Goal: Task Accomplishment & Management: Manage account settings

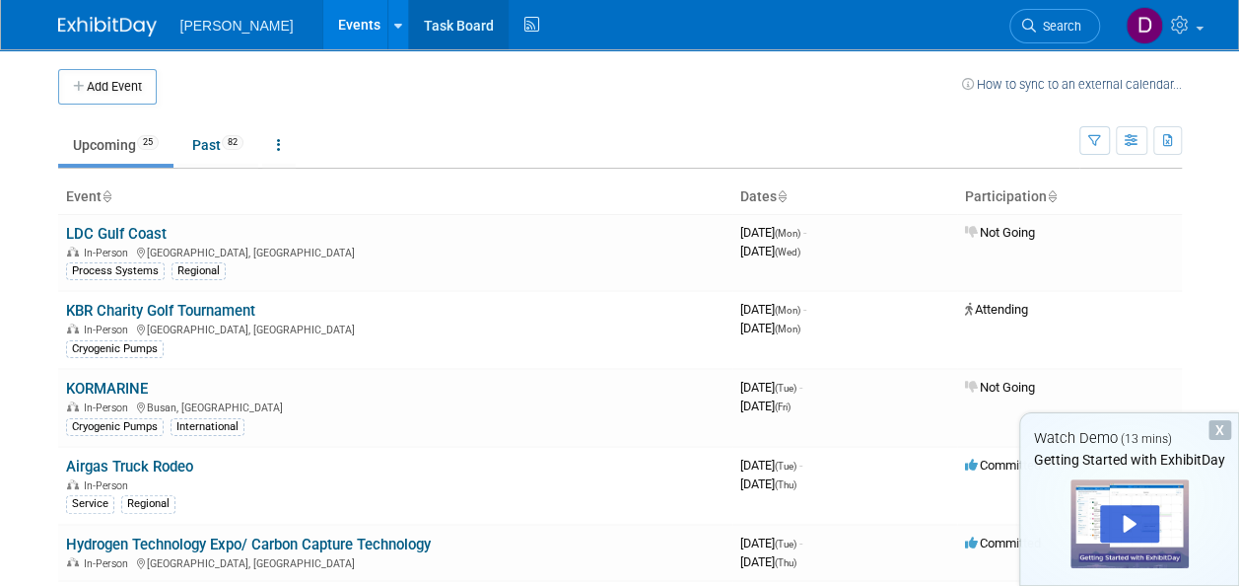
click at [429, 22] on link "Task Board" at bounding box center [459, 24] width 100 height 49
click at [217, 31] on span "[PERSON_NAME]" at bounding box center [236, 26] width 113 height 16
click at [440, 27] on link "Task Board" at bounding box center [459, 24] width 100 height 49
click at [1126, 136] on icon "button" at bounding box center [1132, 141] width 15 height 13
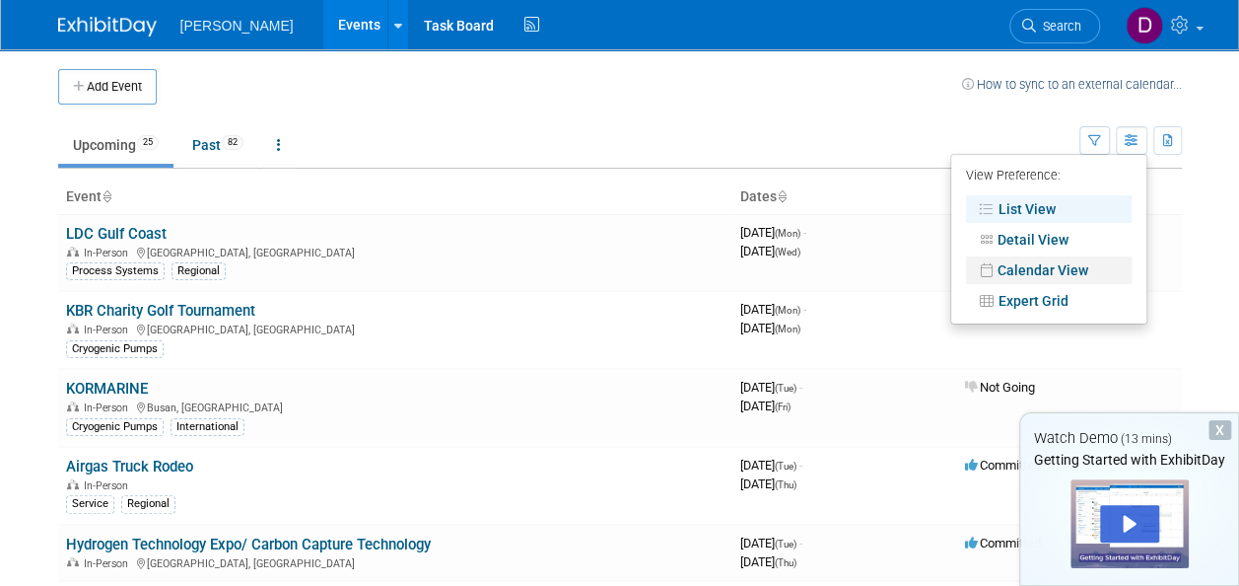
click at [1073, 268] on link "Calendar View" at bounding box center [1049, 270] width 166 height 28
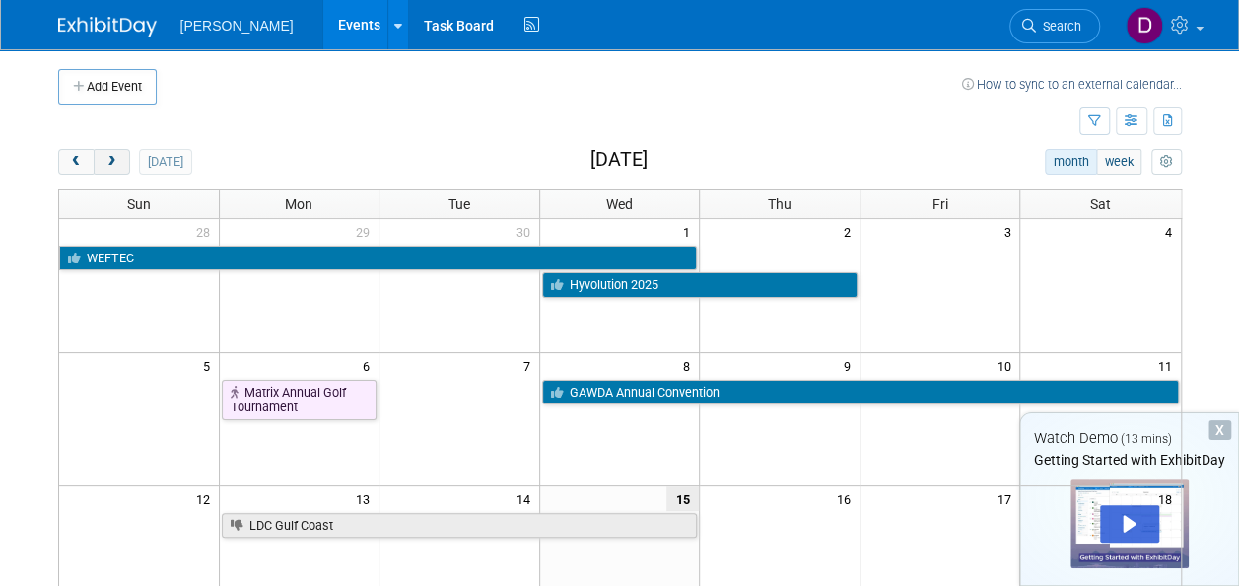
click at [113, 165] on span "next" at bounding box center [112, 162] width 15 height 13
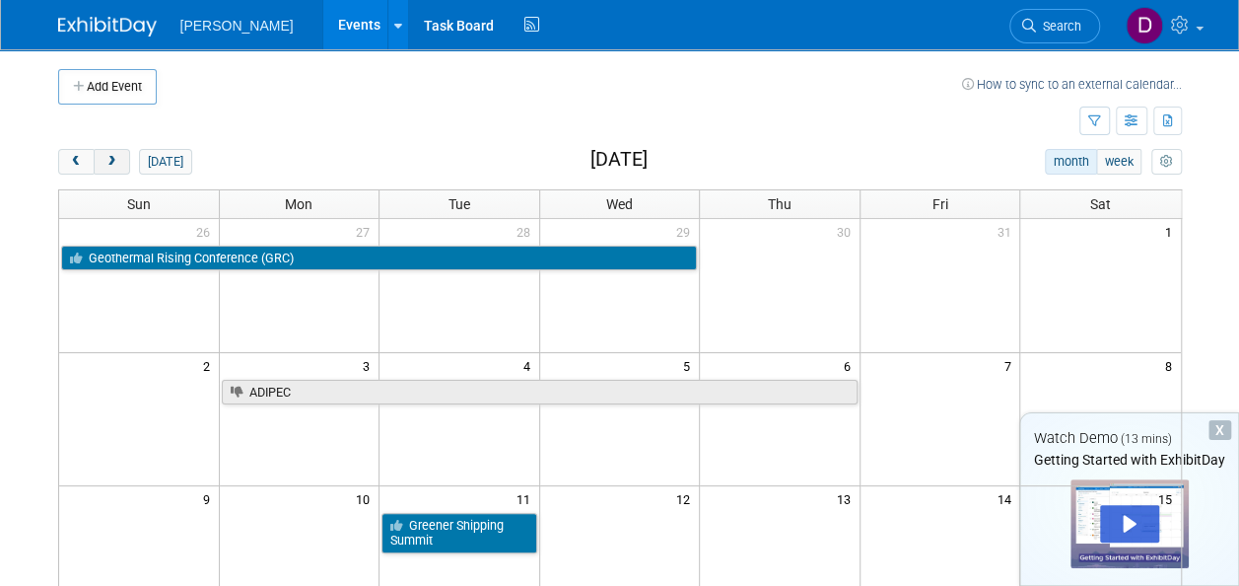
click at [113, 165] on span "next" at bounding box center [112, 162] width 15 height 13
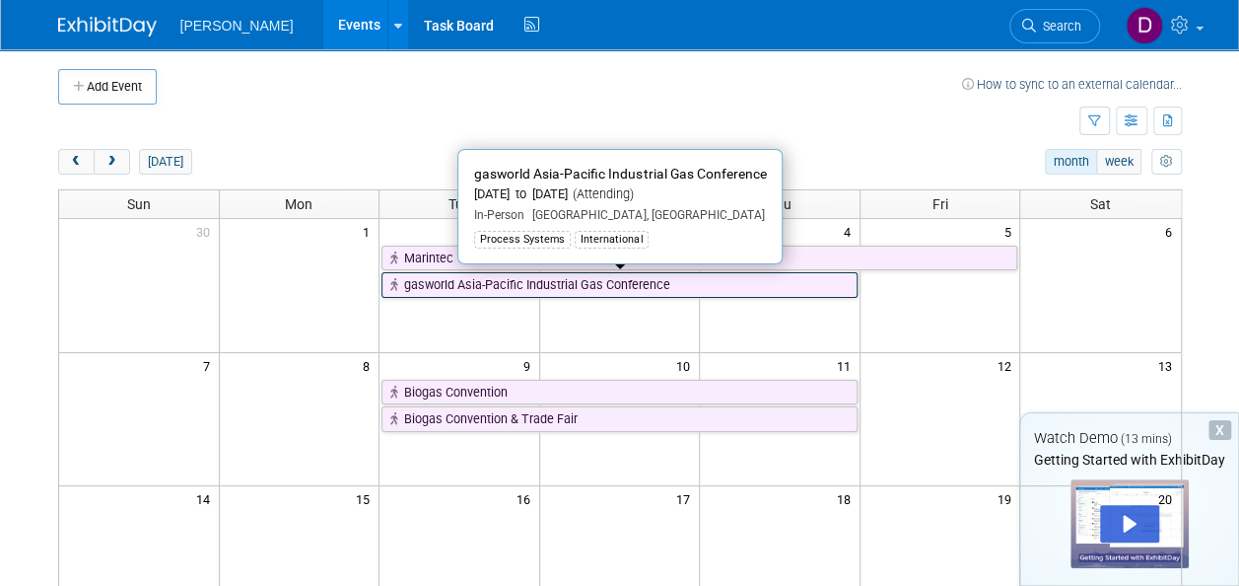
click at [554, 289] on link "gasworld Asia-Pacific Industrial Gas Conference" at bounding box center [620, 285] width 476 height 26
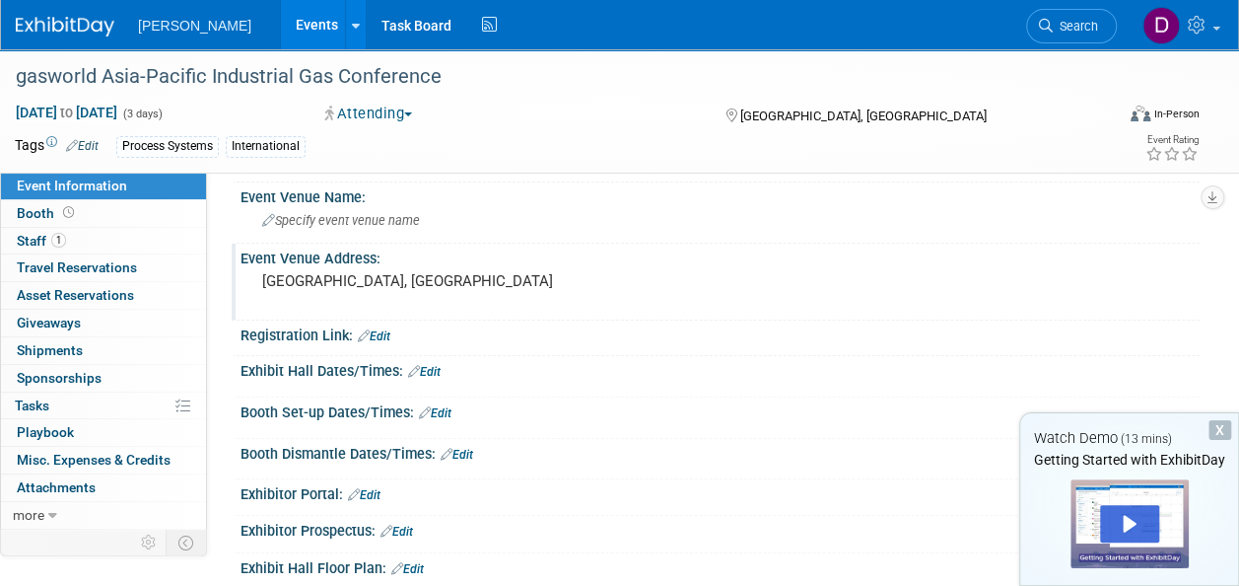
scroll to position [99, 0]
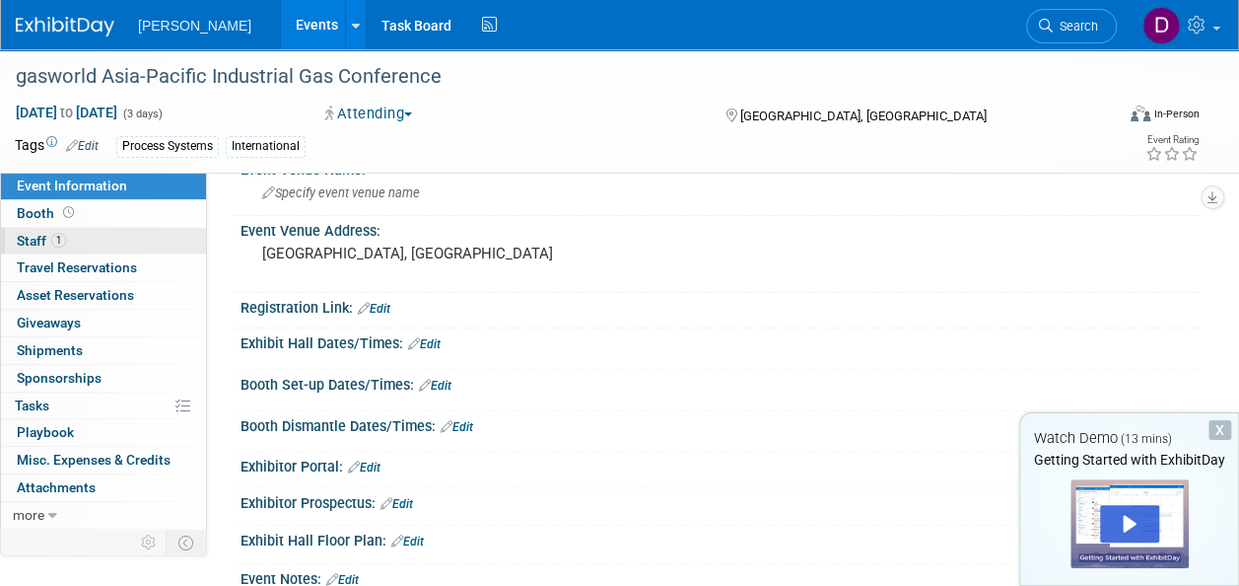
click at [28, 239] on span "Staff 1" at bounding box center [41, 241] width 49 height 16
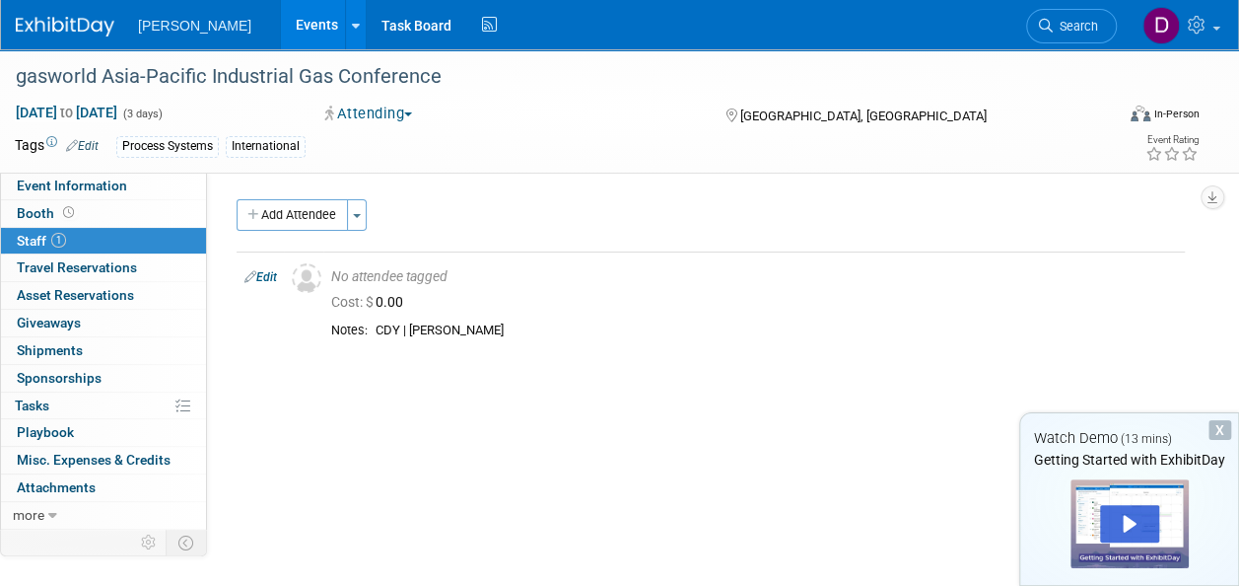
drag, startPoint x: 588, startPoint y: 132, endPoint x: 506, endPoint y: 450, distance: 327.9
click at [506, 450] on div "Event Website: Edit https://www.gasworldconferences.com/conference/asia-pacific…" at bounding box center [703, 349] width 993 height 353
click at [47, 183] on span "Event Information" at bounding box center [72, 185] width 110 height 16
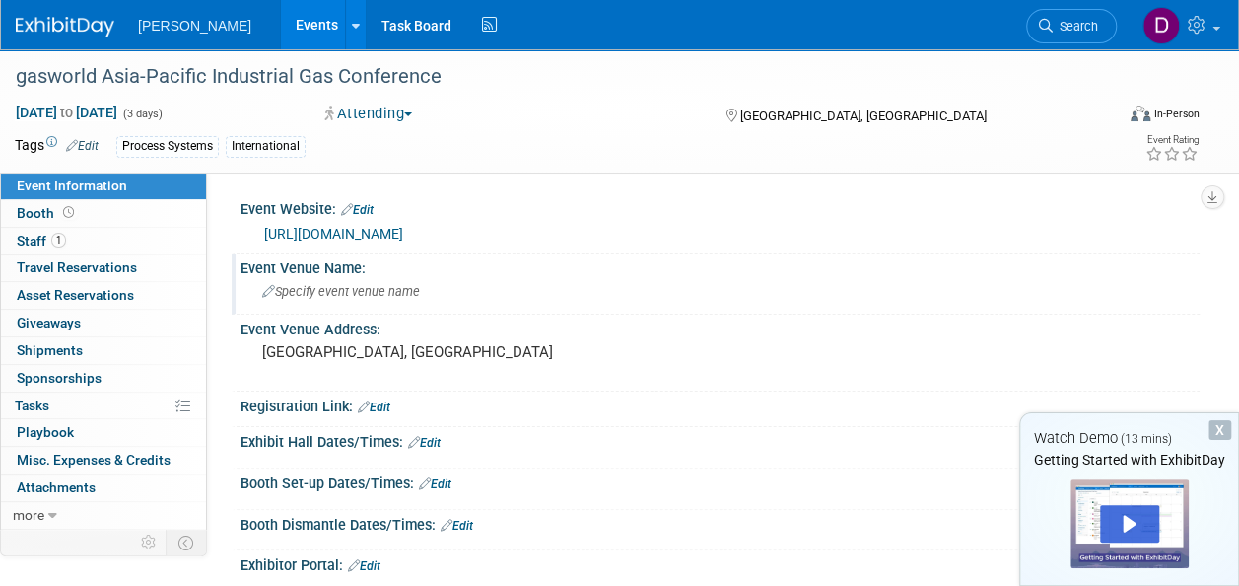
click at [306, 296] on span "Specify event venue name" at bounding box center [341, 291] width 158 height 15
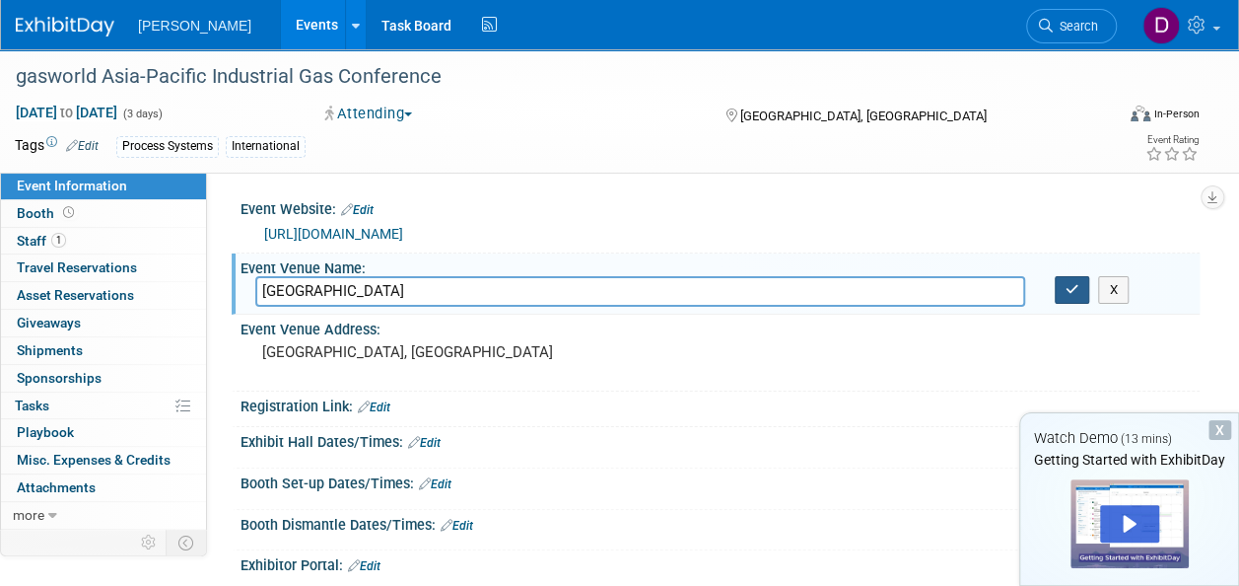
type input "[GEOGRAPHIC_DATA]"
click at [1075, 294] on icon "button" at bounding box center [1073, 289] width 14 height 13
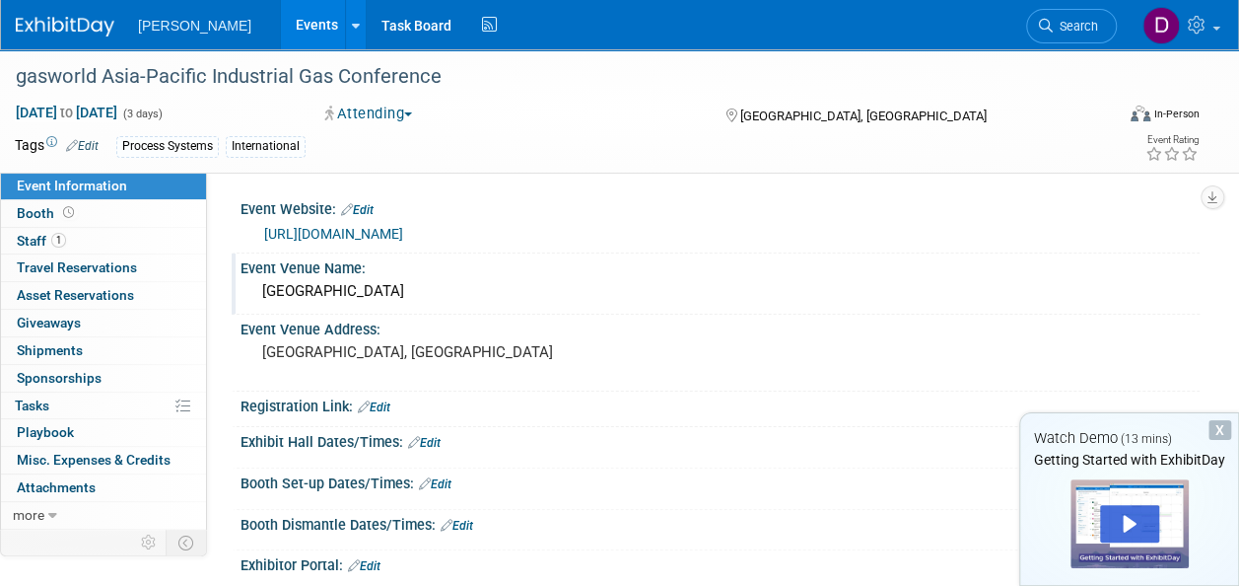
click at [388, 404] on link "Edit" at bounding box center [374, 407] width 33 height 14
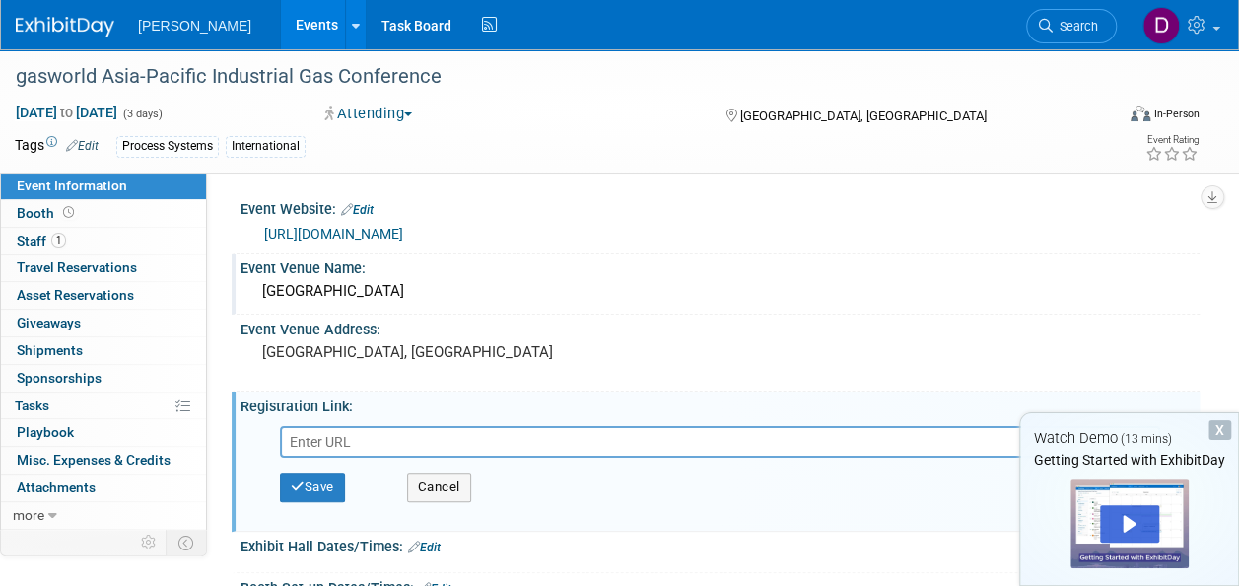
click at [403, 232] on link "[URL][DOMAIN_NAME]" at bounding box center [333, 234] width 139 height 16
click at [430, 457] on div "Save Cancel" at bounding box center [724, 486] width 889 height 59
click at [433, 444] on input "text" at bounding box center [720, 442] width 880 height 32
paste input "[URL][DOMAIN_NAME]"
type input "[URL][DOMAIN_NAME]"
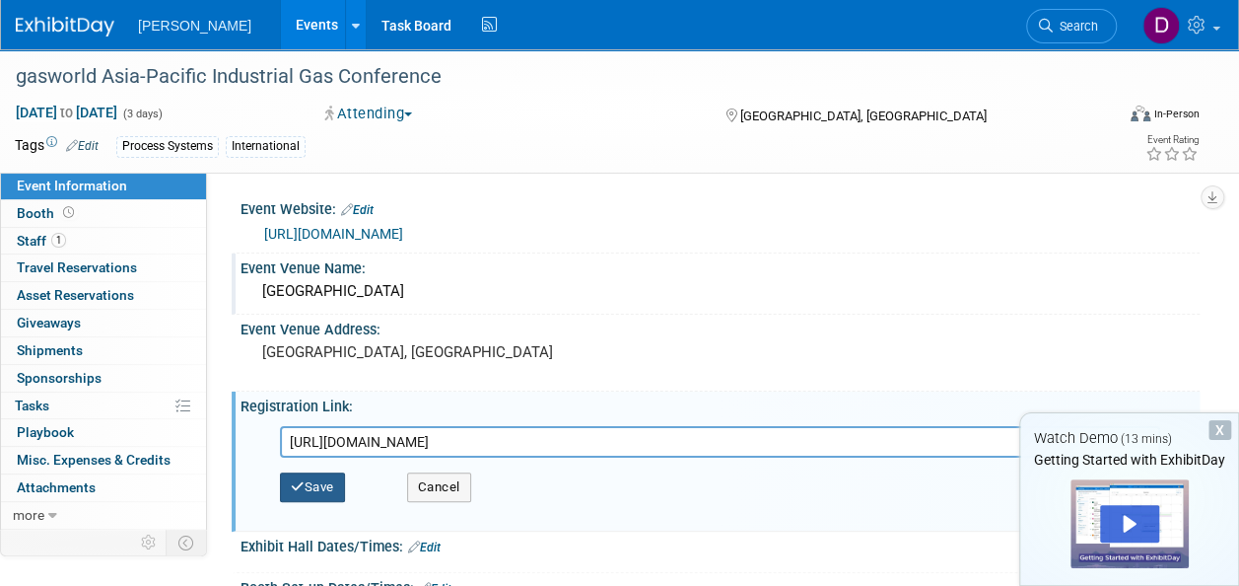
click at [310, 493] on button "Save" at bounding box center [312, 487] width 65 height 30
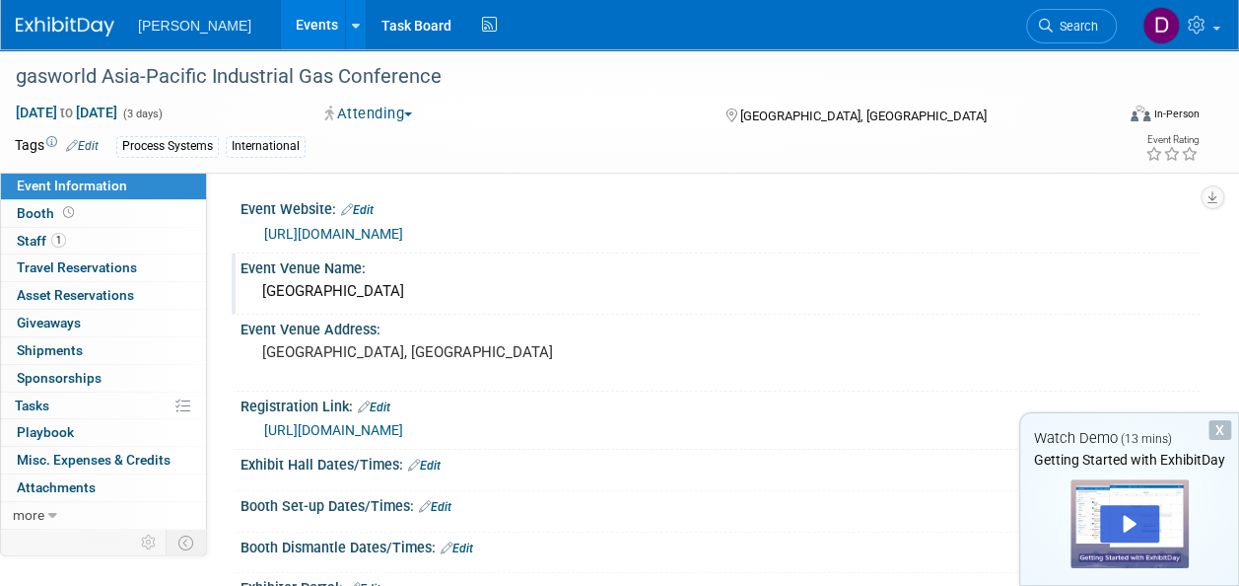
click at [426, 465] on link "Edit" at bounding box center [424, 465] width 33 height 14
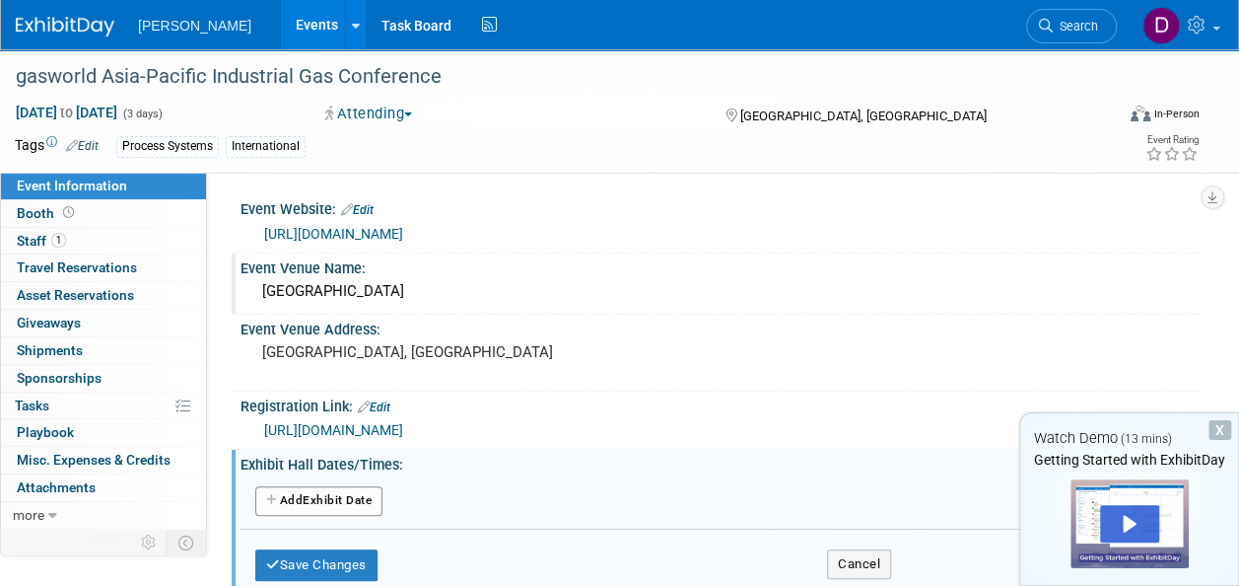
click at [323, 497] on button "Add Another Exhibit Date" at bounding box center [318, 501] width 127 height 30
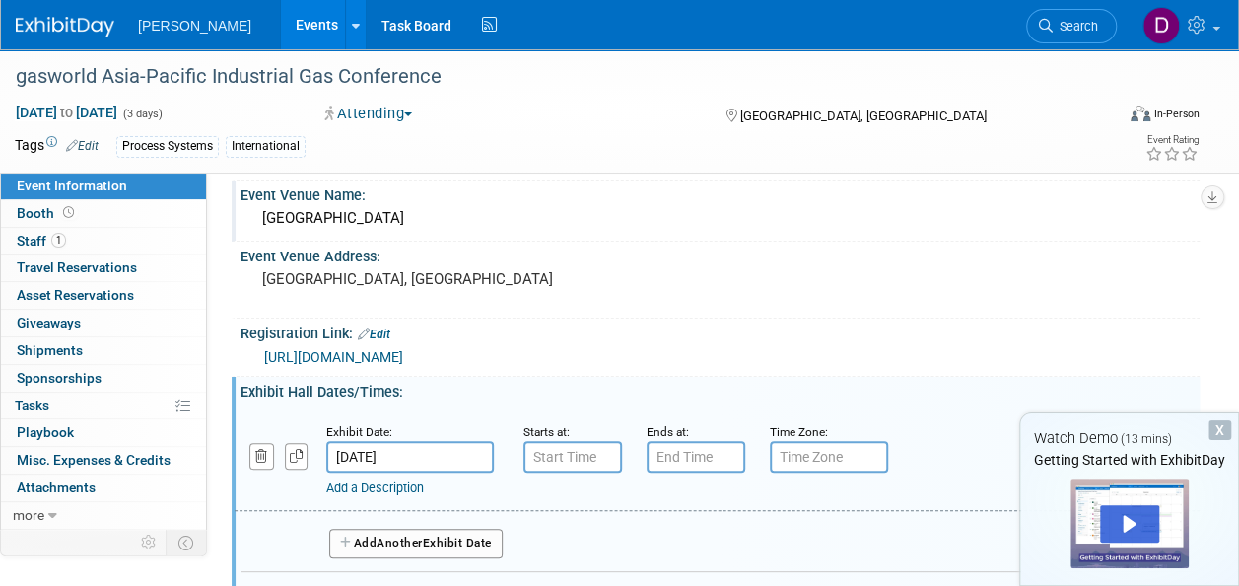
scroll to position [99, 0]
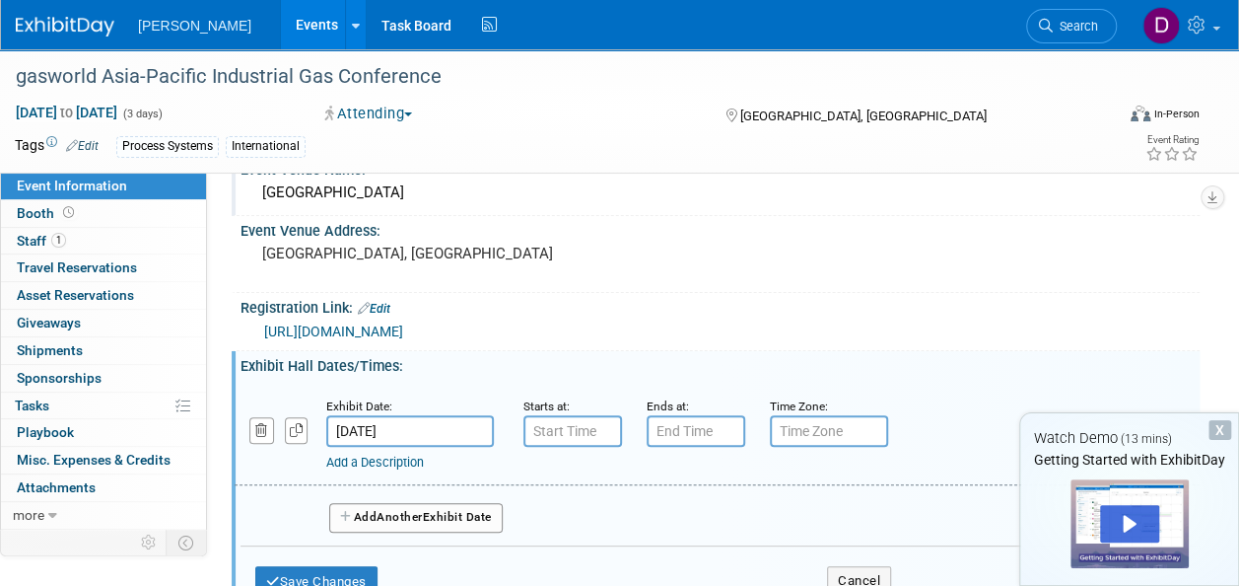
type input "7:00 AM"
click at [541, 434] on input "7:00 AM" at bounding box center [573, 431] width 99 height 32
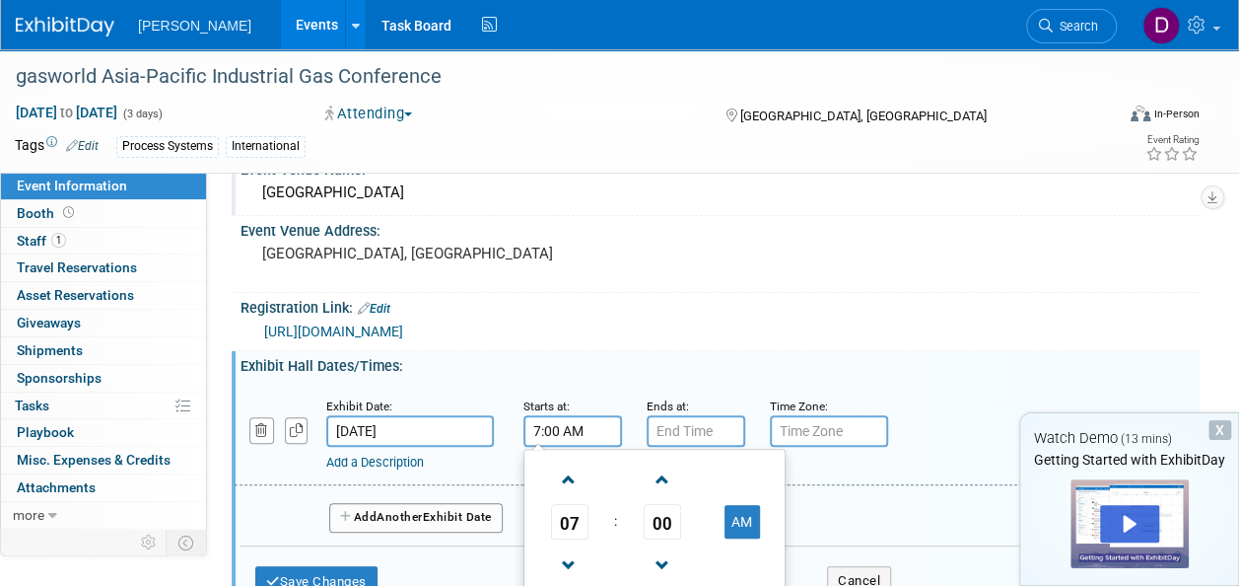
click at [459, 424] on input "[DATE]" at bounding box center [410, 431] width 168 height 32
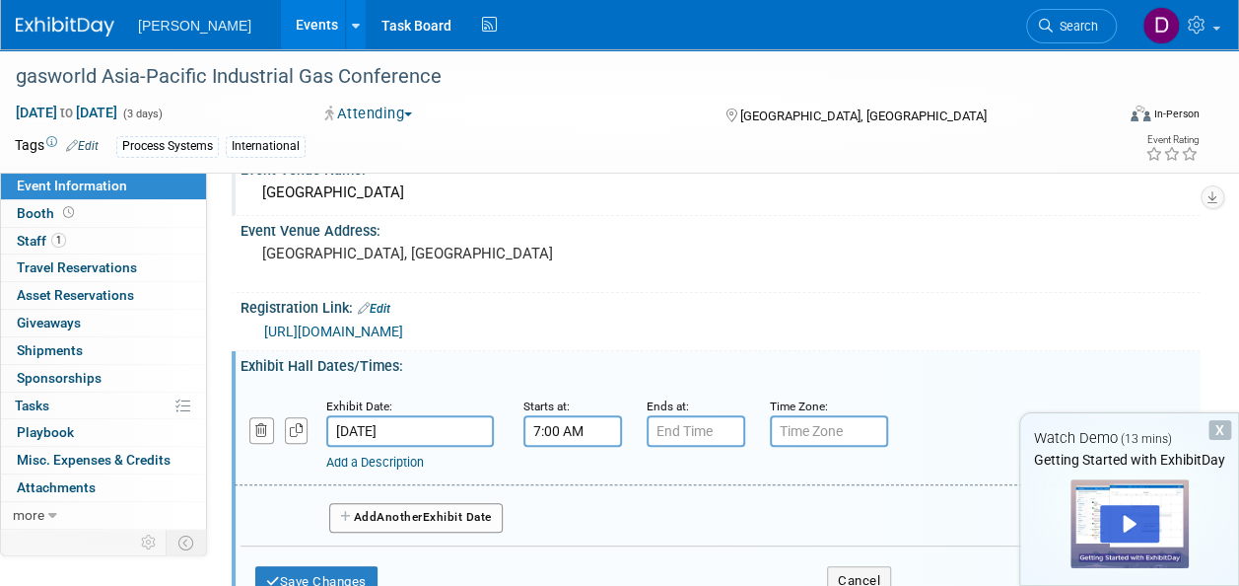
click at [941, 369] on div "Exhibit Hall Dates/Times: Edit" at bounding box center [720, 363] width 959 height 25
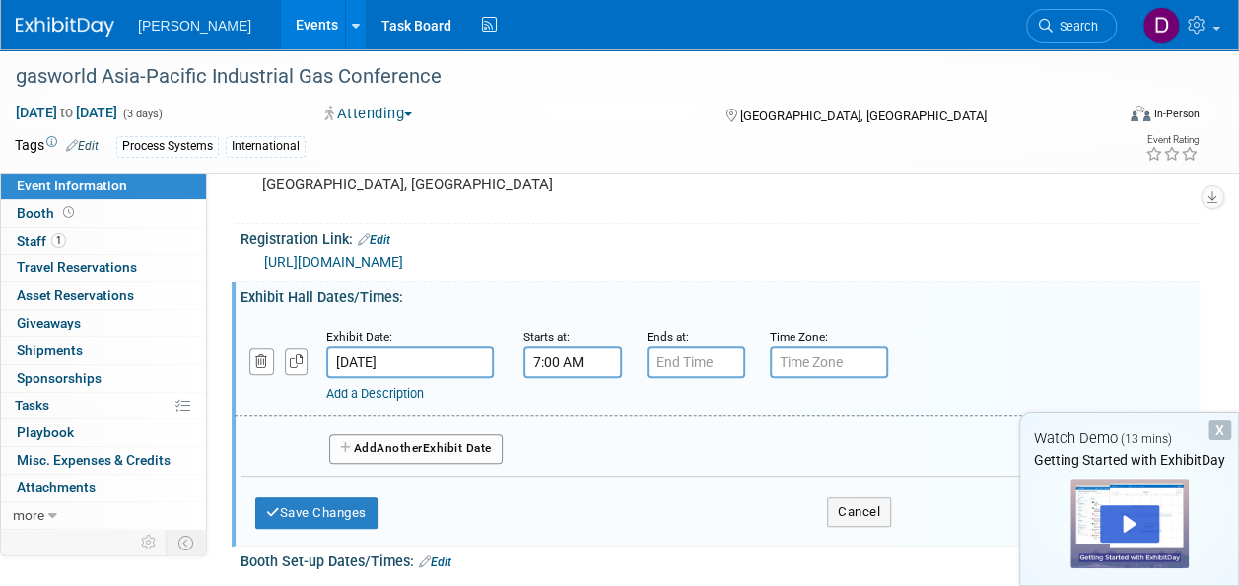
scroll to position [197, 0]
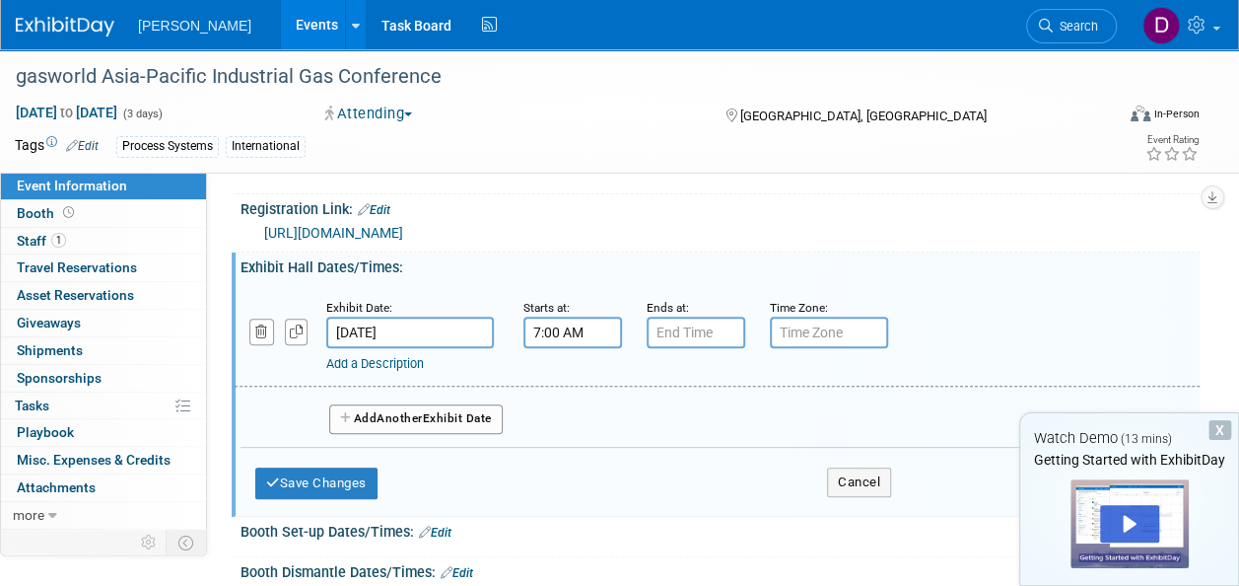
click at [474, 408] on button "Add Another Exhibit Date" at bounding box center [416, 419] width 174 height 30
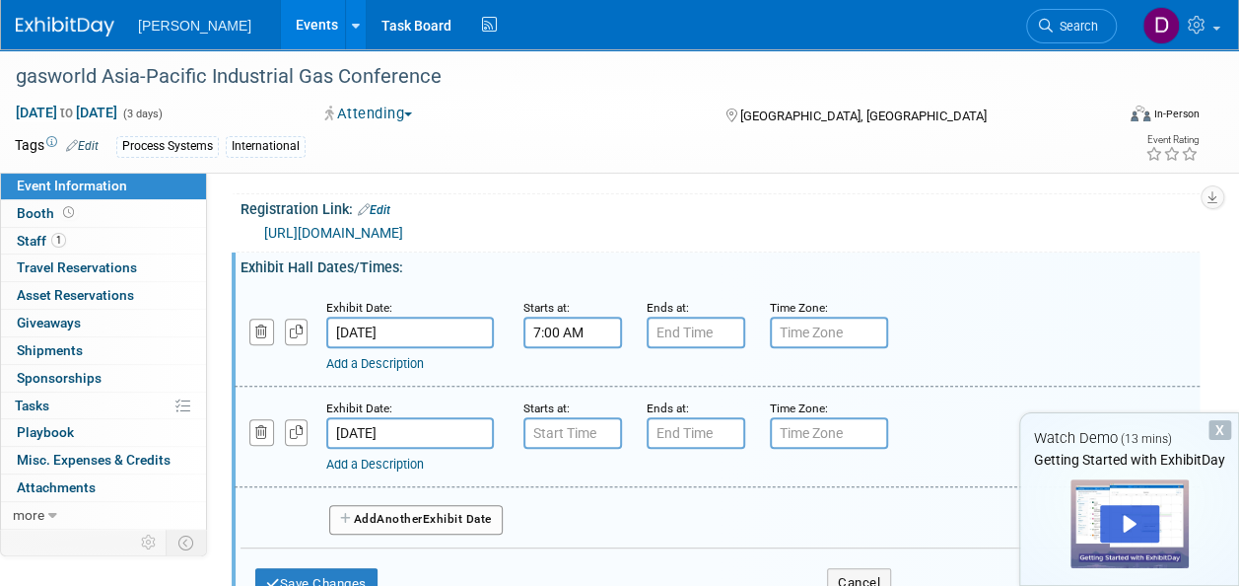
click at [371, 426] on input "Dec 3, 2025" at bounding box center [410, 433] width 168 height 32
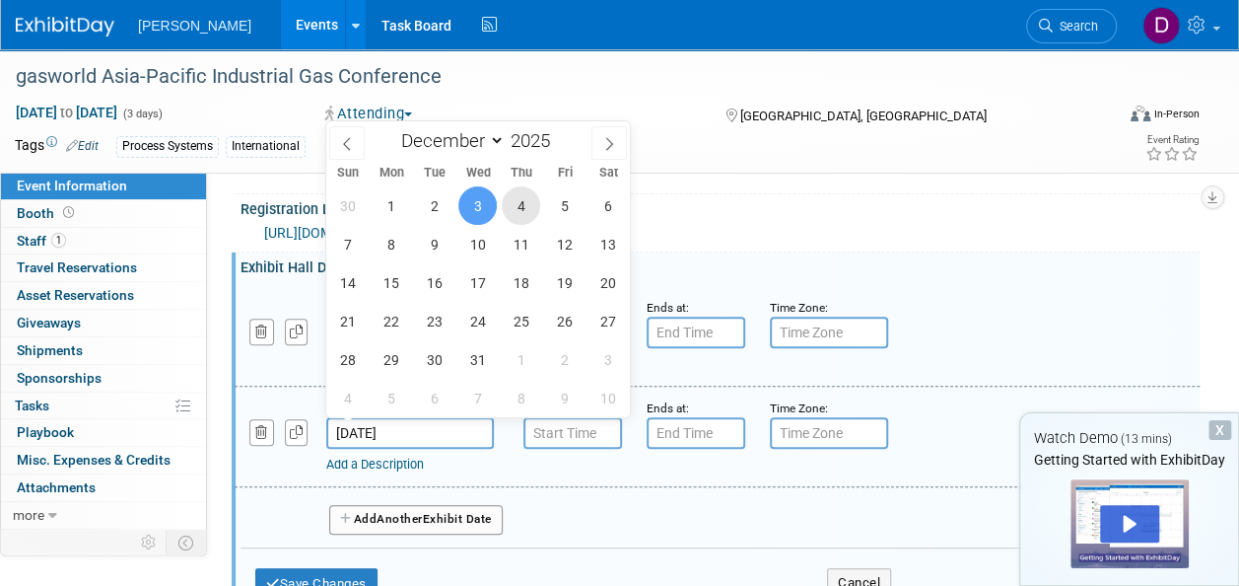
click at [517, 212] on span "4" at bounding box center [521, 205] width 38 height 38
type input "[DATE]"
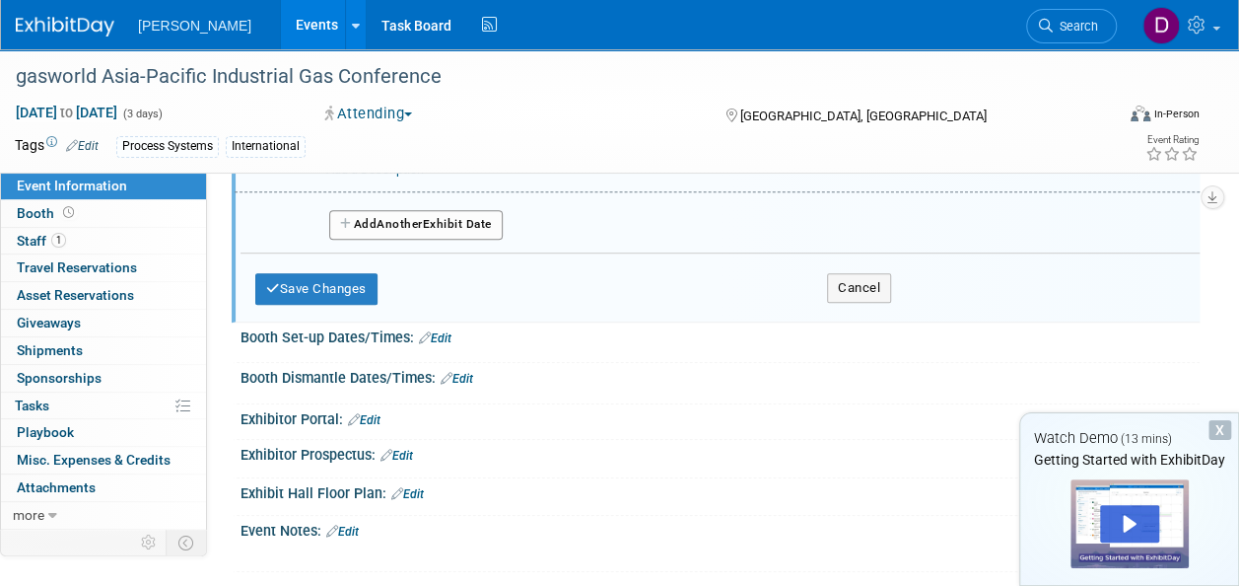
scroll to position [493, 0]
click at [292, 293] on button "Save Changes" at bounding box center [316, 288] width 122 height 32
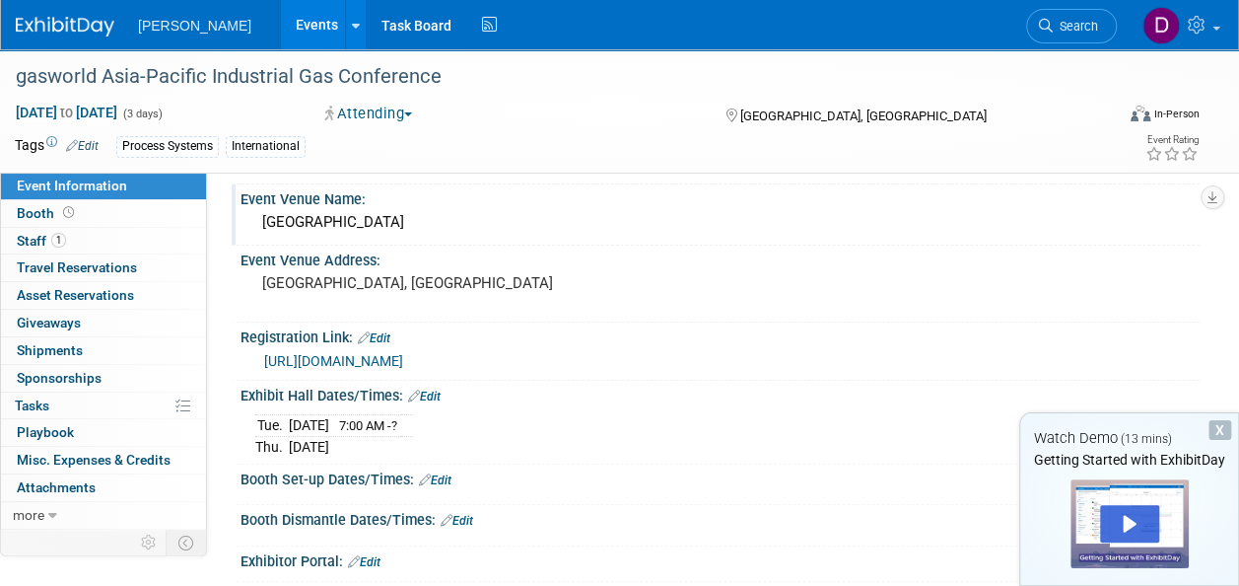
scroll to position [99, 0]
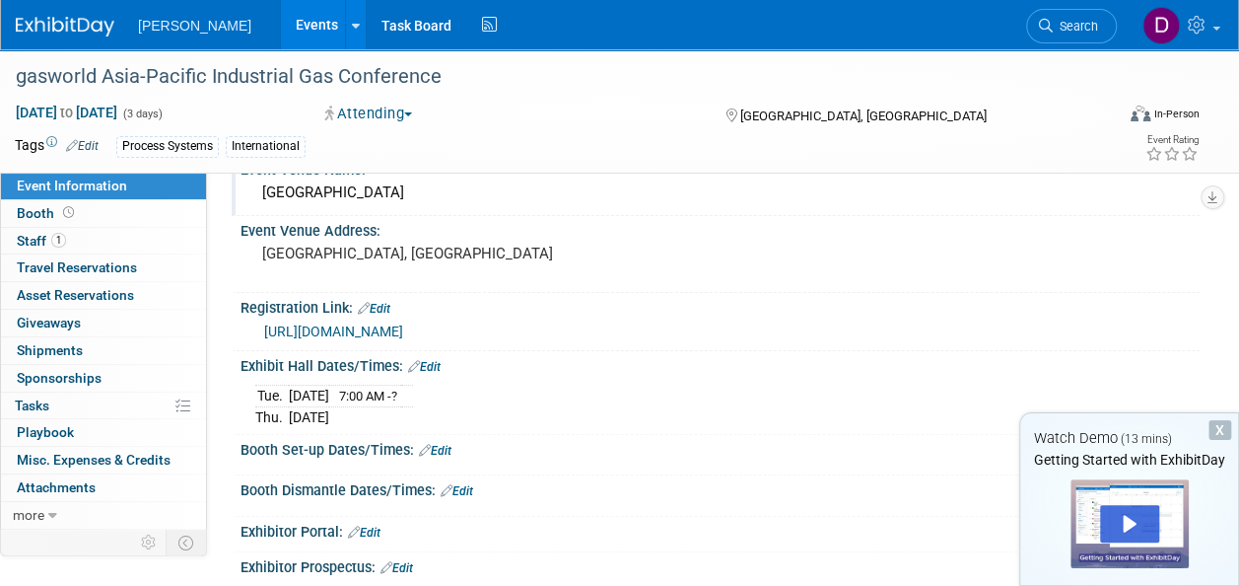
click at [436, 444] on link "Edit" at bounding box center [435, 451] width 33 height 14
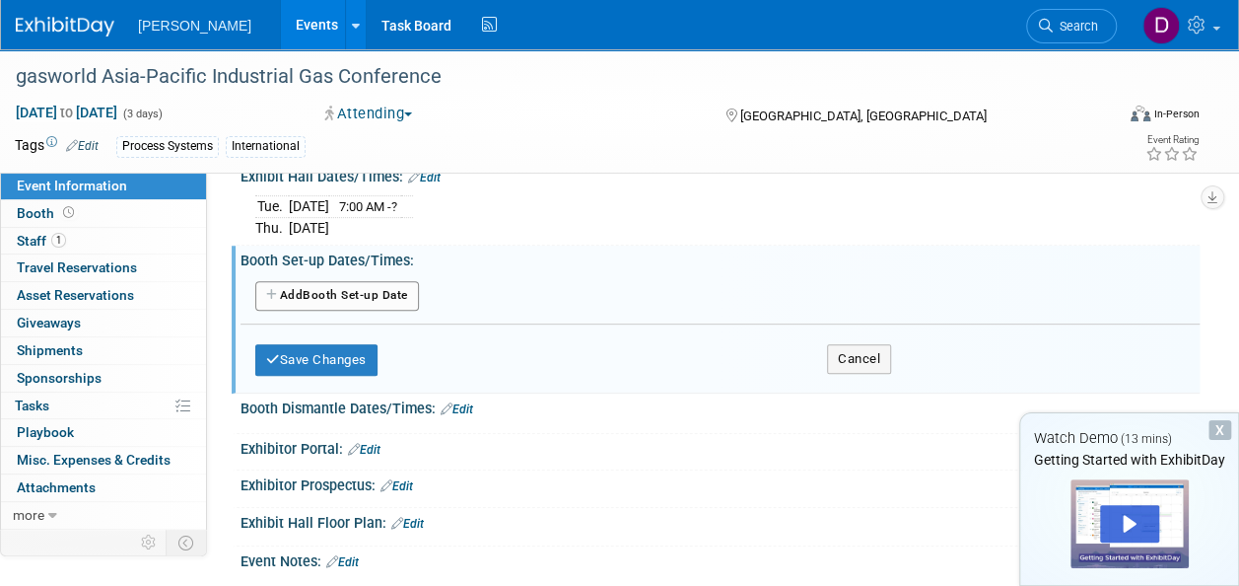
scroll to position [197, 0]
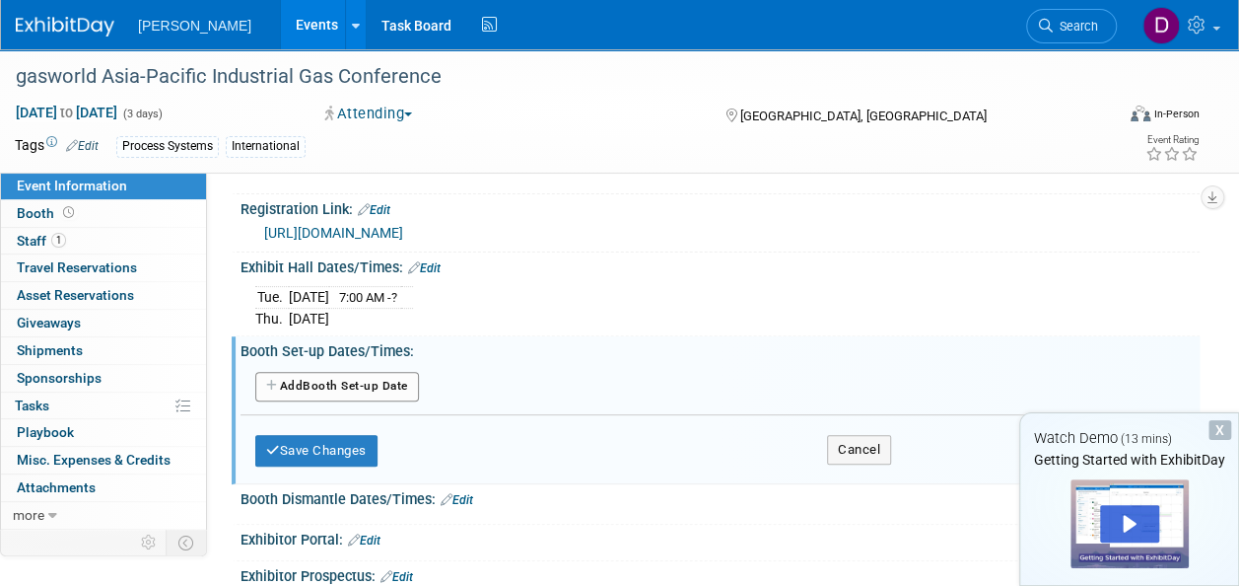
click at [333, 385] on button "Add Another Booth Set-up Date" at bounding box center [337, 387] width 164 height 30
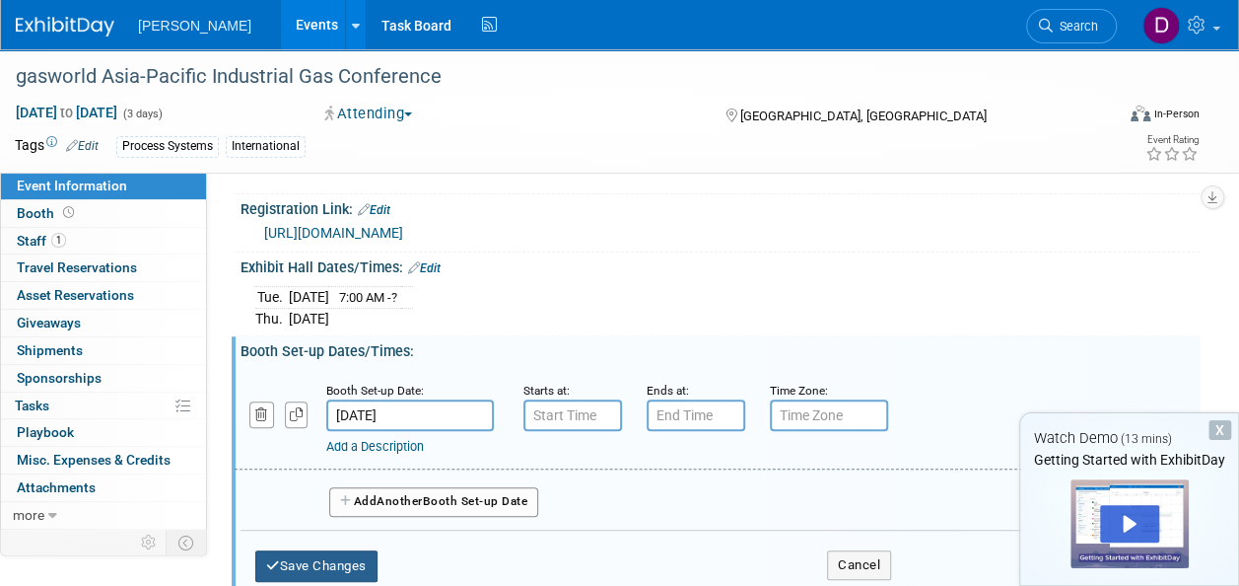
click at [308, 568] on button "Save Changes" at bounding box center [316, 566] width 122 height 32
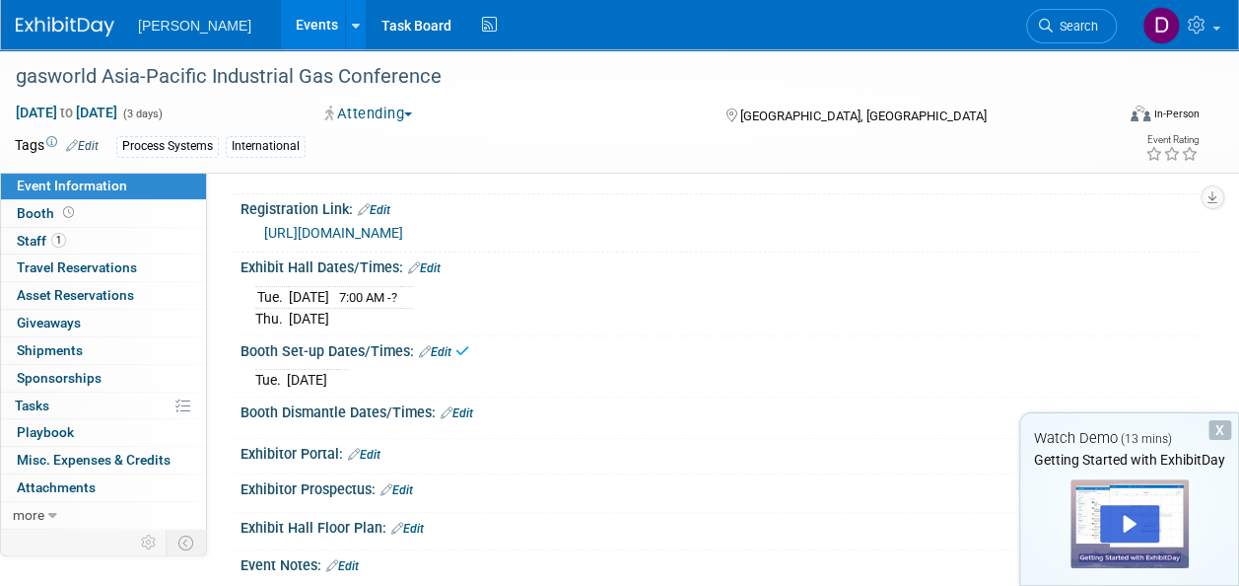
click at [330, 406] on div "Booth Dismantle Dates/Times: Edit" at bounding box center [720, 410] width 959 height 26
click at [461, 409] on link "Edit" at bounding box center [457, 413] width 33 height 14
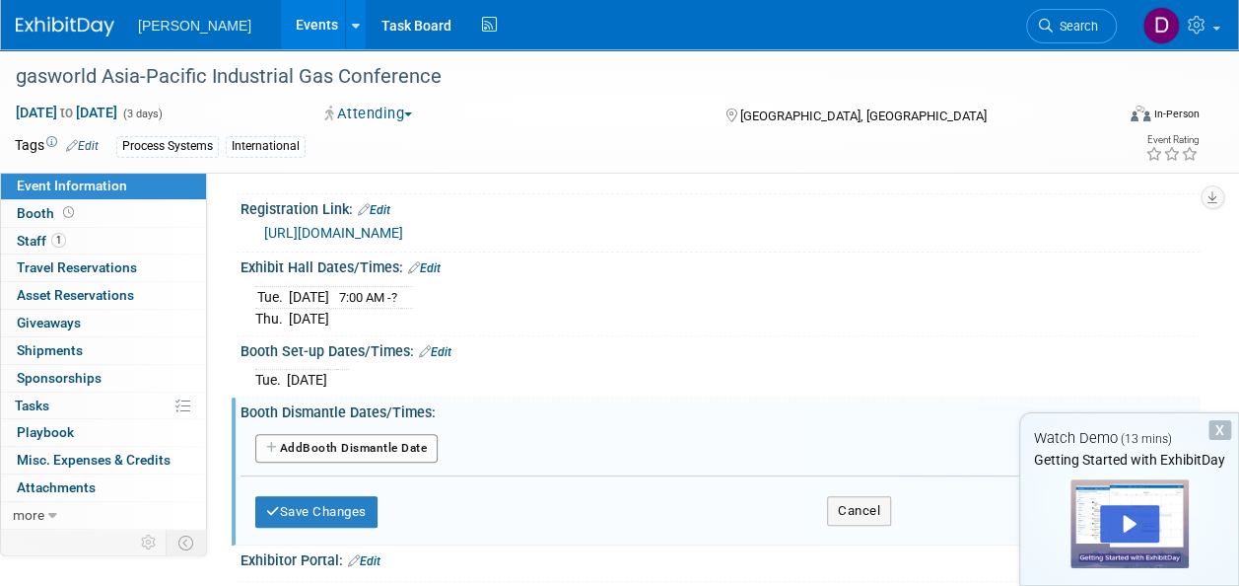
click at [392, 450] on button "Add Another Booth Dismantle Date" at bounding box center [346, 449] width 182 height 30
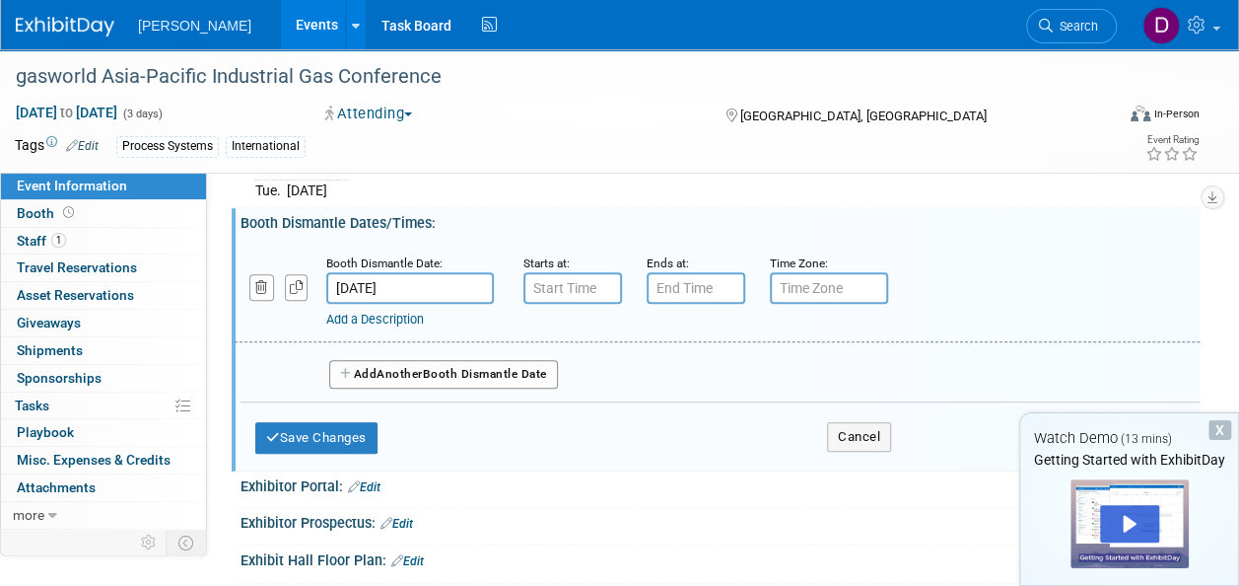
scroll to position [394, 0]
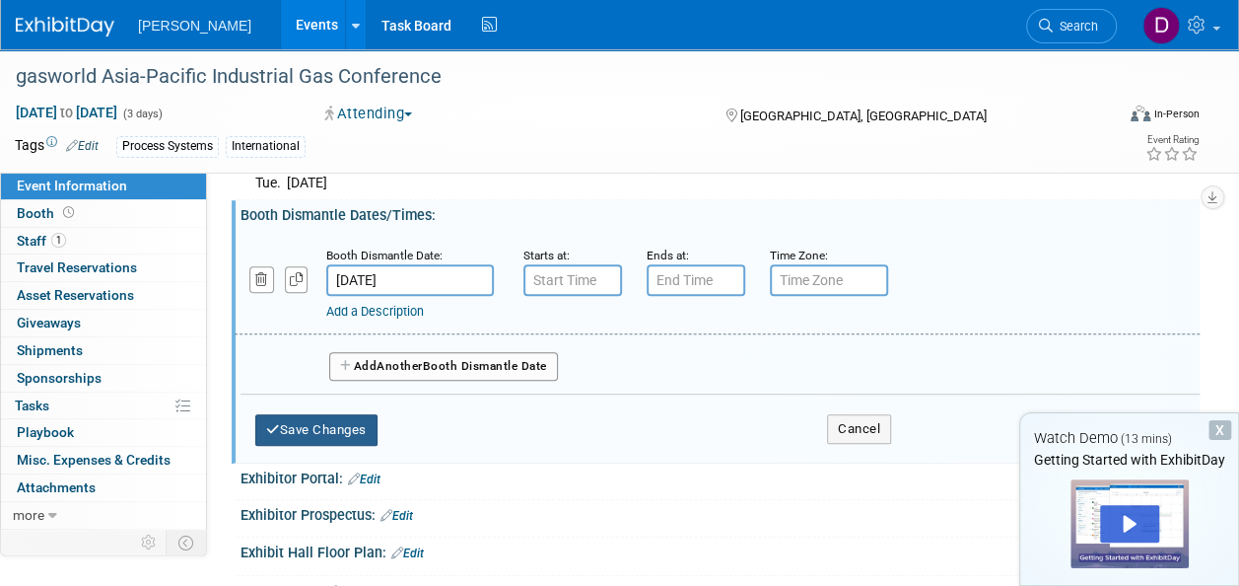
click at [331, 428] on button "Save Changes" at bounding box center [316, 430] width 122 height 32
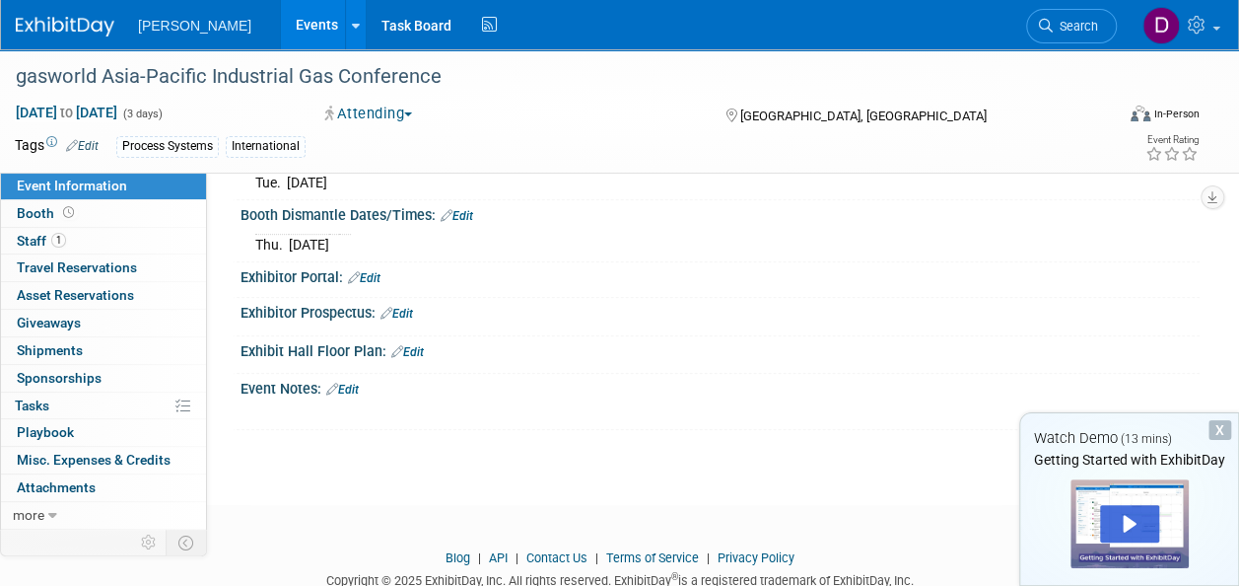
click at [367, 271] on link "Edit" at bounding box center [364, 278] width 33 height 14
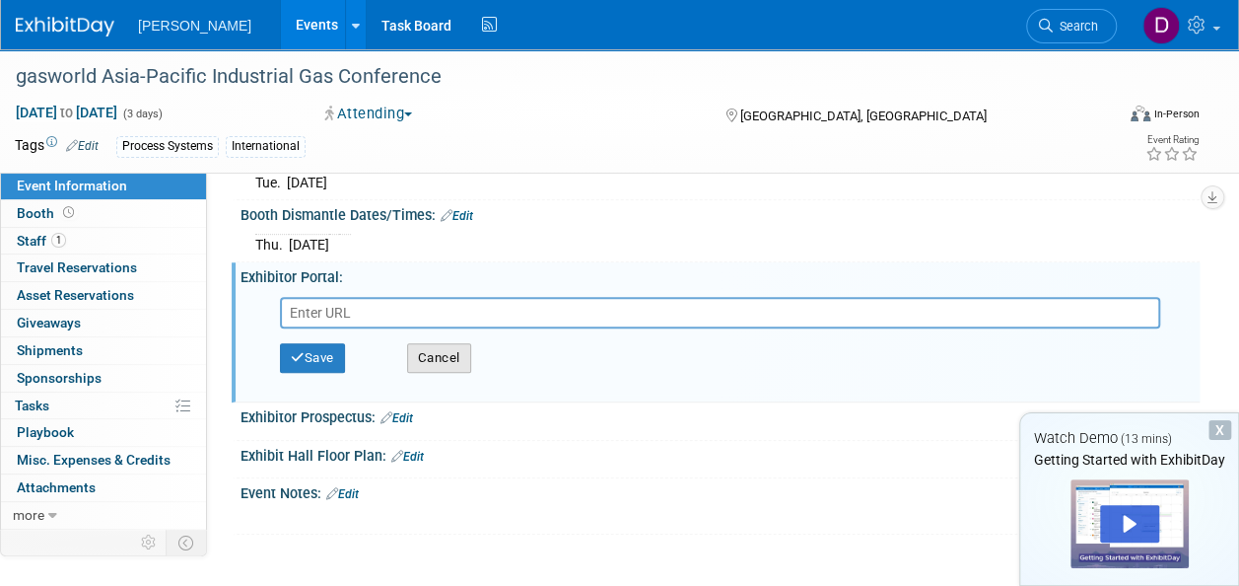
click at [439, 351] on button "Cancel" at bounding box center [439, 358] width 64 height 30
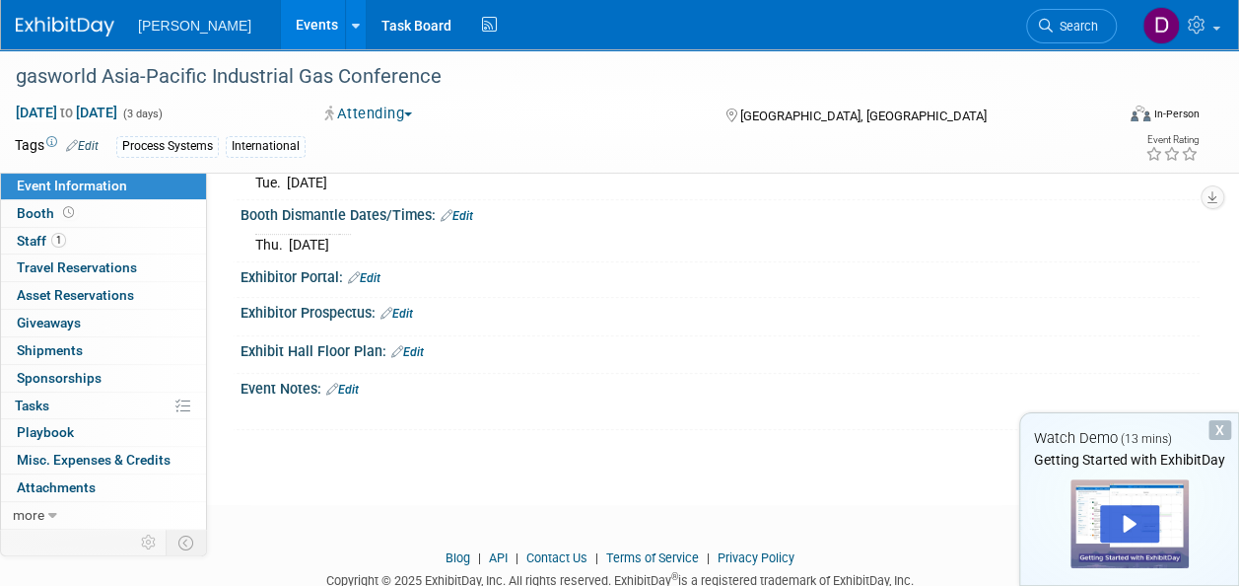
click at [416, 348] on link "Edit" at bounding box center [407, 352] width 33 height 14
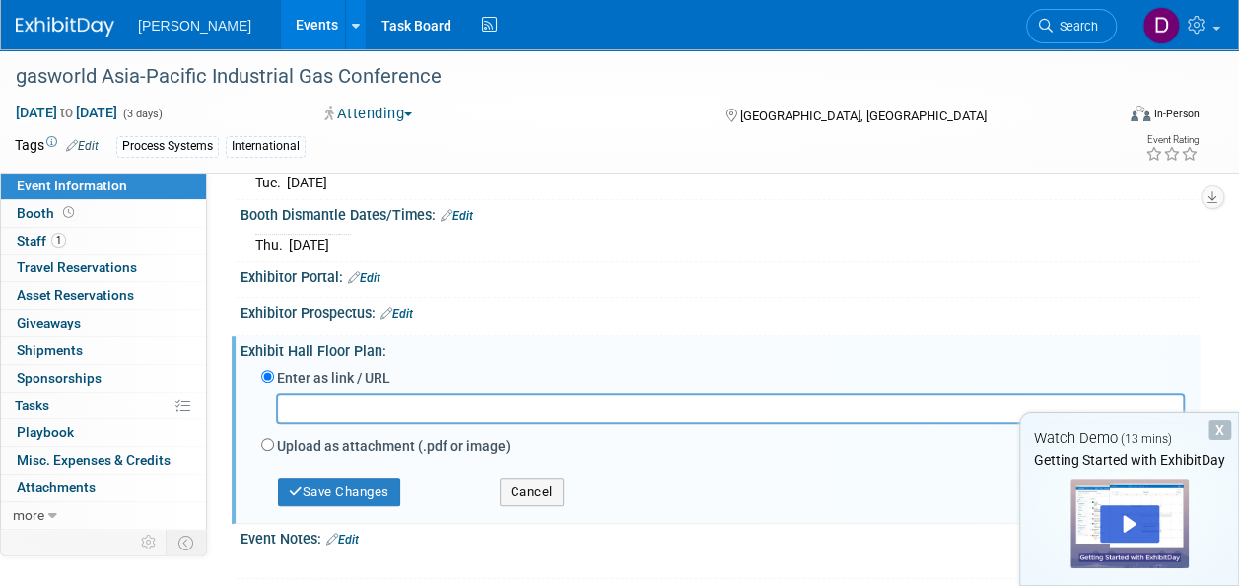
click at [359, 408] on input "text" at bounding box center [730, 407] width 909 height 31
paste input "[URL][DOMAIN_NAME]"
type input "[URL][DOMAIN_NAME]"
click at [355, 491] on button "Save Changes" at bounding box center [339, 492] width 122 height 28
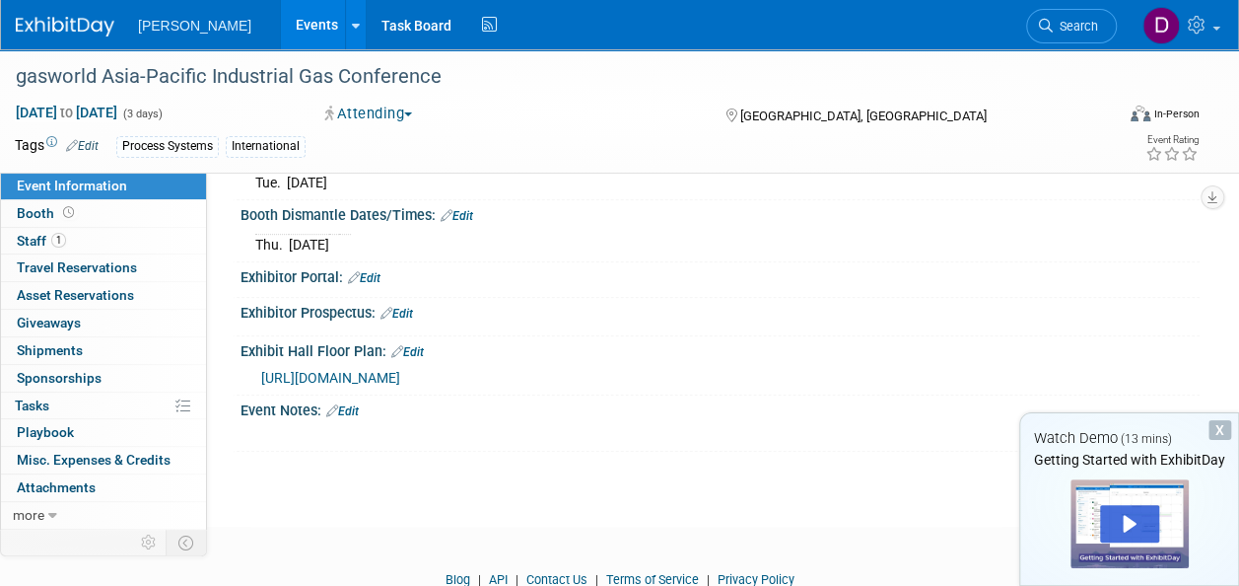
click at [355, 404] on link "Edit" at bounding box center [342, 411] width 33 height 14
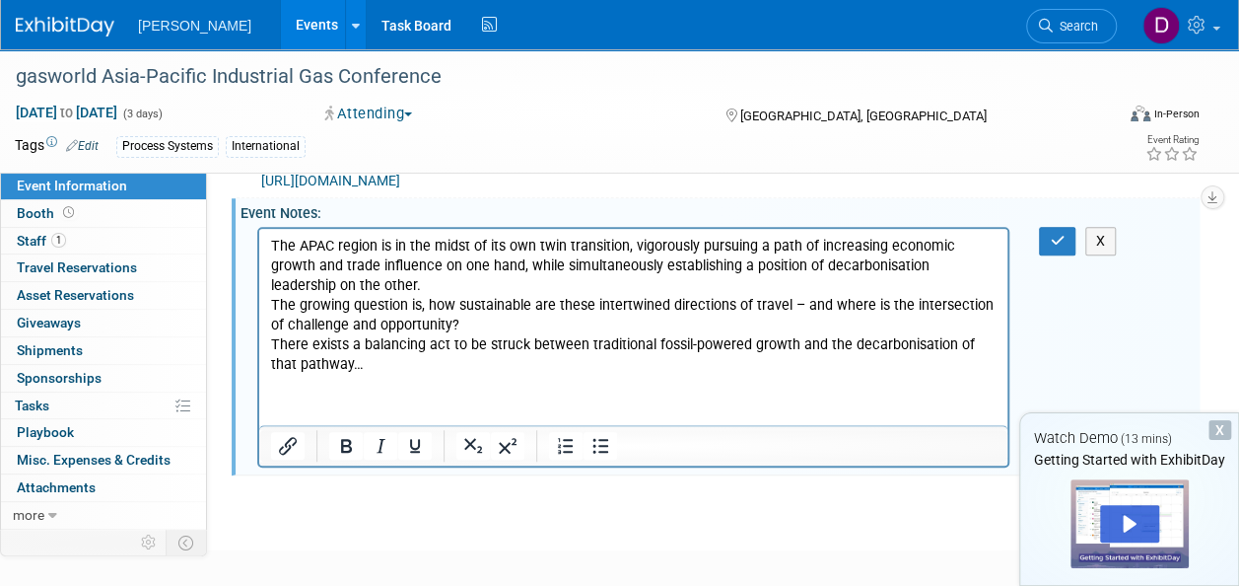
scroll to position [593, 0]
click at [486, 325] on p "The growing question is, how sustainable are these intertwined directions of tr…" at bounding box center [634, 313] width 726 height 39
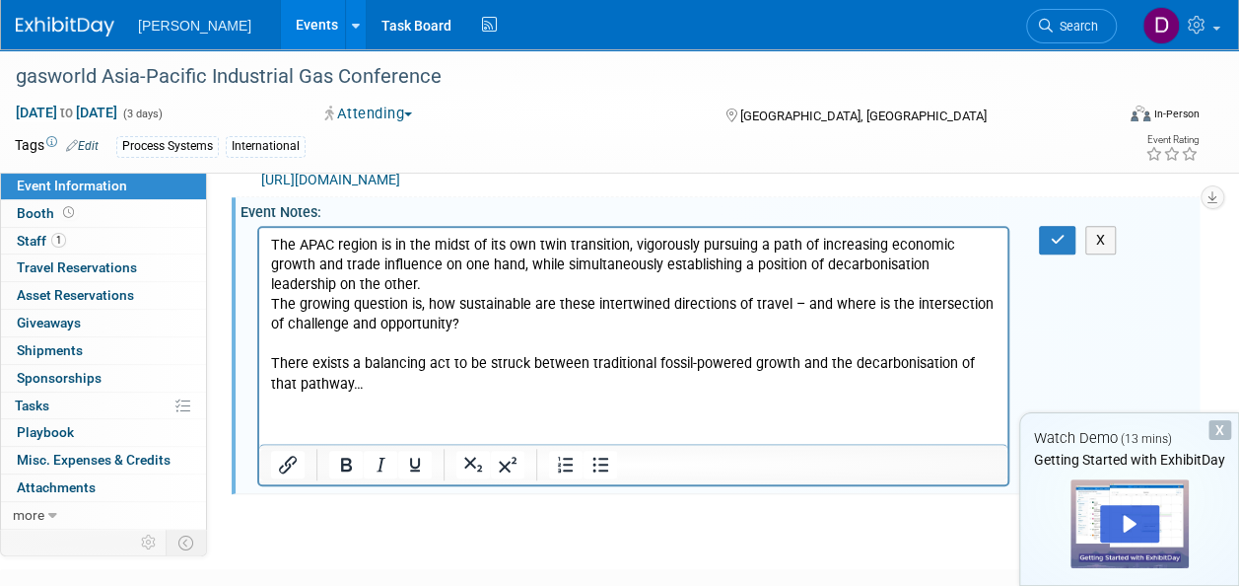
click at [330, 284] on p "The APAC region is in the midst of its own twin transition, vigorously pursuing…" at bounding box center [634, 264] width 726 height 59
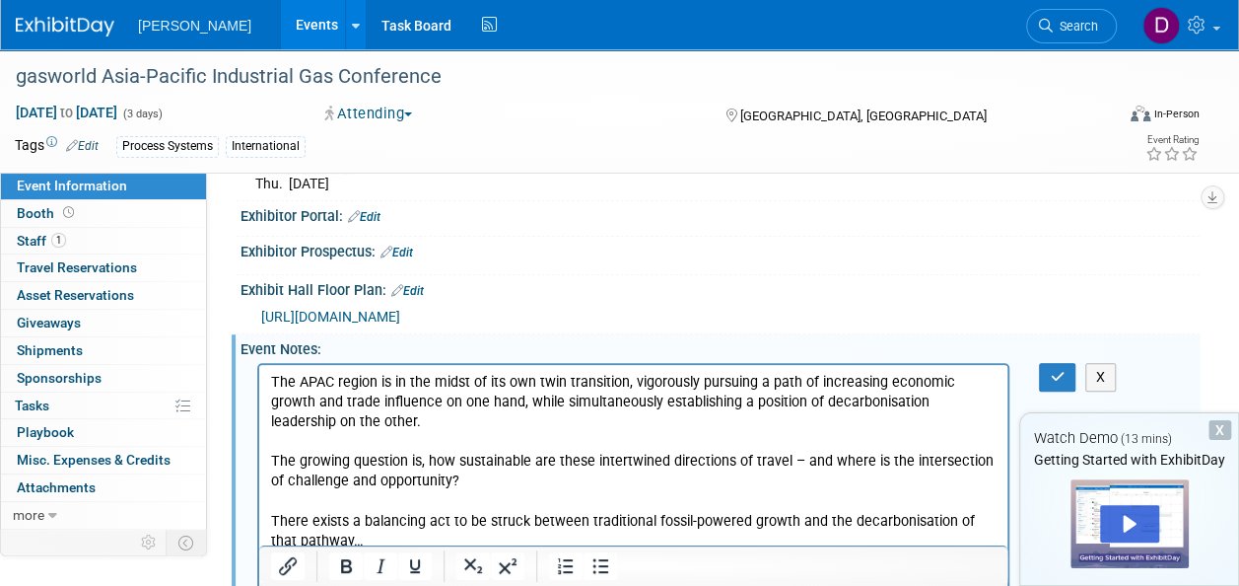
scroll to position [395, 0]
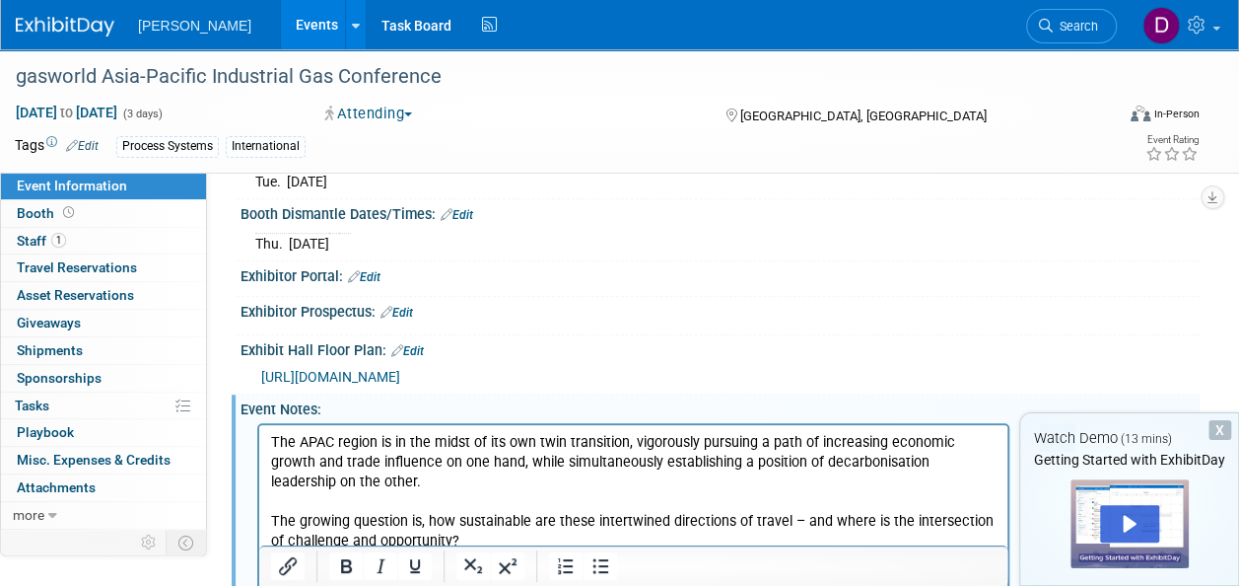
click at [271, 441] on p "The APAC region is in the midst of its own twin transition, vigorously pursuing…" at bounding box center [634, 461] width 726 height 59
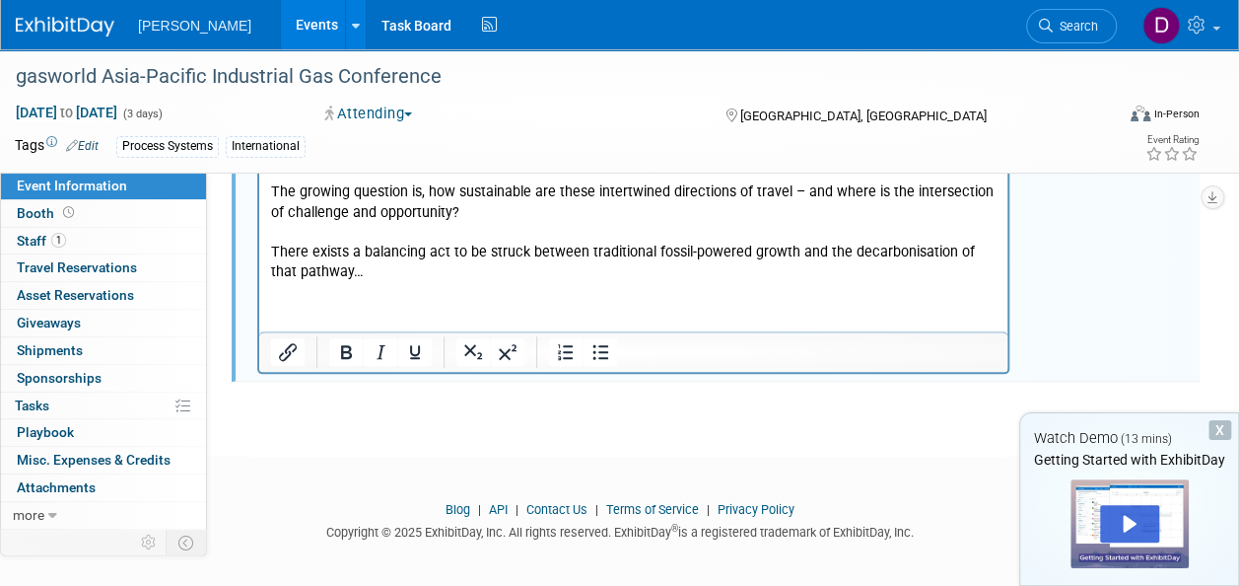
scroll to position [766, 0]
click at [337, 279] on html "About The APAC region is in the midst of its own twin transition, vigorously pu…" at bounding box center [633, 166] width 748 height 226
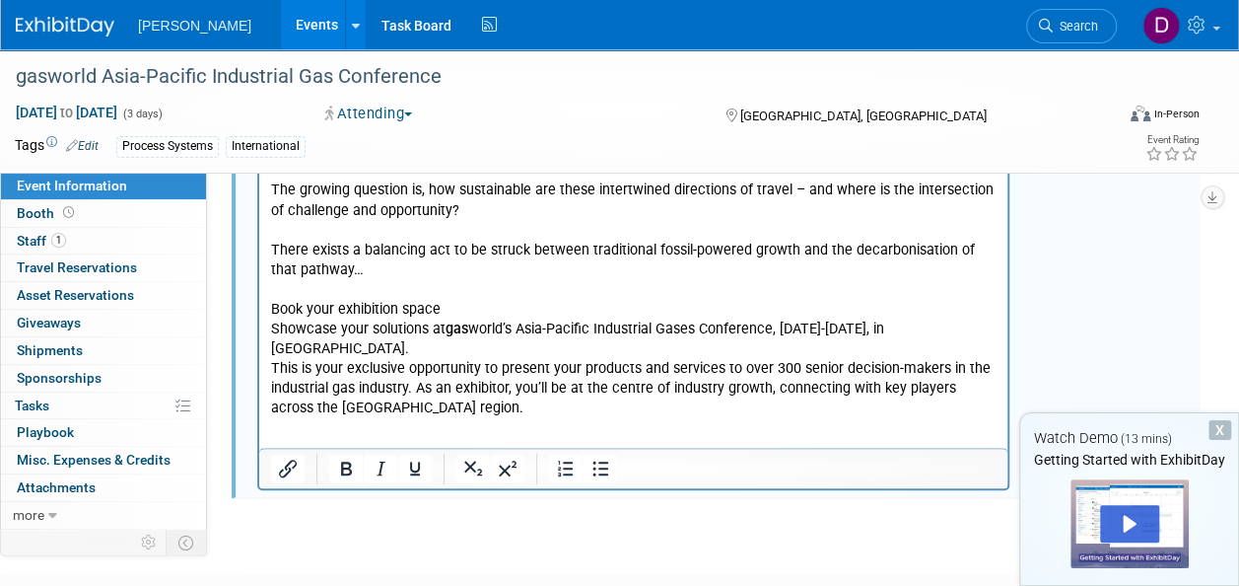
click at [495, 287] on p "Rich Text Area. Press ALT-0 for help." at bounding box center [634, 289] width 726 height 20
click at [460, 308] on p "Book your exhibition space" at bounding box center [634, 309] width 726 height 20
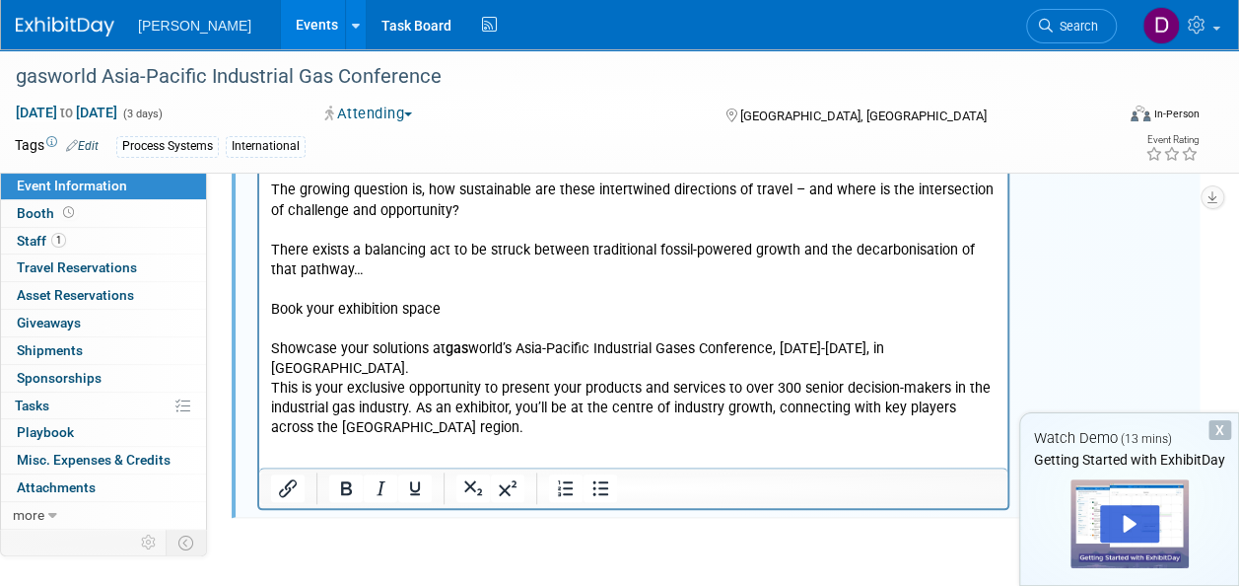
click at [278, 378] on p "This is your exclusive opportunity to present your products and services to ove…" at bounding box center [634, 407] width 726 height 59
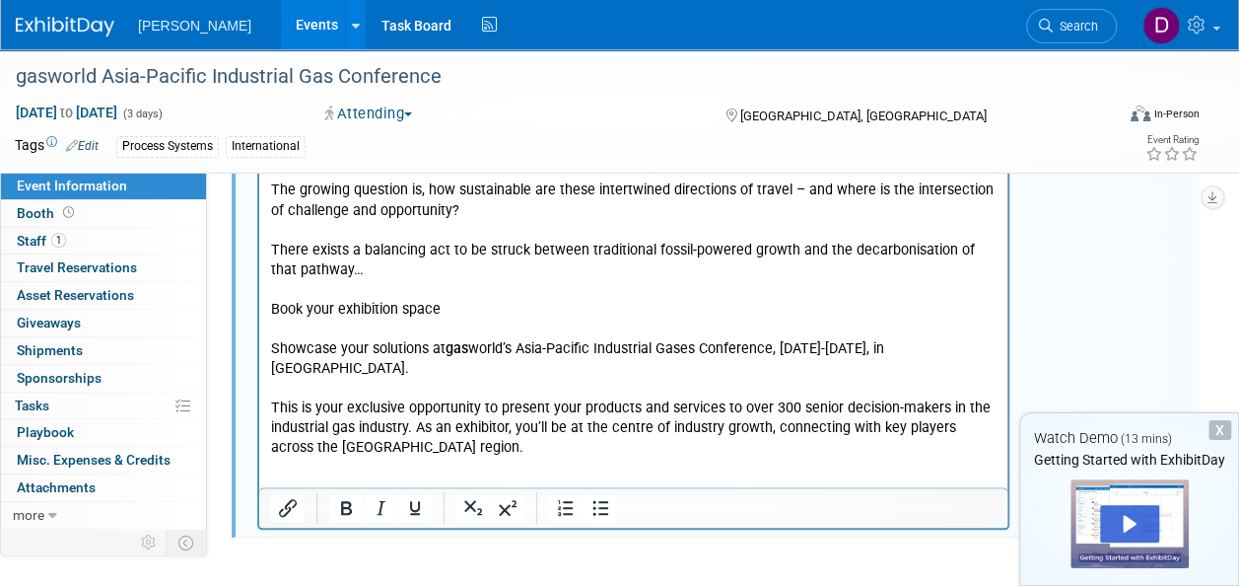
click at [476, 422] on p "This is your exclusive opportunity to present your products and services to ove…" at bounding box center [634, 426] width 726 height 59
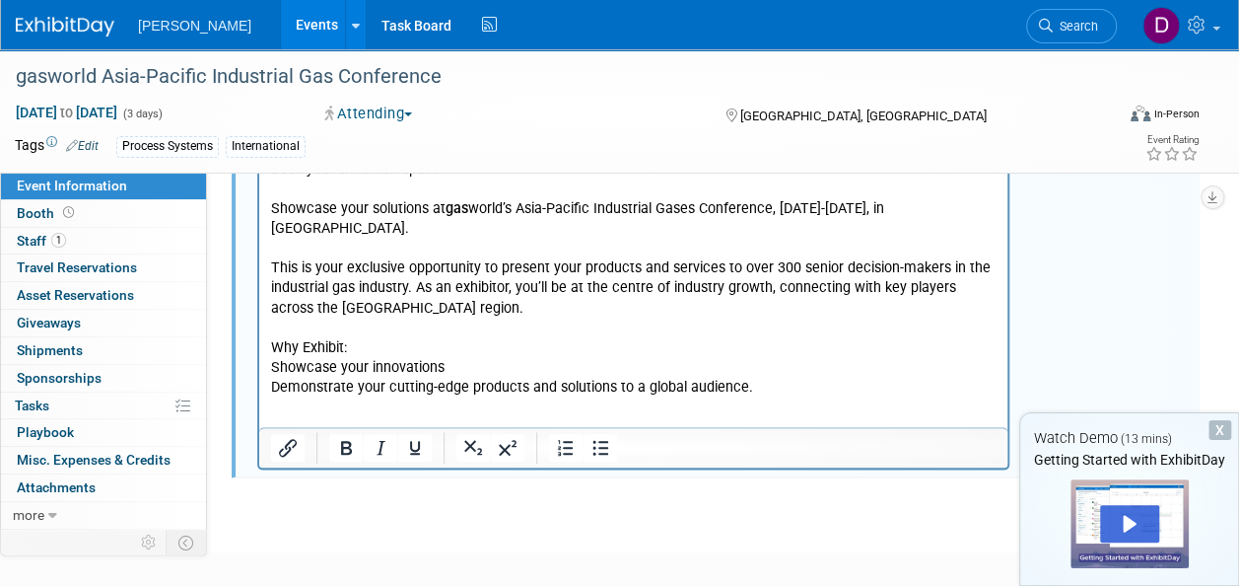
scroll to position [1023, 0]
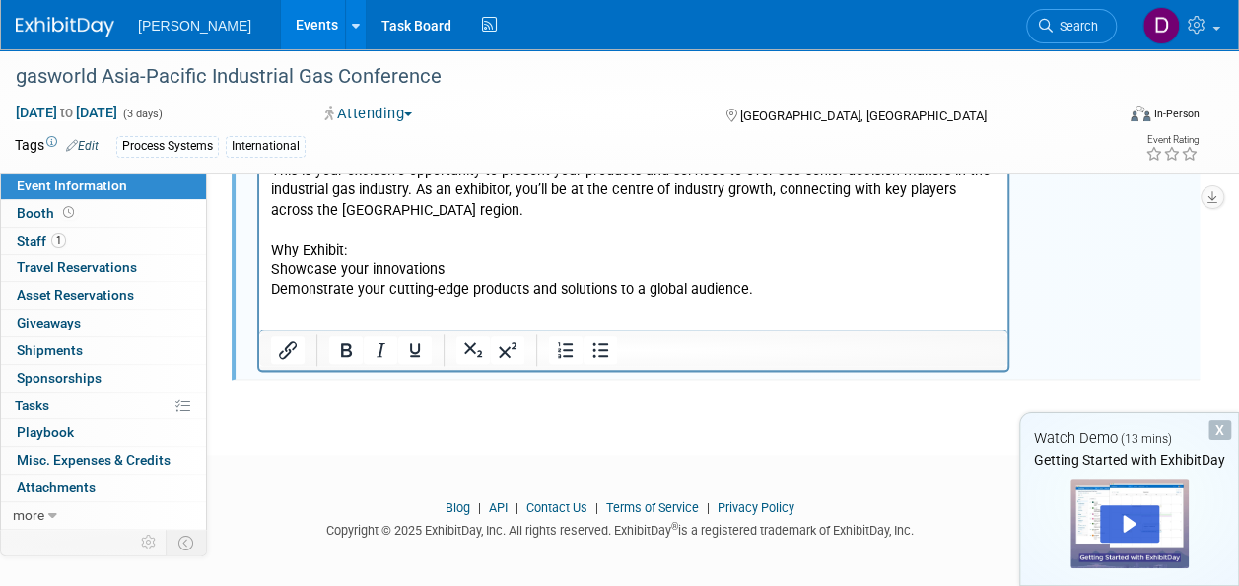
click at [791, 280] on p "Demonstrate your cutting-edge products and solutions to a global audience." at bounding box center [634, 290] width 726 height 20
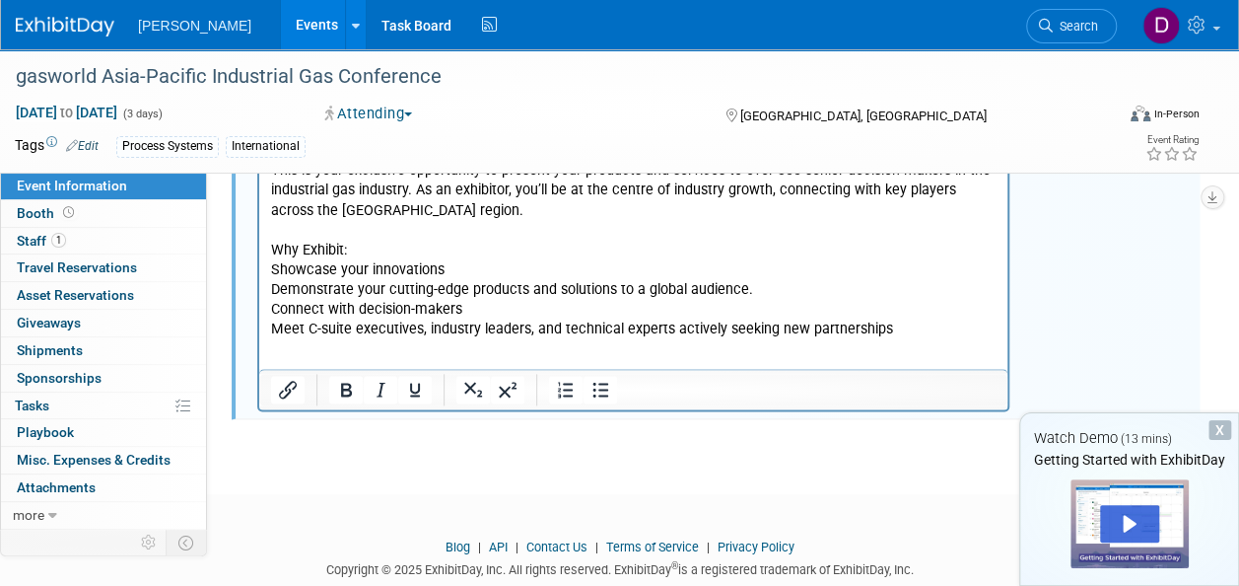
click at [779, 280] on p "Demonstrate your cutting-edge products and solutions to a global audience." at bounding box center [634, 290] width 726 height 20
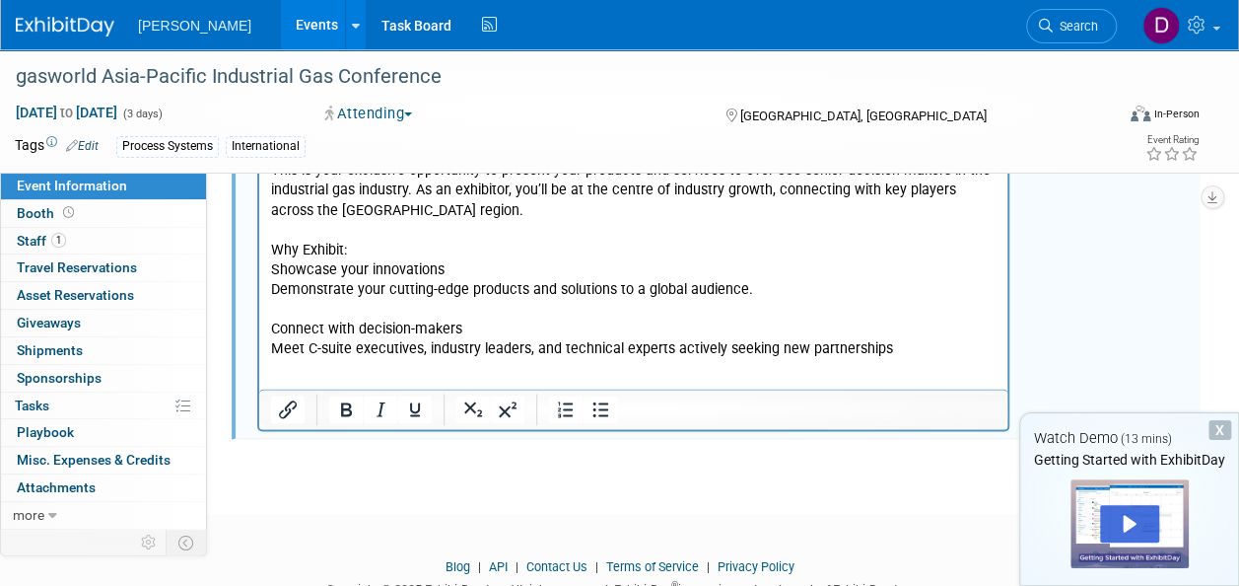
click at [952, 339] on p "Meet C-suite executives, industry leaders, and technical experts actively seeki…" at bounding box center [634, 349] width 726 height 20
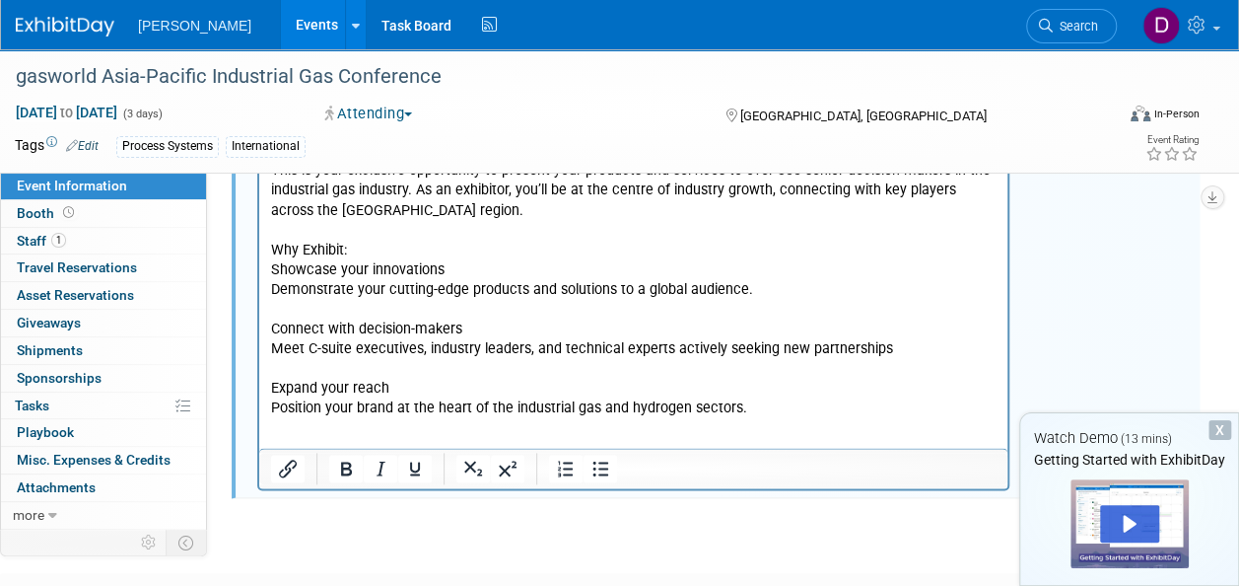
click at [782, 379] on p "Expand your reach" at bounding box center [634, 389] width 726 height 20
click at [820, 398] on p "Position your brand at the heart of the industrial gas and hydrogen sectors." at bounding box center [634, 408] width 726 height 20
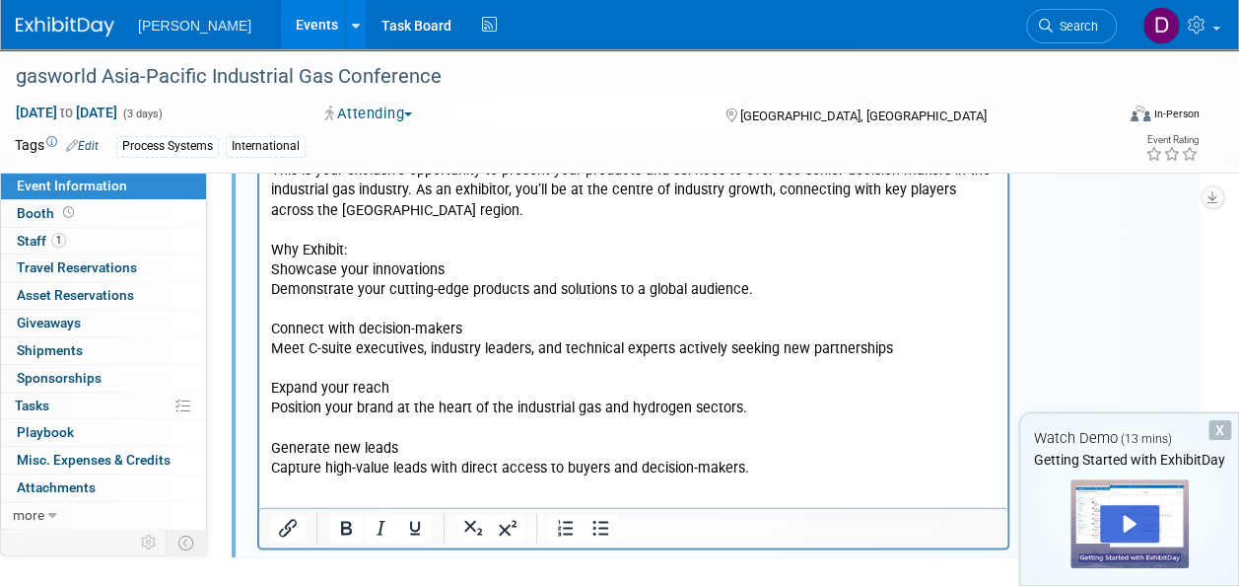
click at [398, 241] on p "Why Exhibit:" at bounding box center [634, 251] width 726 height 20
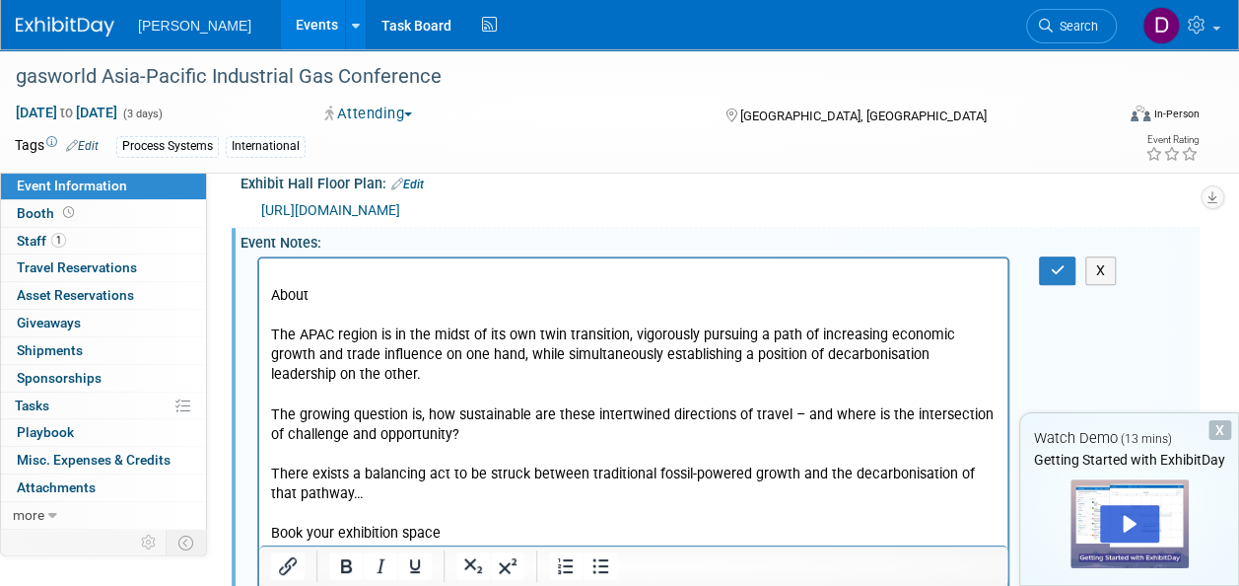
scroll to position [530, 0]
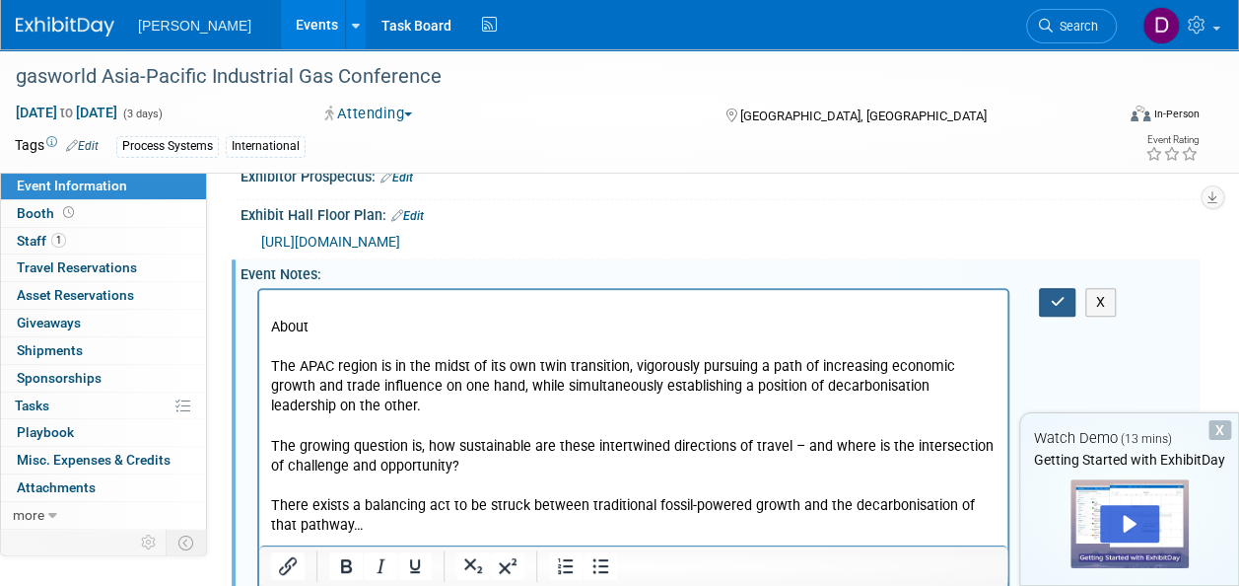
click at [1059, 300] on icon "button" at bounding box center [1057, 302] width 15 height 14
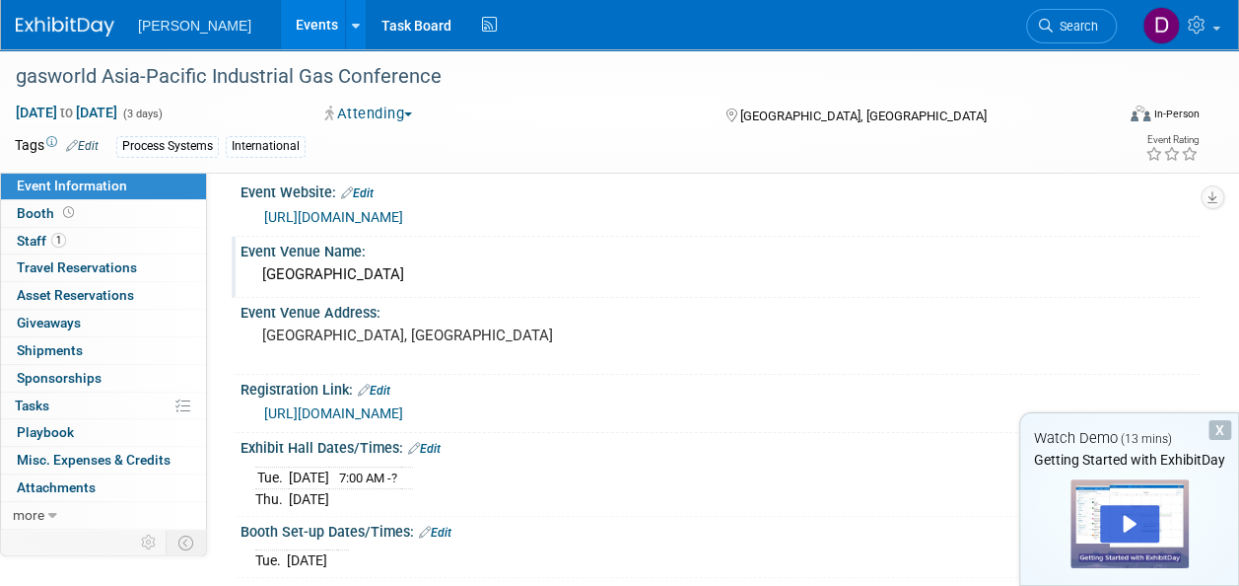
scroll to position [0, 0]
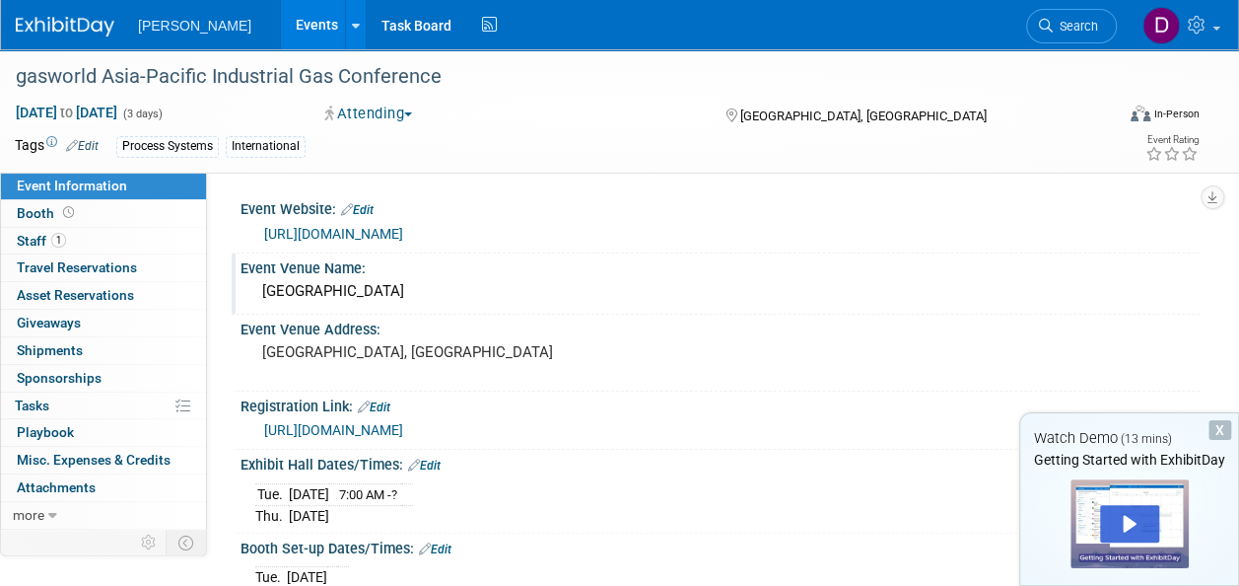
click at [390, 110] on button "Attending" at bounding box center [369, 114] width 102 height 21
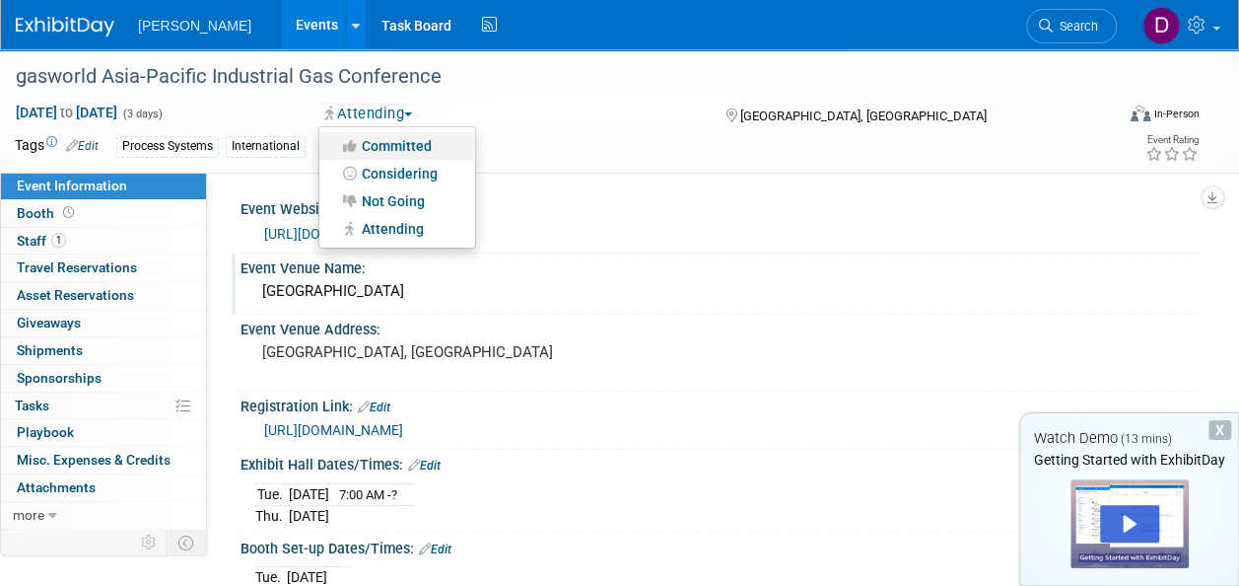
click at [415, 142] on link "Committed" at bounding box center [397, 146] width 156 height 28
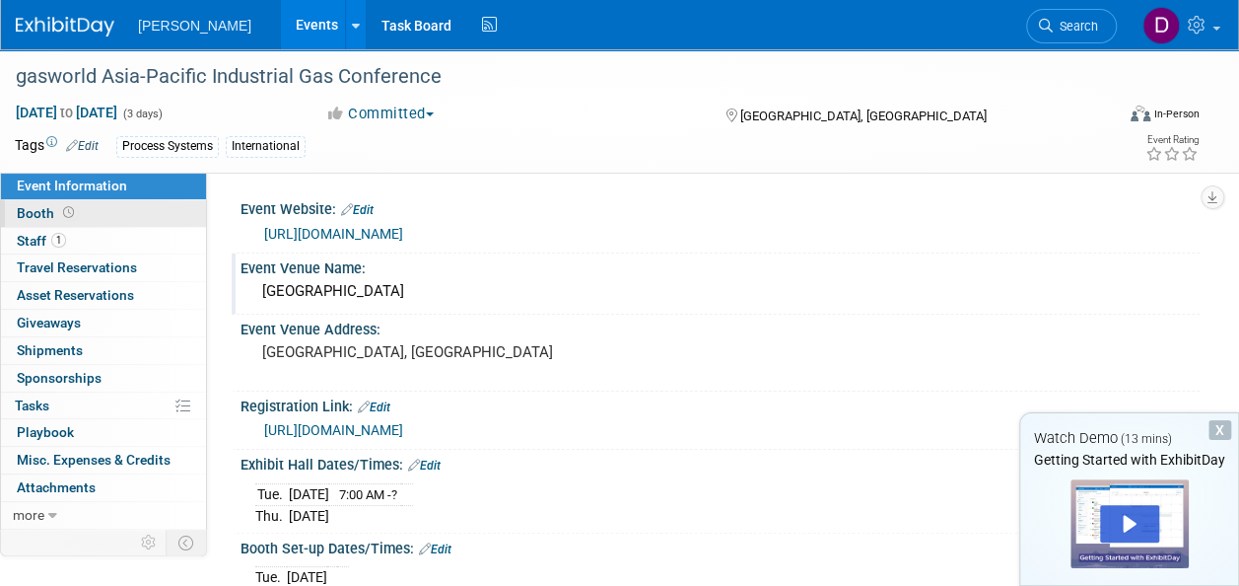
click at [28, 214] on span "Booth" at bounding box center [47, 213] width 61 height 16
click at [36, 203] on link "Booth" at bounding box center [103, 213] width 205 height 27
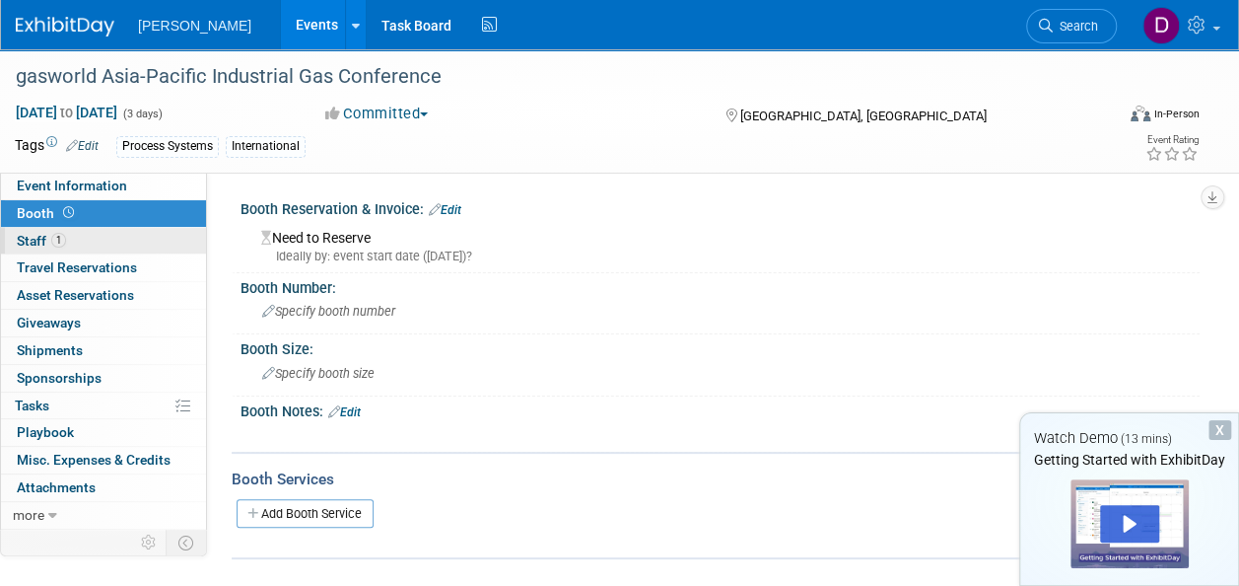
click at [45, 242] on span "Staff 1" at bounding box center [41, 241] width 49 height 16
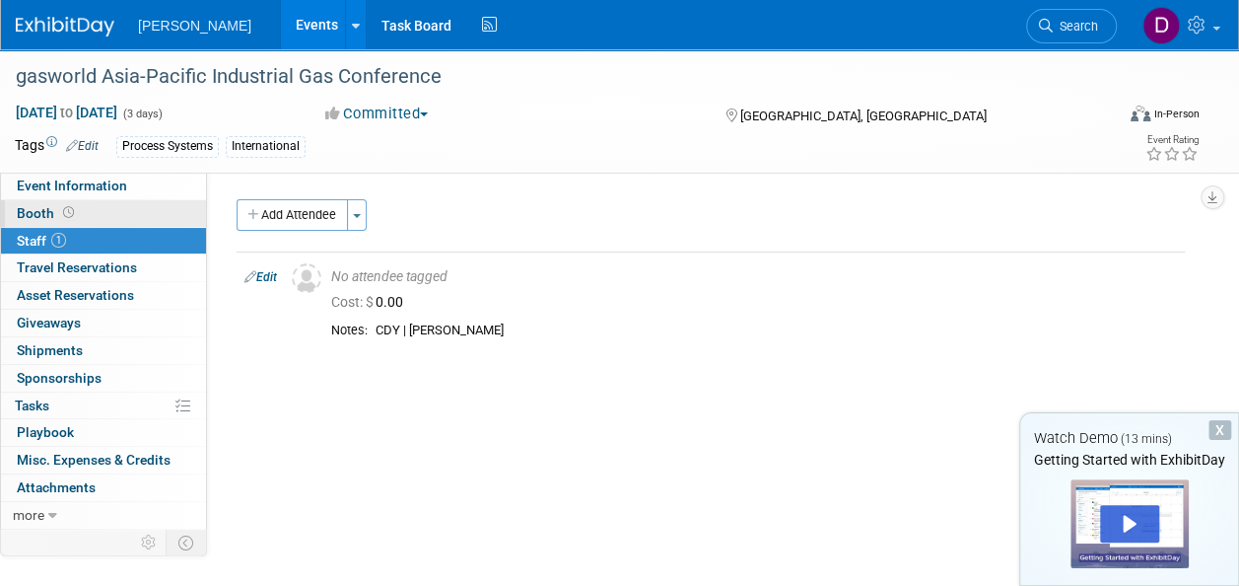
click at [30, 220] on span "Booth" at bounding box center [47, 213] width 61 height 16
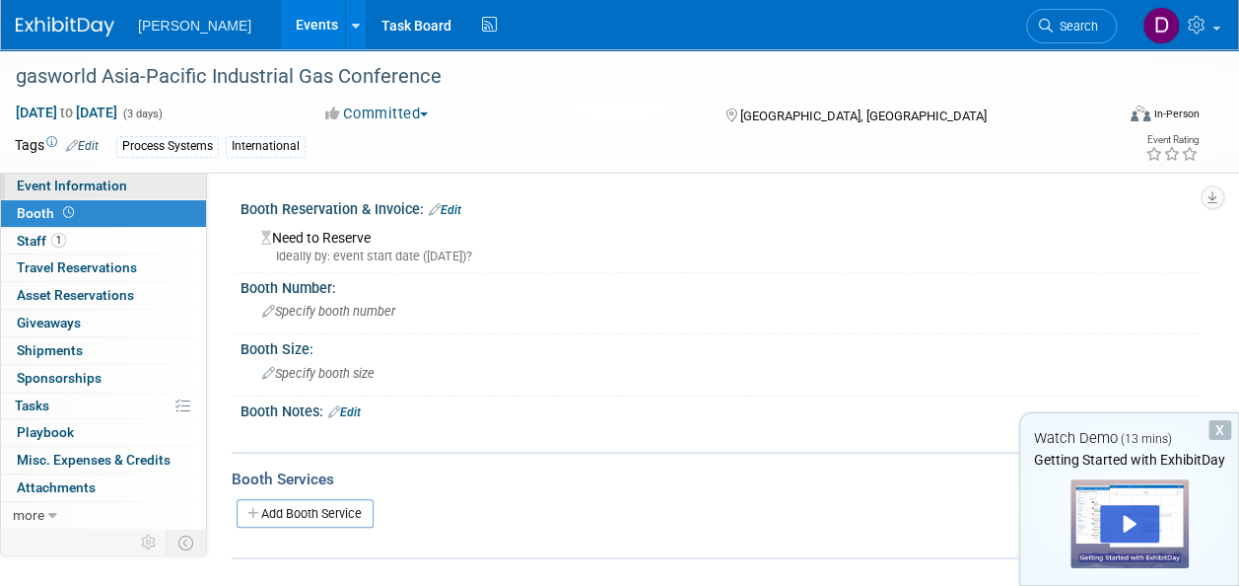
click at [35, 186] on span "Event Information" at bounding box center [72, 185] width 110 height 16
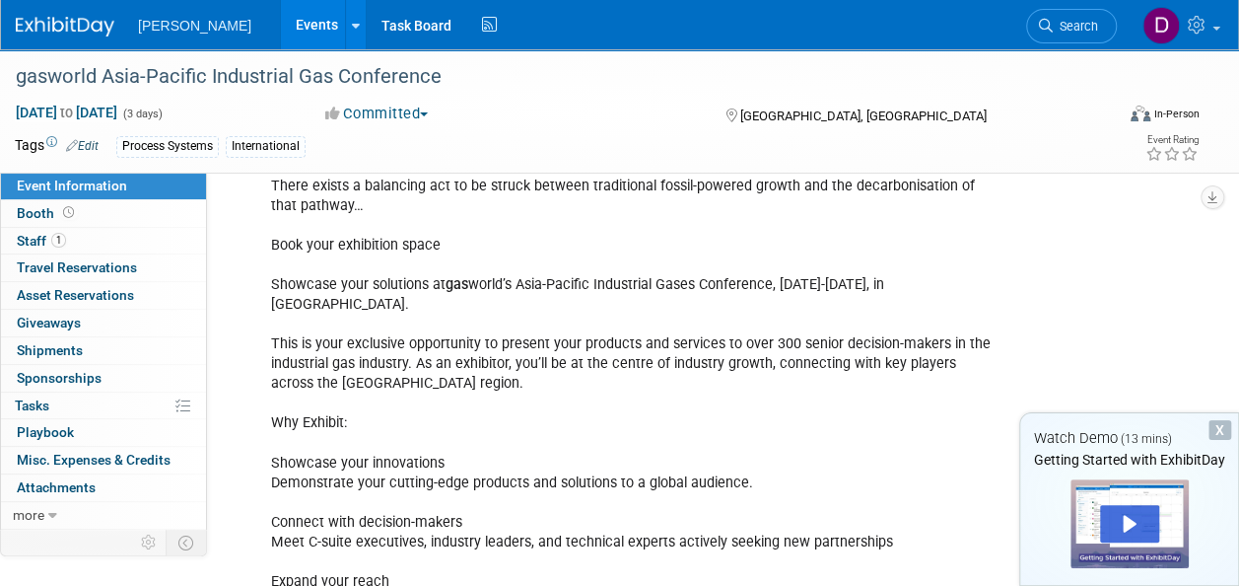
scroll to position [1138, 0]
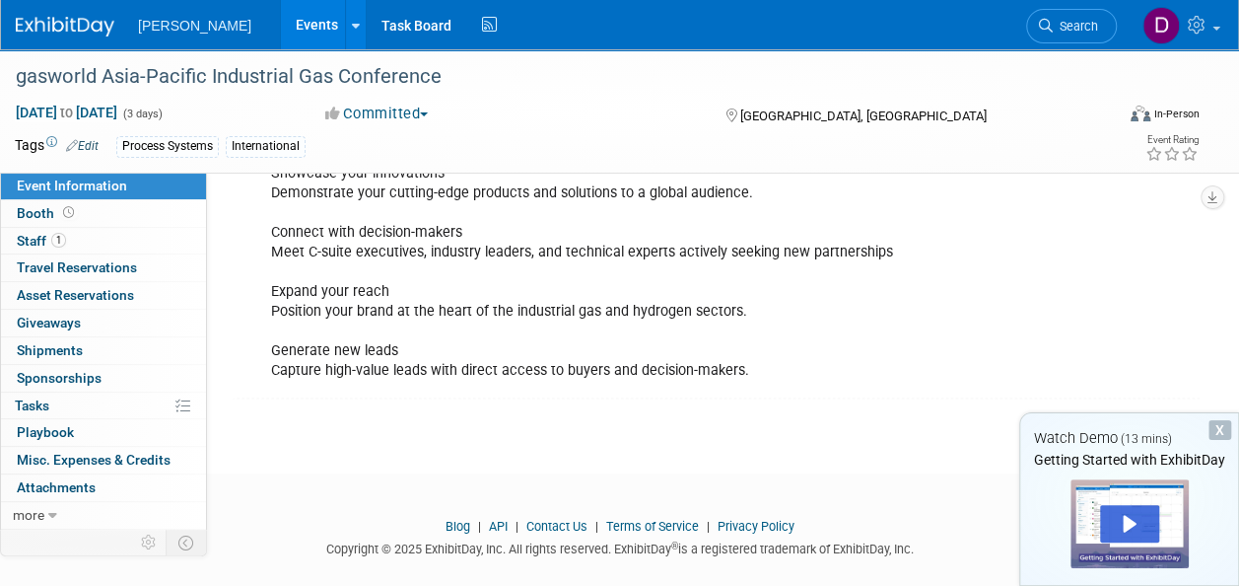
drag, startPoint x: 35, startPoint y: 191, endPoint x: 32, endPoint y: 207, distance: 16.3
click at [35, 193] on span "Event Information" at bounding box center [72, 185] width 110 height 16
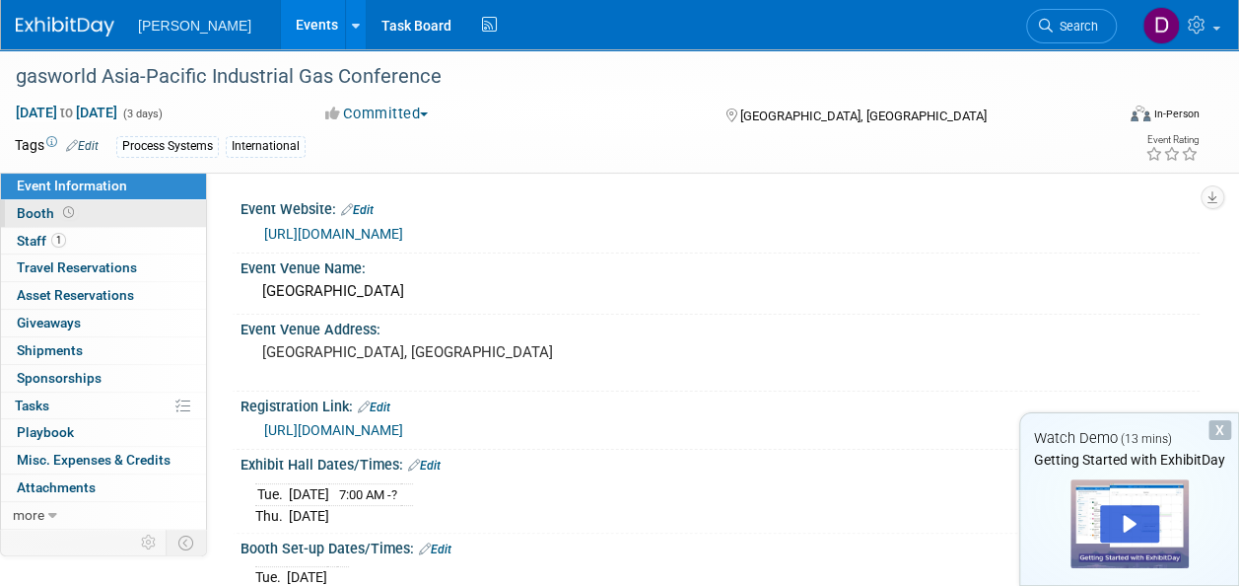
click at [32, 209] on span "Booth" at bounding box center [47, 213] width 61 height 16
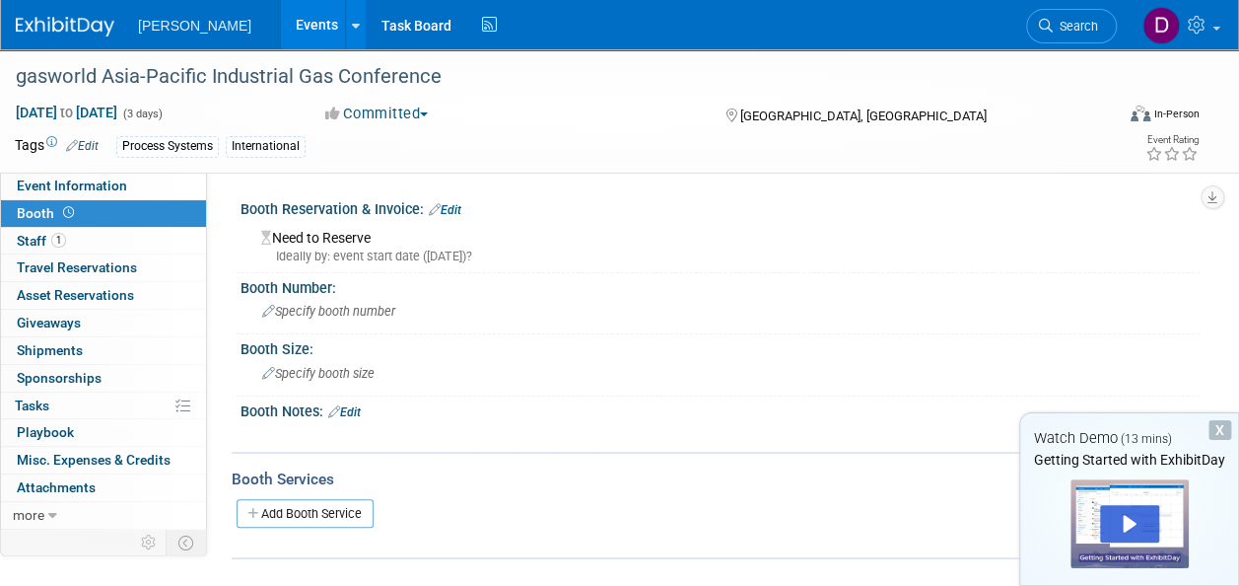
click at [452, 213] on link "Edit" at bounding box center [445, 210] width 33 height 14
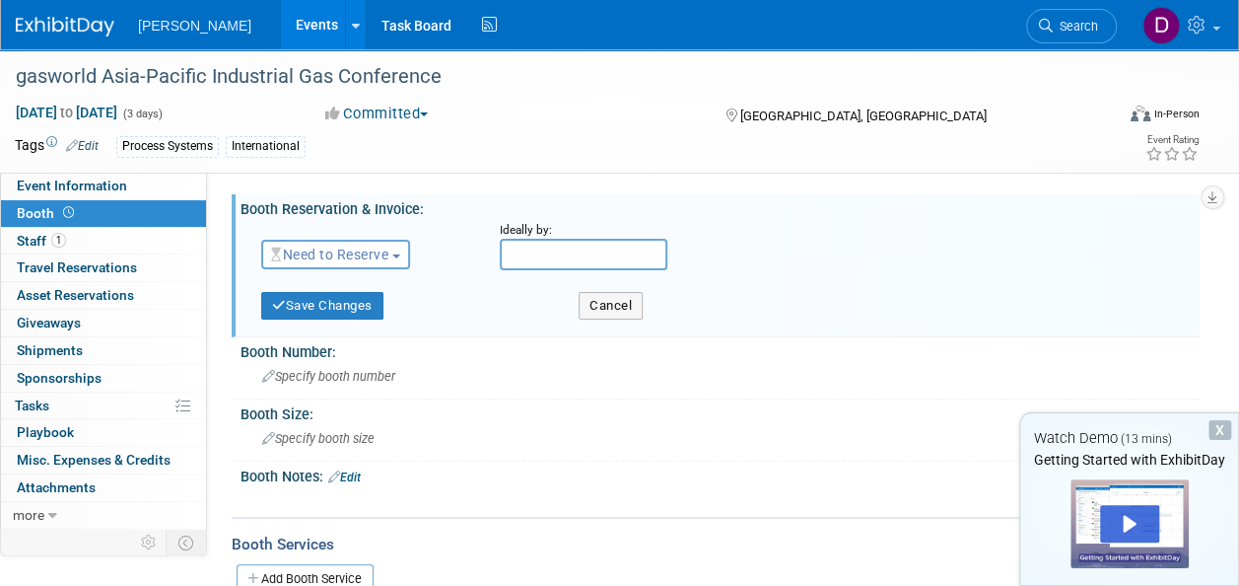
click at [319, 259] on span "Need to Reserve" at bounding box center [329, 254] width 117 height 16
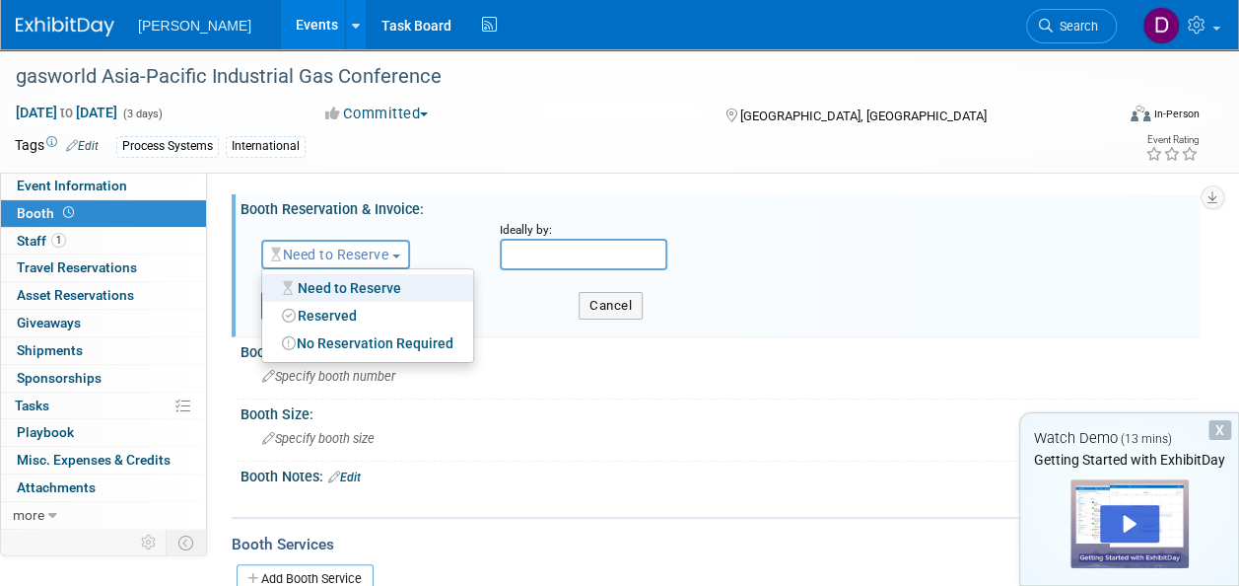
click at [513, 155] on div "Process Systems International" at bounding box center [556, 147] width 881 height 22
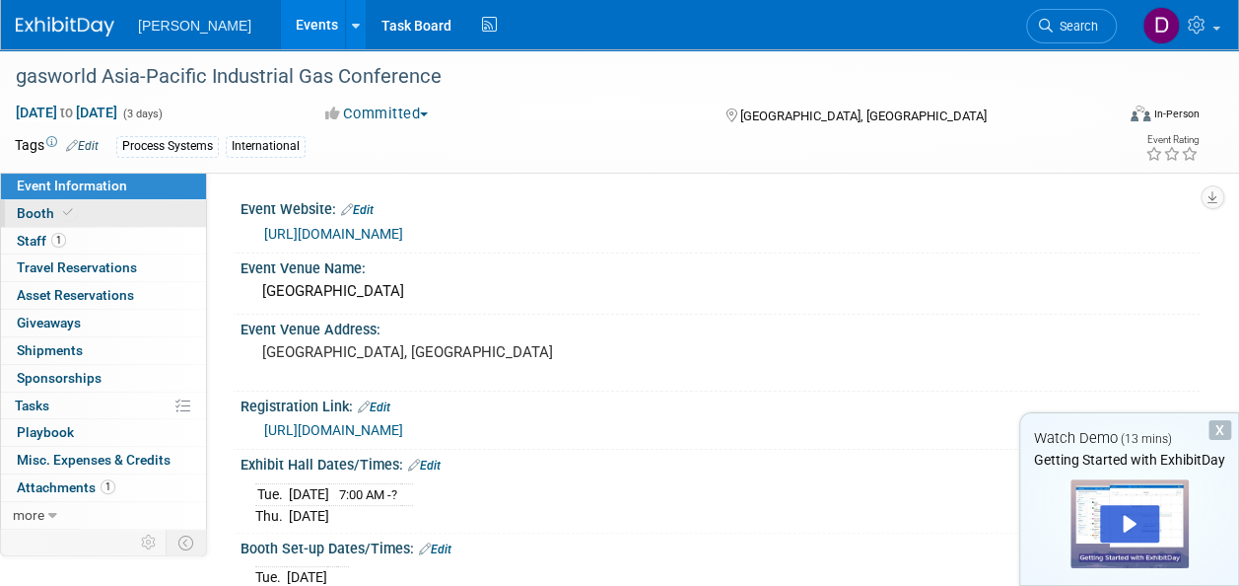
click at [41, 210] on span "Booth" at bounding box center [47, 213] width 60 height 16
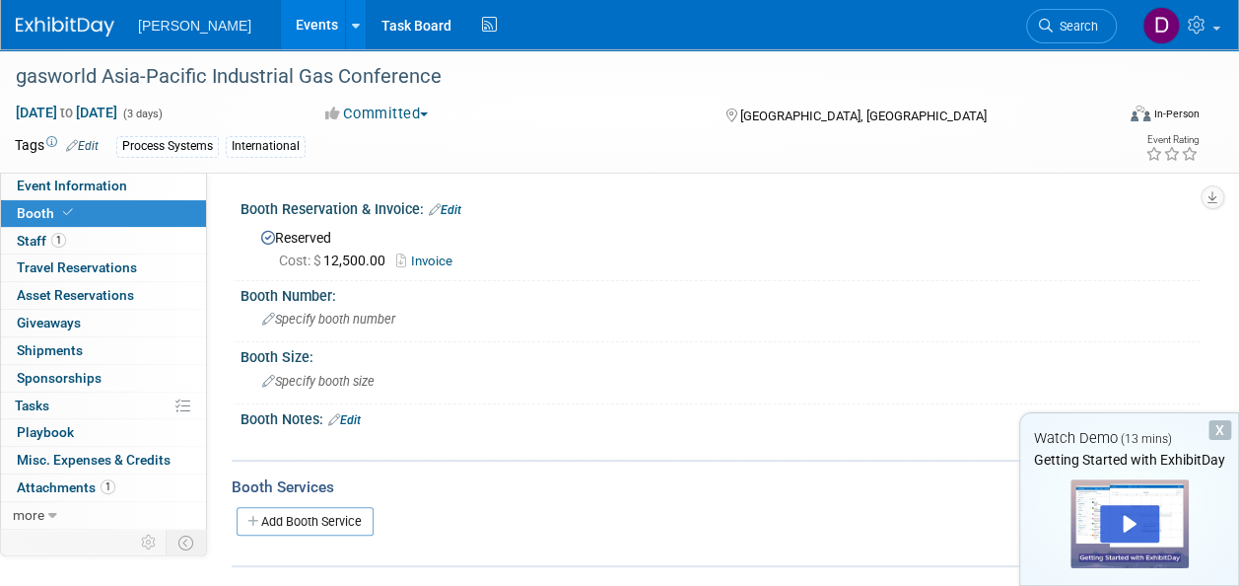
click at [455, 211] on link "Edit" at bounding box center [445, 210] width 33 height 14
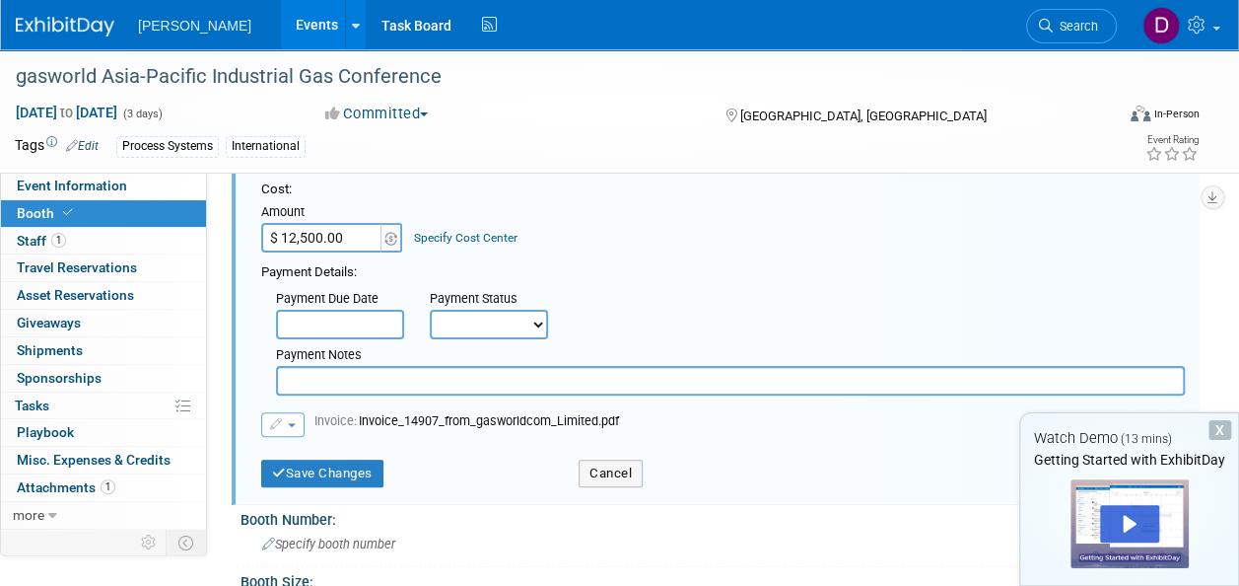
scroll to position [197, 0]
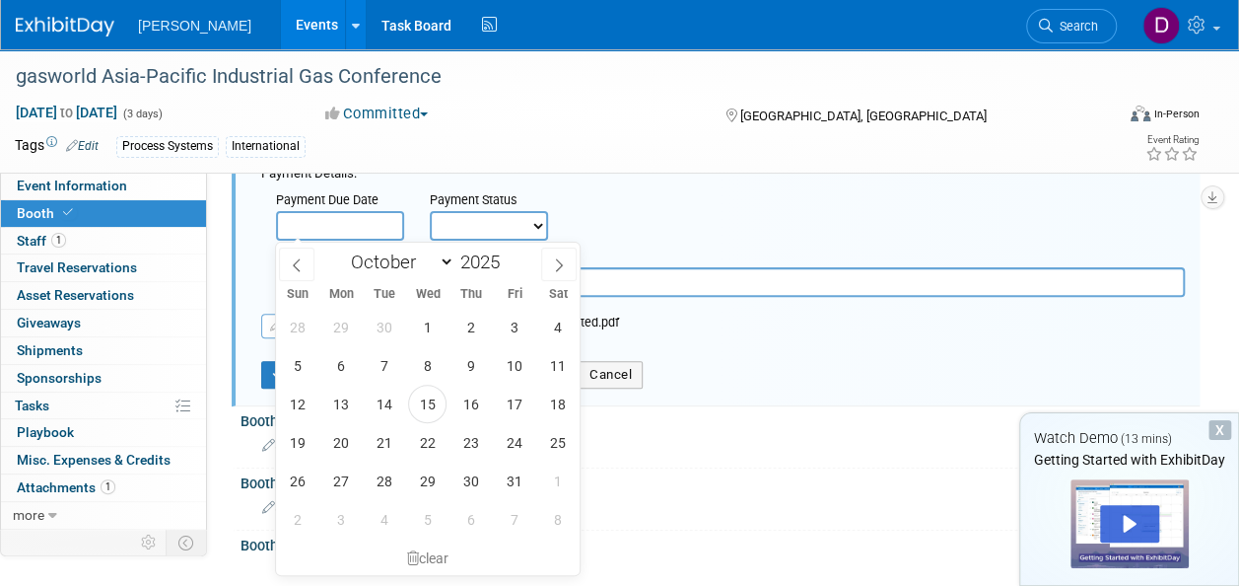
click at [328, 215] on input "text" at bounding box center [340, 226] width 128 height 30
click at [475, 473] on span "30" at bounding box center [471, 480] width 38 height 38
type input "Oct 30, 2025"
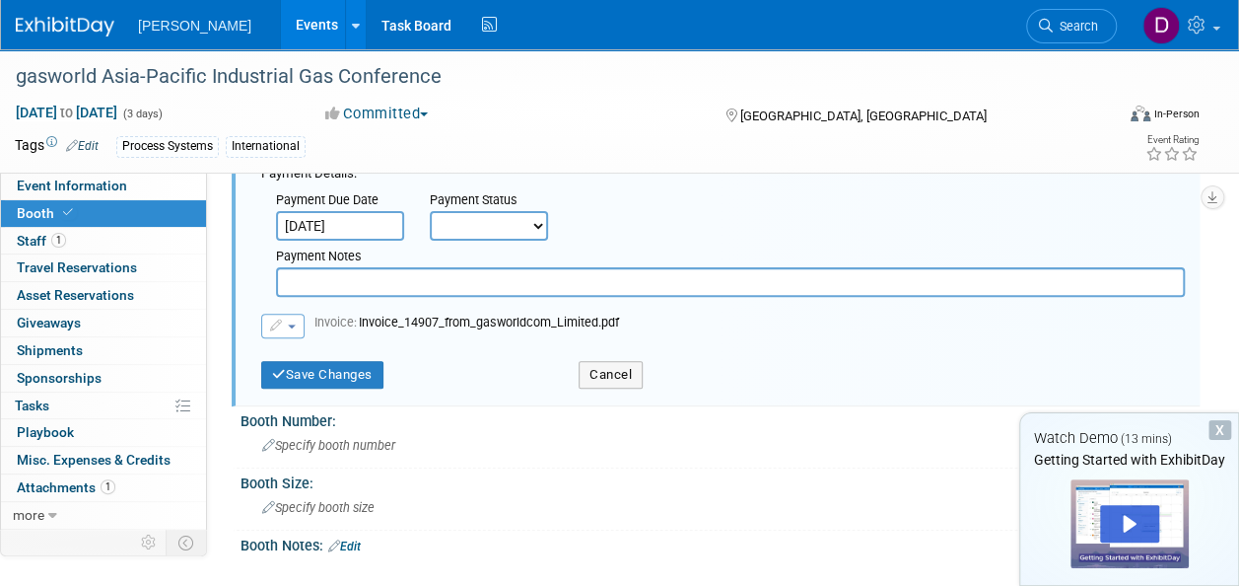
click at [458, 227] on select "Not Paid Yet Partially Paid Paid in Full" at bounding box center [489, 226] width 118 height 30
select select "3"
click at [430, 211] on select "Not Paid Yet Partially Paid Paid in Full" at bounding box center [489, 226] width 118 height 30
click at [356, 290] on input "text" at bounding box center [730, 282] width 909 height 30
click at [333, 361] on button "Save Changes" at bounding box center [322, 375] width 122 height 28
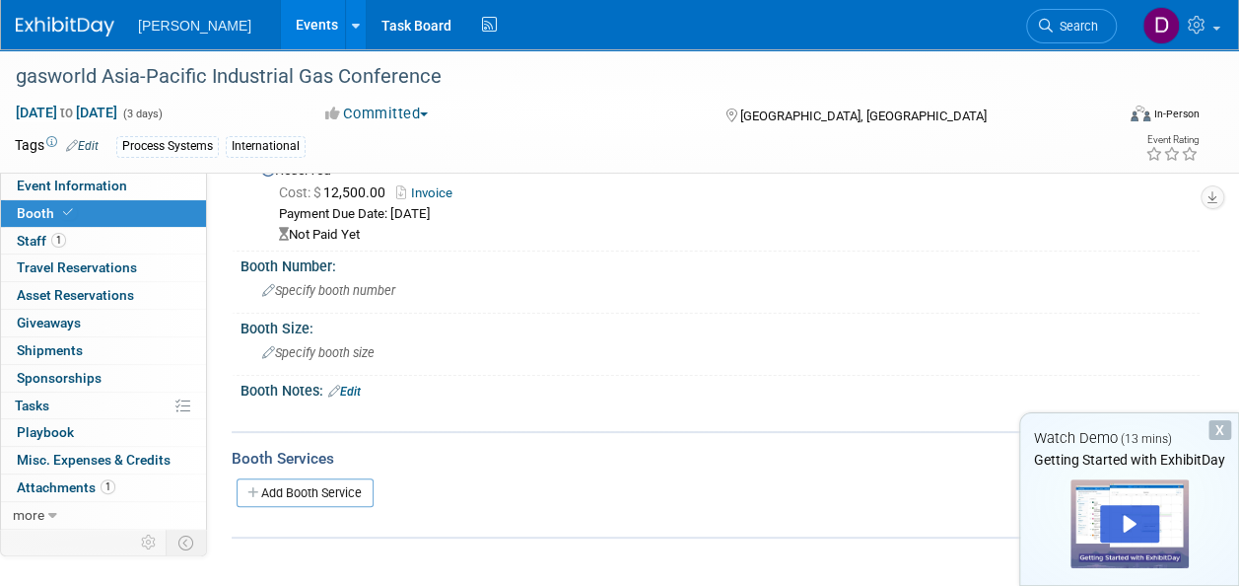
scroll to position [0, 0]
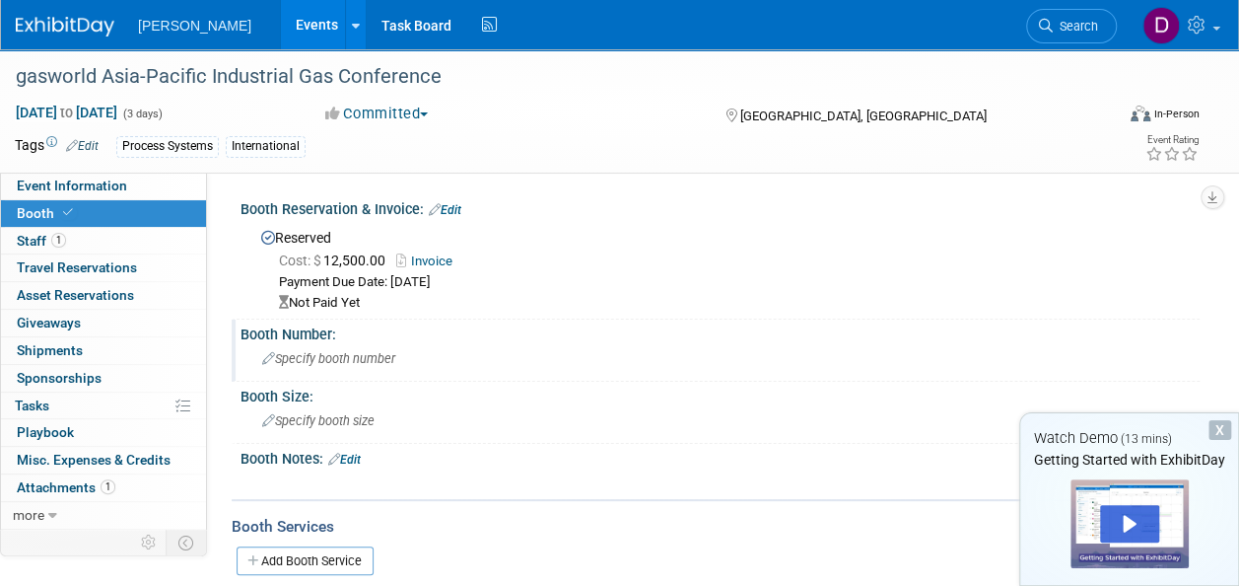
click at [308, 353] on span "Specify booth number" at bounding box center [328, 358] width 133 height 15
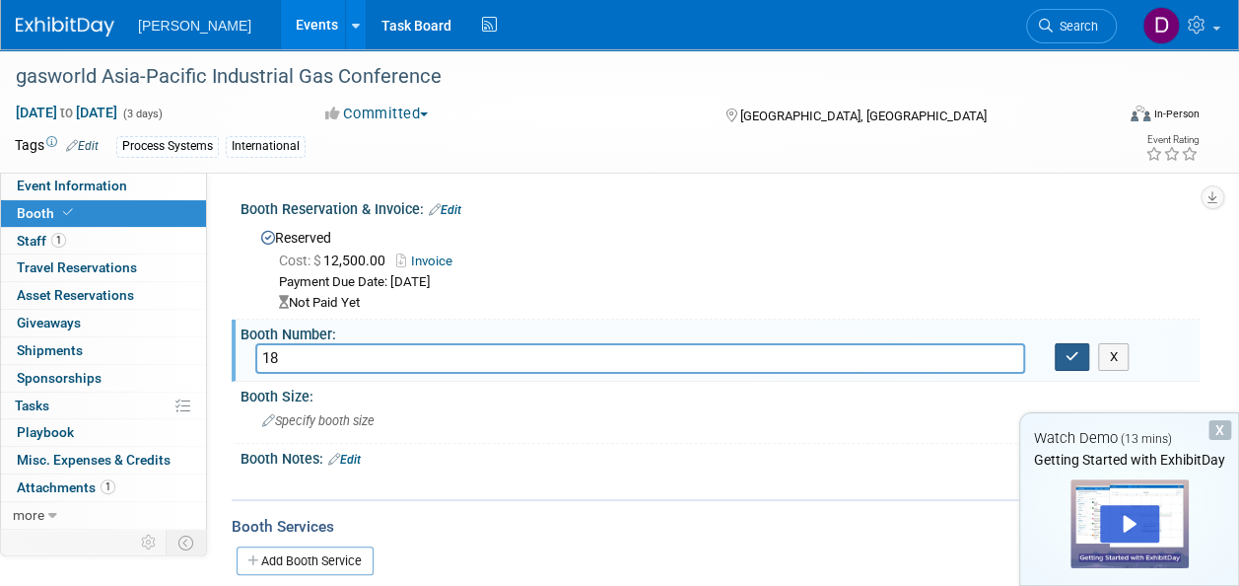
type input "18"
click at [1073, 356] on icon "button" at bounding box center [1073, 356] width 14 height 13
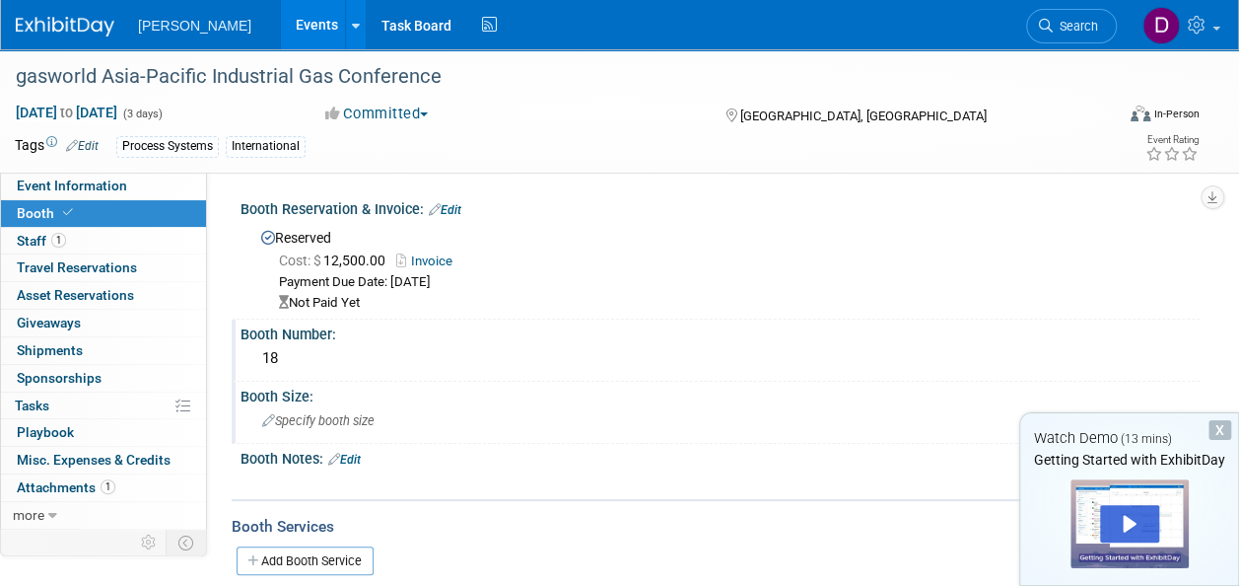
click at [317, 417] on span "Specify booth size" at bounding box center [318, 420] width 112 height 15
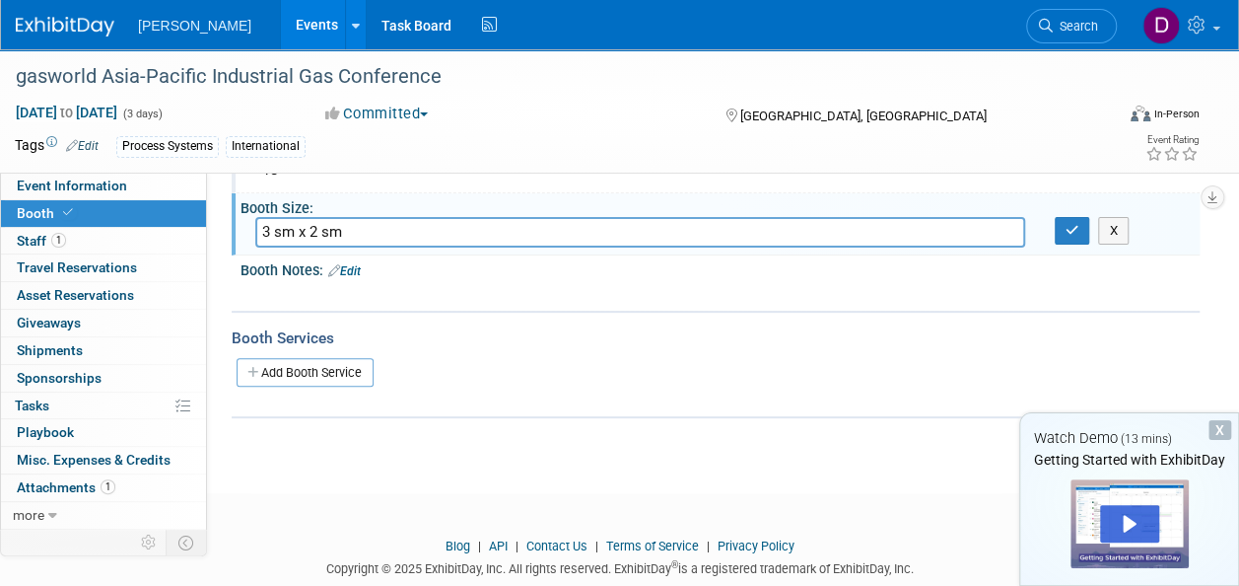
scroll to position [197, 0]
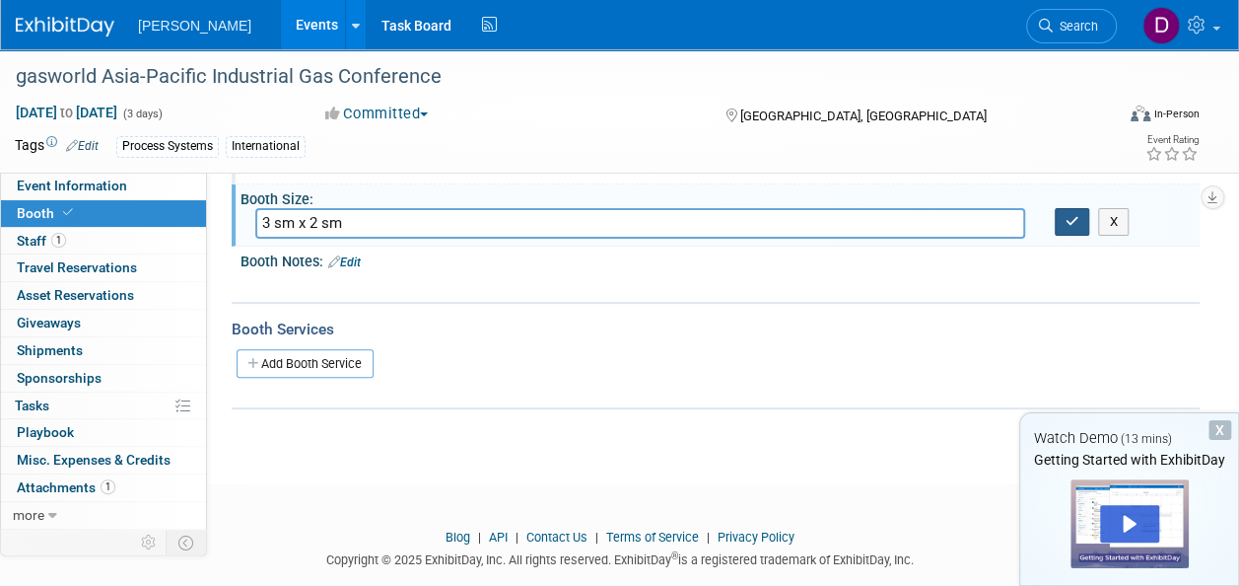
type input "3 sm x 2 sm"
click at [1071, 221] on icon "button" at bounding box center [1073, 221] width 14 height 13
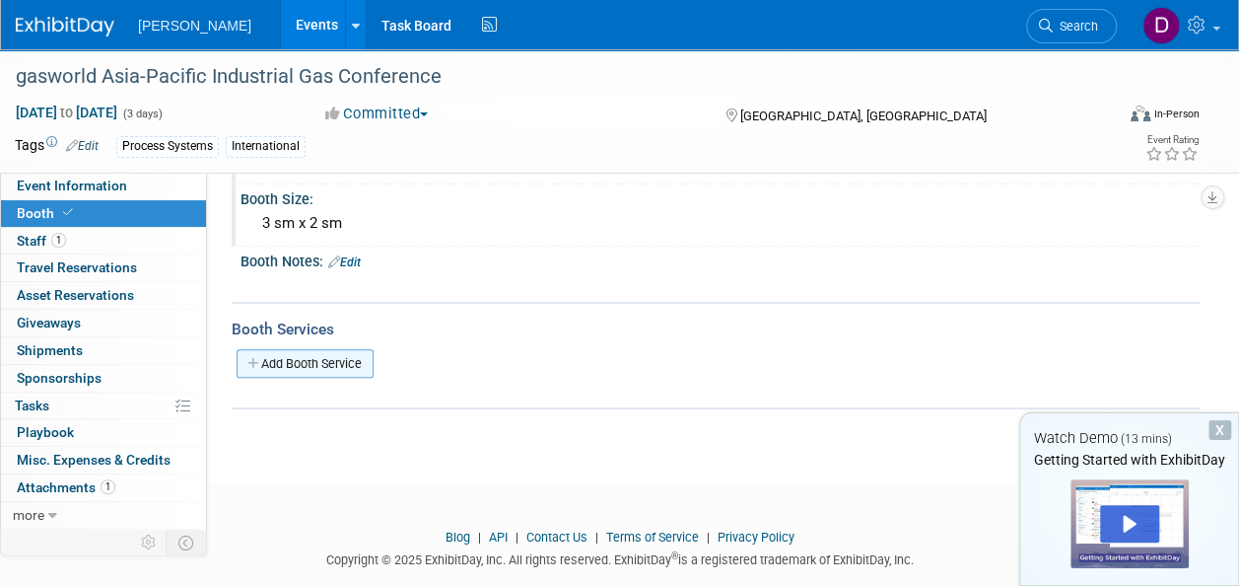
click at [337, 359] on link "Add Booth Service" at bounding box center [305, 363] width 137 height 29
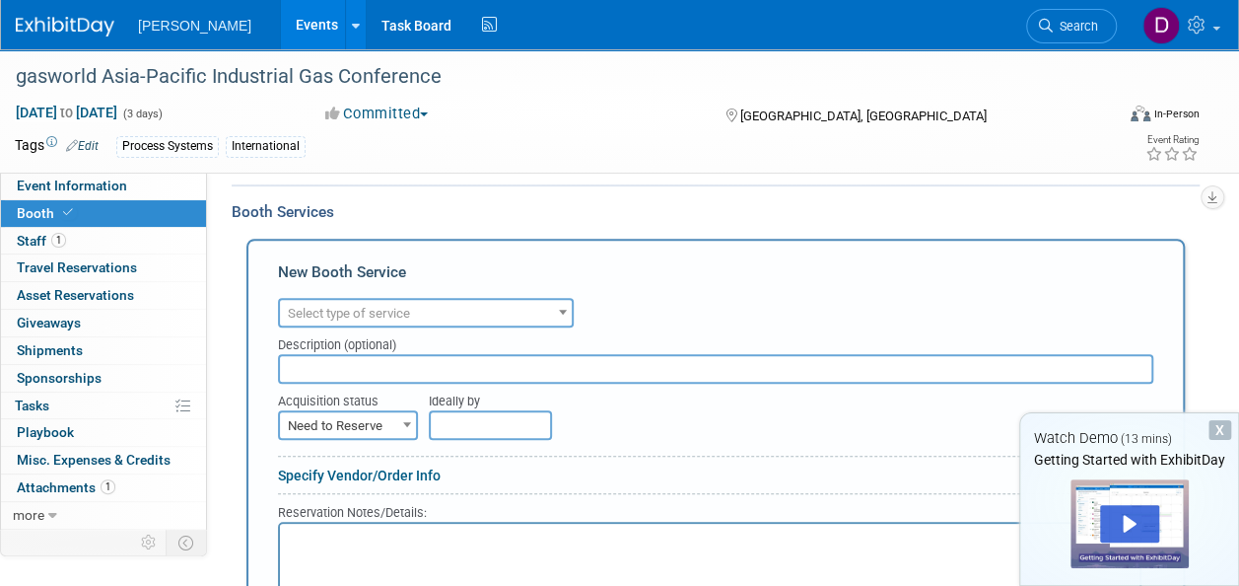
scroll to position [296, 0]
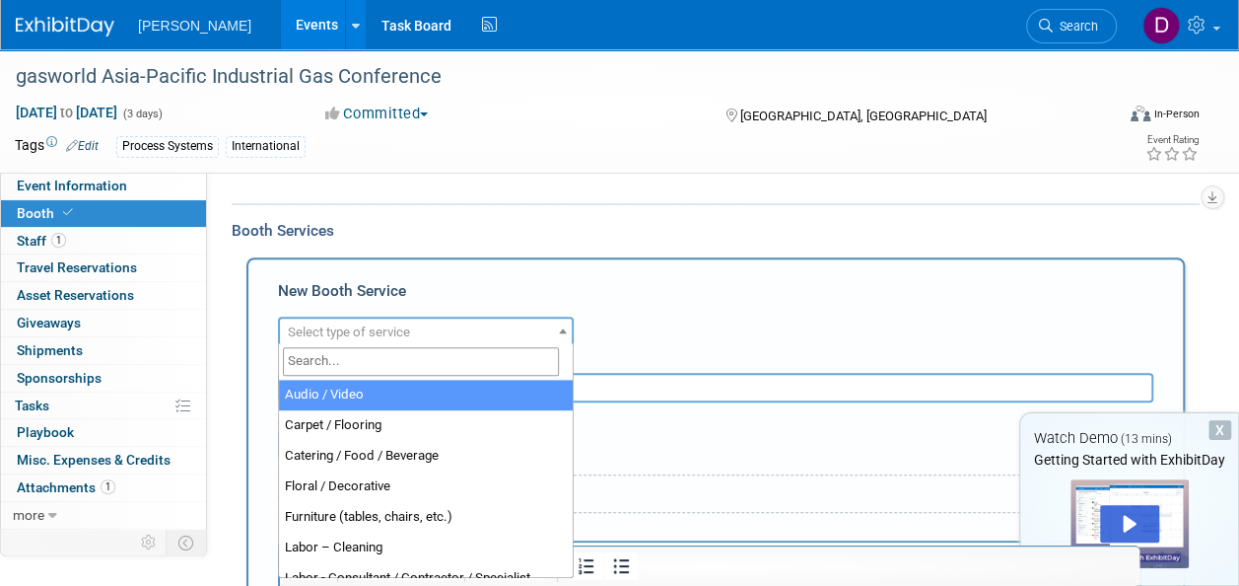
click at [416, 328] on span "Select type of service" at bounding box center [426, 332] width 292 height 28
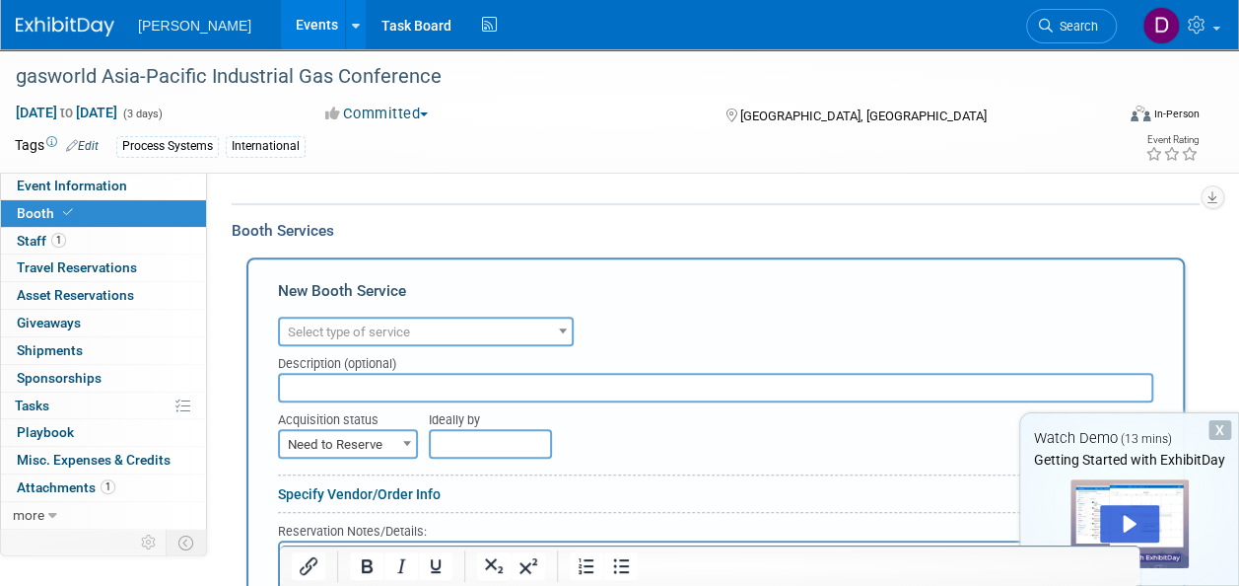
click at [420, 331] on span "Select type of service" at bounding box center [426, 332] width 292 height 28
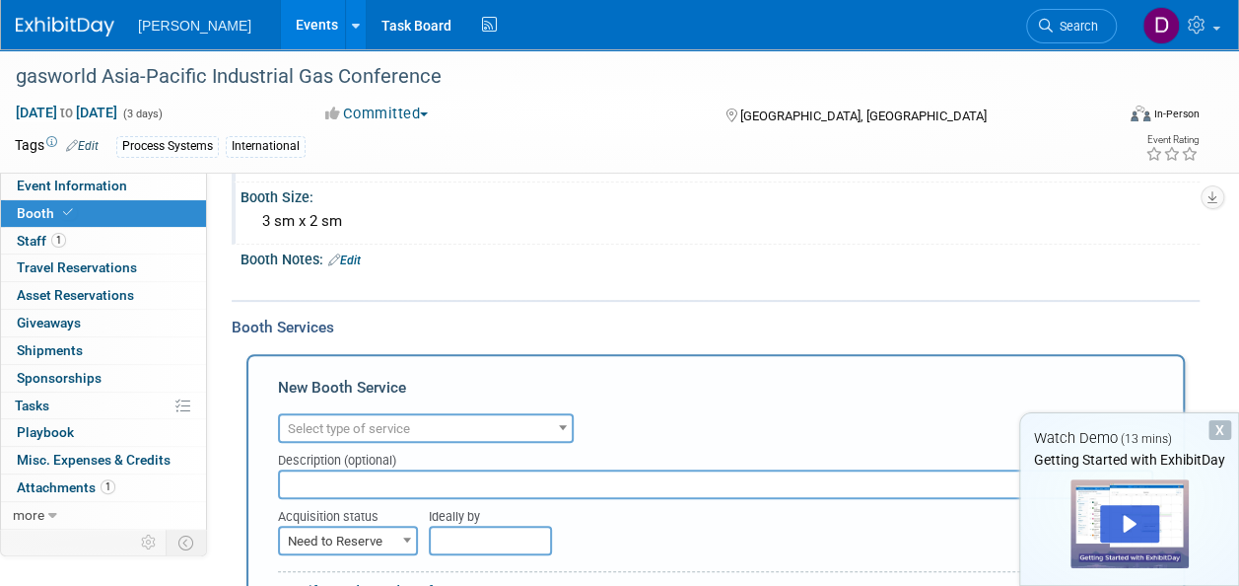
scroll to position [197, 0]
click at [436, 417] on span "Select type of service" at bounding box center [426, 431] width 292 height 28
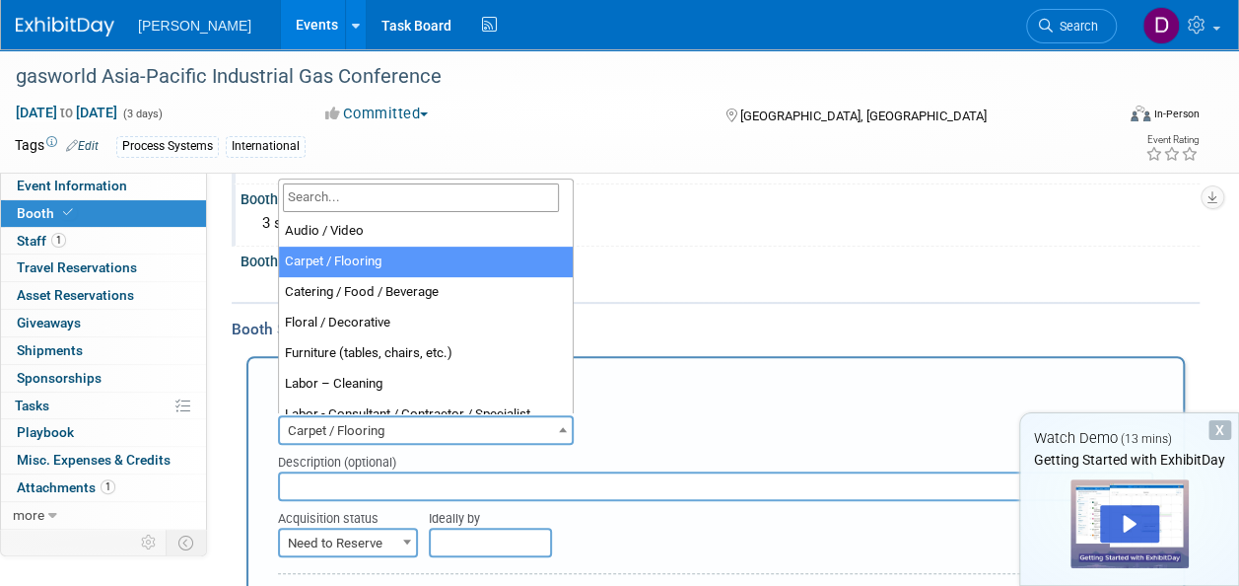
click at [400, 427] on span "Carpet / Flooring" at bounding box center [426, 431] width 292 height 28
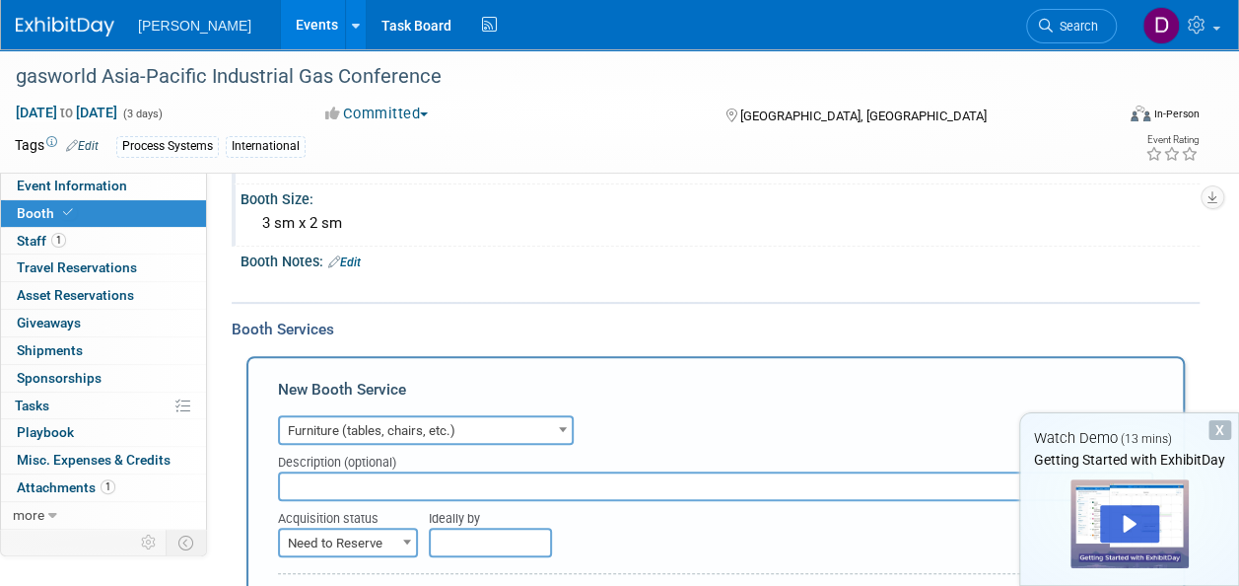
click at [483, 424] on span "Furniture (tables, chairs, etc.)" at bounding box center [426, 431] width 292 height 28
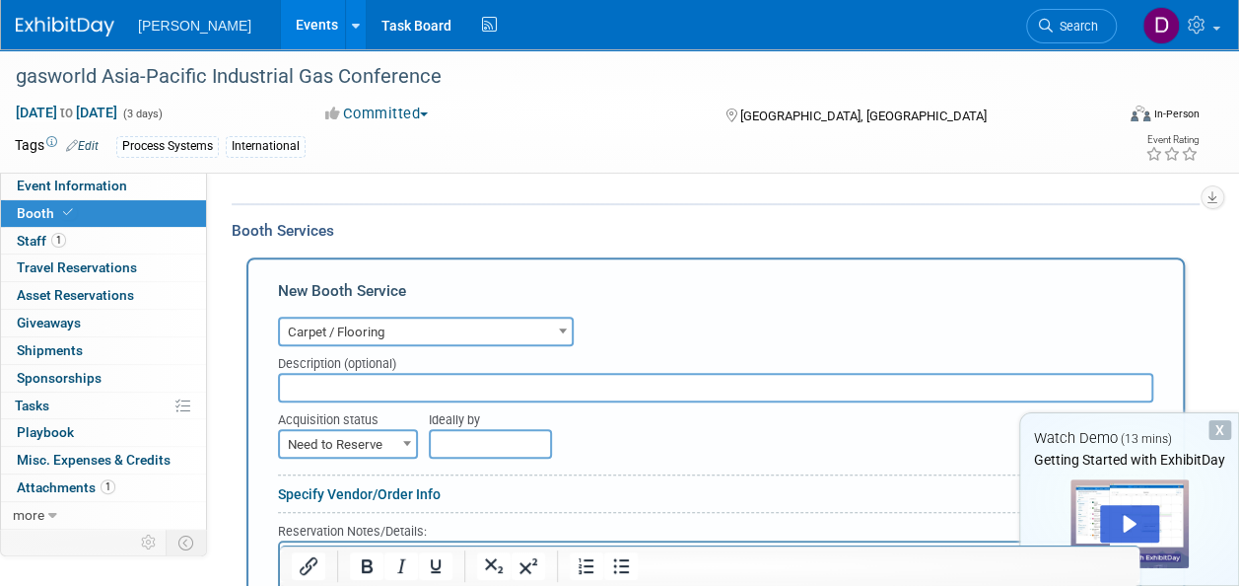
scroll to position [394, 0]
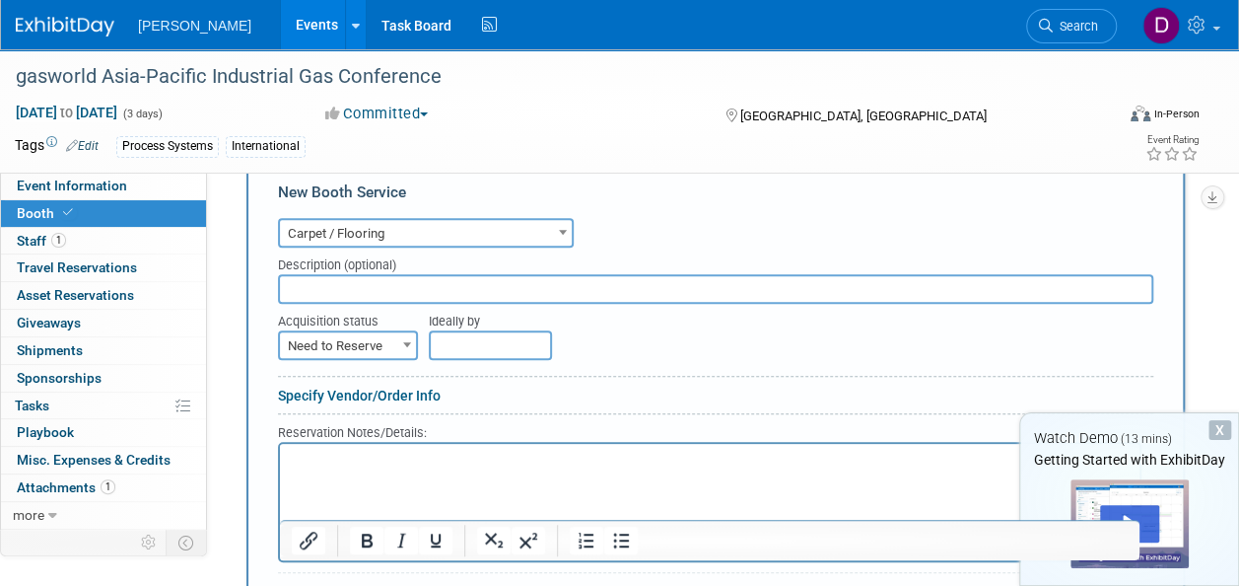
click at [508, 231] on span "Carpet / Flooring" at bounding box center [426, 234] width 292 height 28
click at [459, 233] on span "Carpet / Flooring" at bounding box center [426, 234] width 292 height 28
click at [533, 286] on input "text" at bounding box center [716, 289] width 876 height 30
click at [458, 230] on span "Carpet / Flooring" at bounding box center [426, 234] width 292 height 28
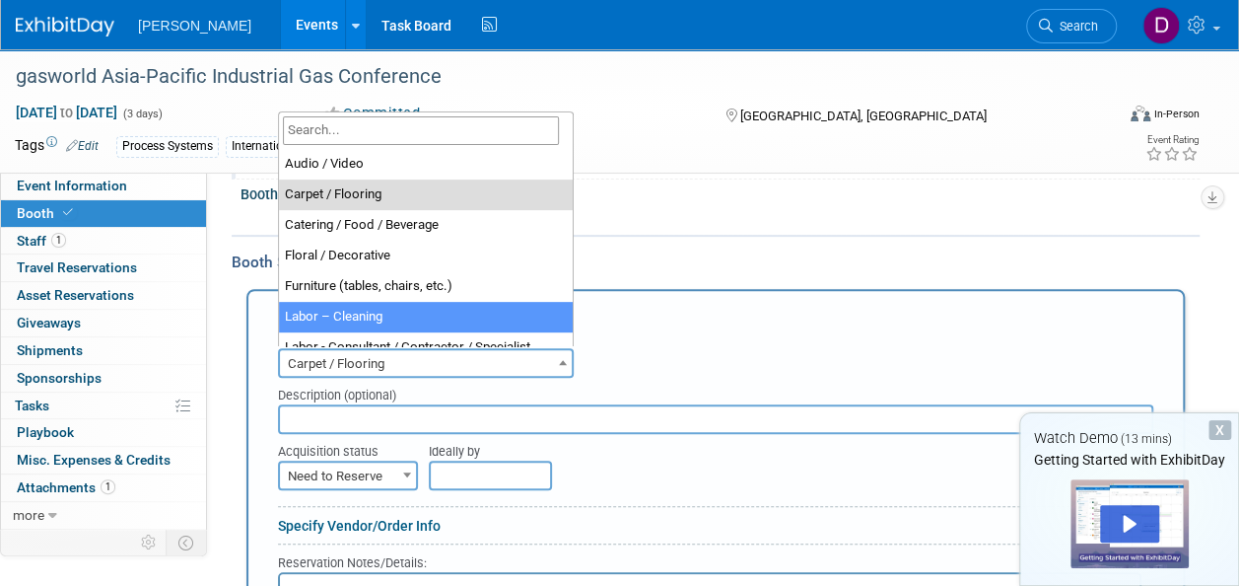
scroll to position [296, 0]
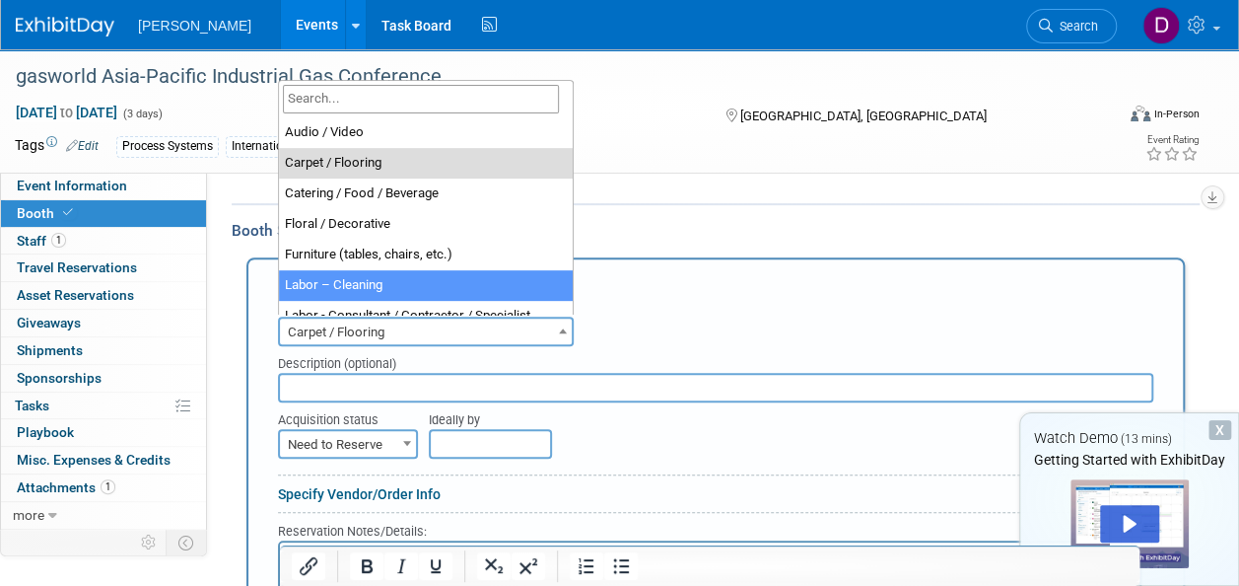
click at [402, 328] on span "Carpet / Flooring" at bounding box center [426, 332] width 292 height 28
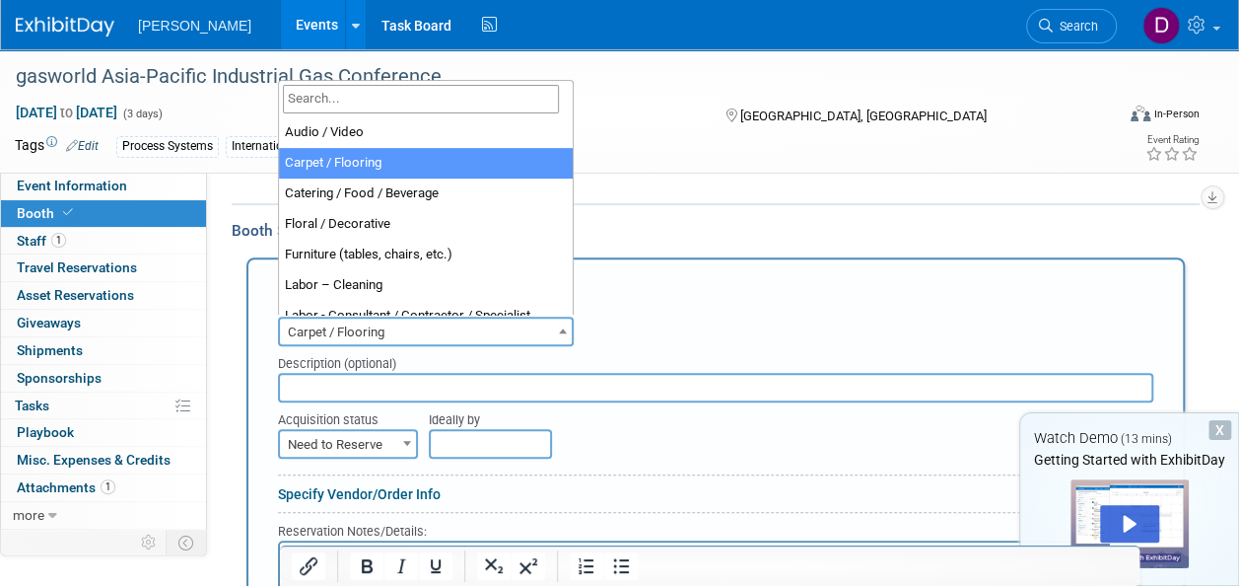
click at [566, 321] on span at bounding box center [563, 330] width 20 height 26
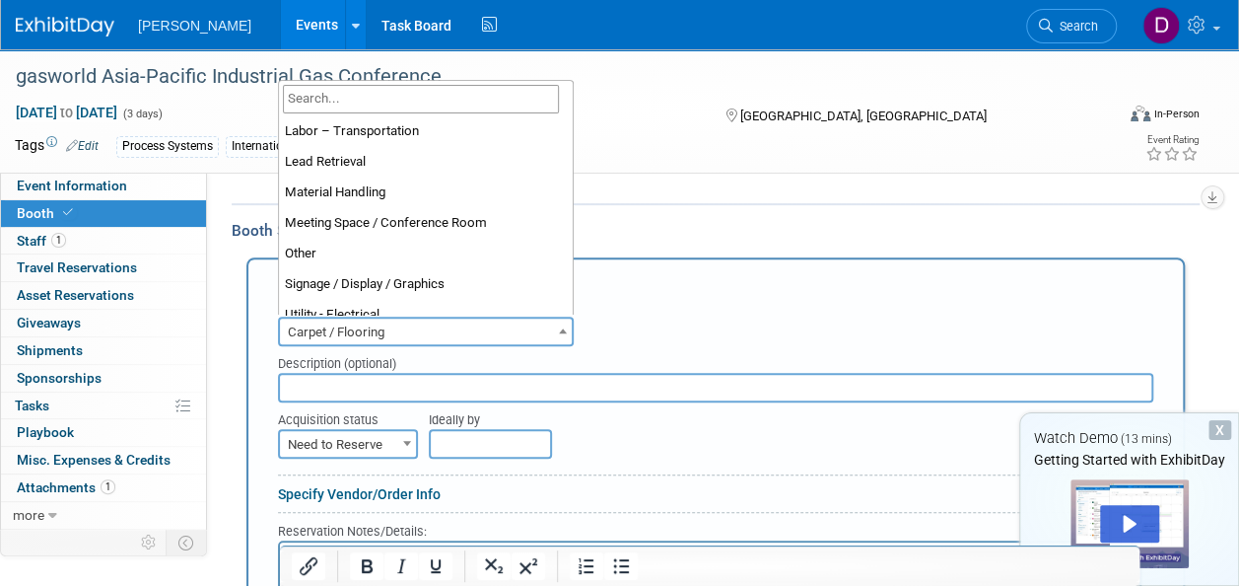
scroll to position [408, 0]
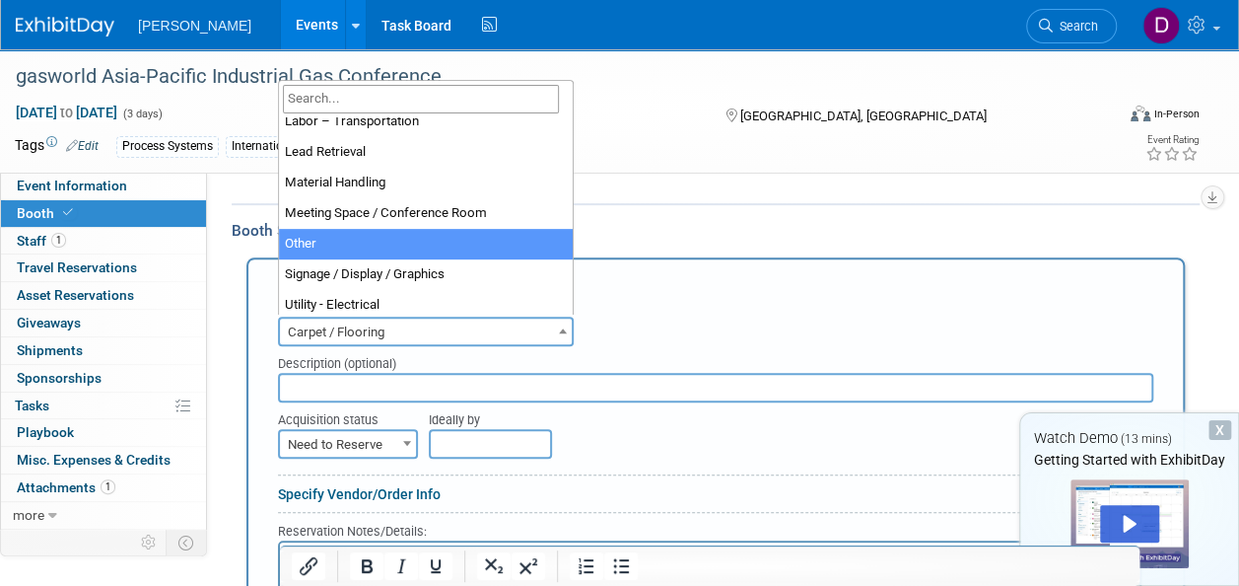
select select "1"
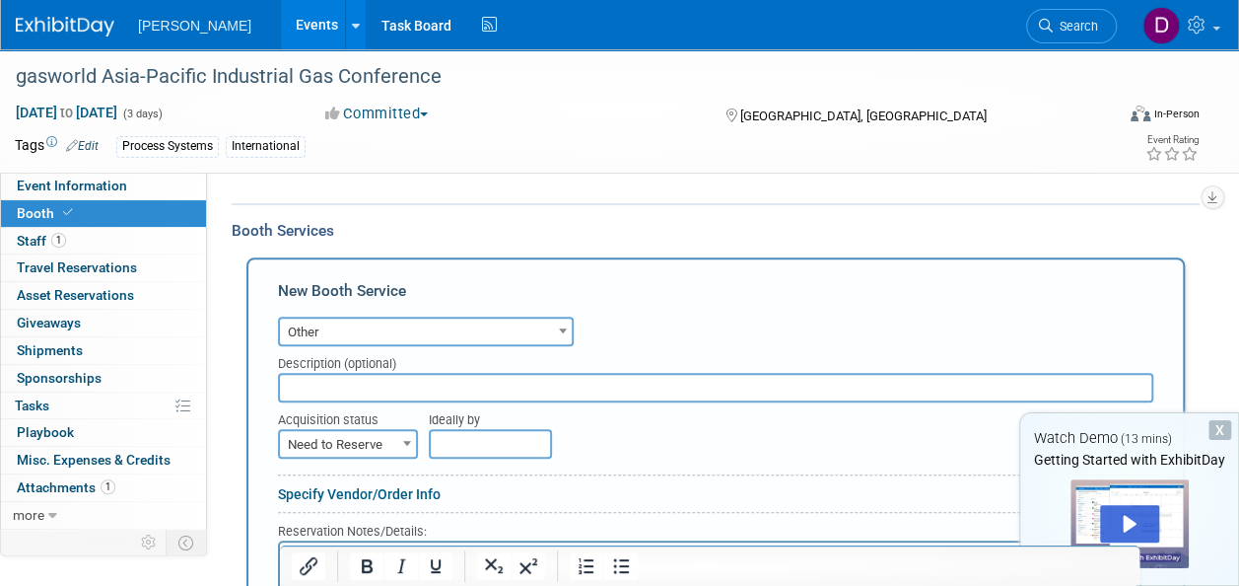
click at [304, 383] on input "text" at bounding box center [716, 388] width 876 height 30
type input "M"
type input "a"
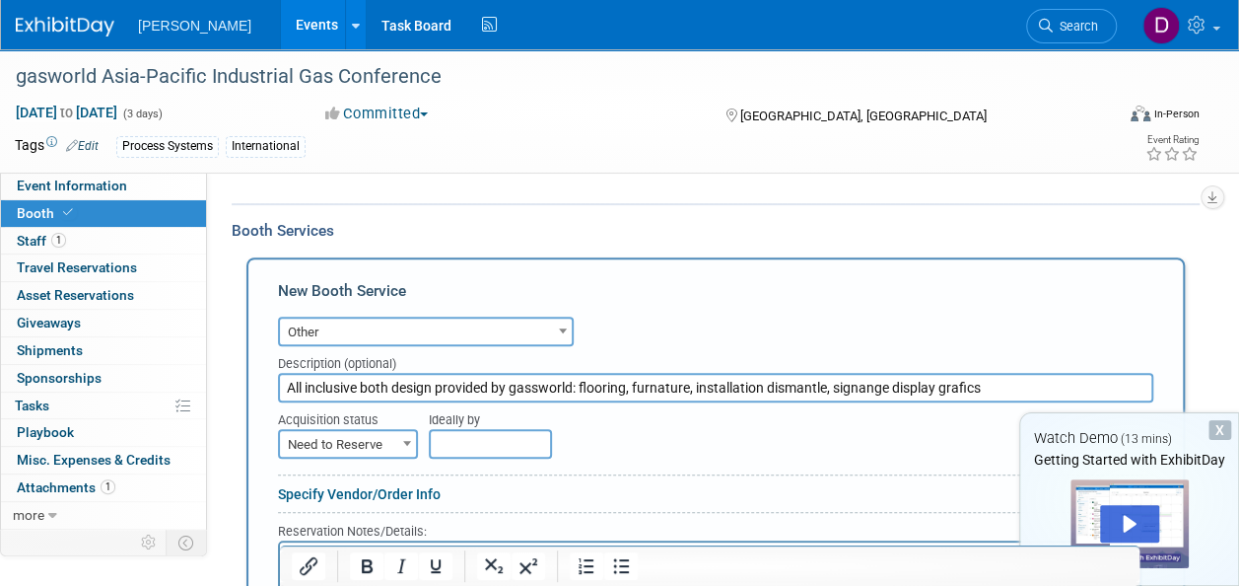
type input "All inclusive both design provided by gassworld: flooring, furnature, installat…"
click at [341, 438] on span "Need to Reserve" at bounding box center [348, 445] width 136 height 28
select select "2"
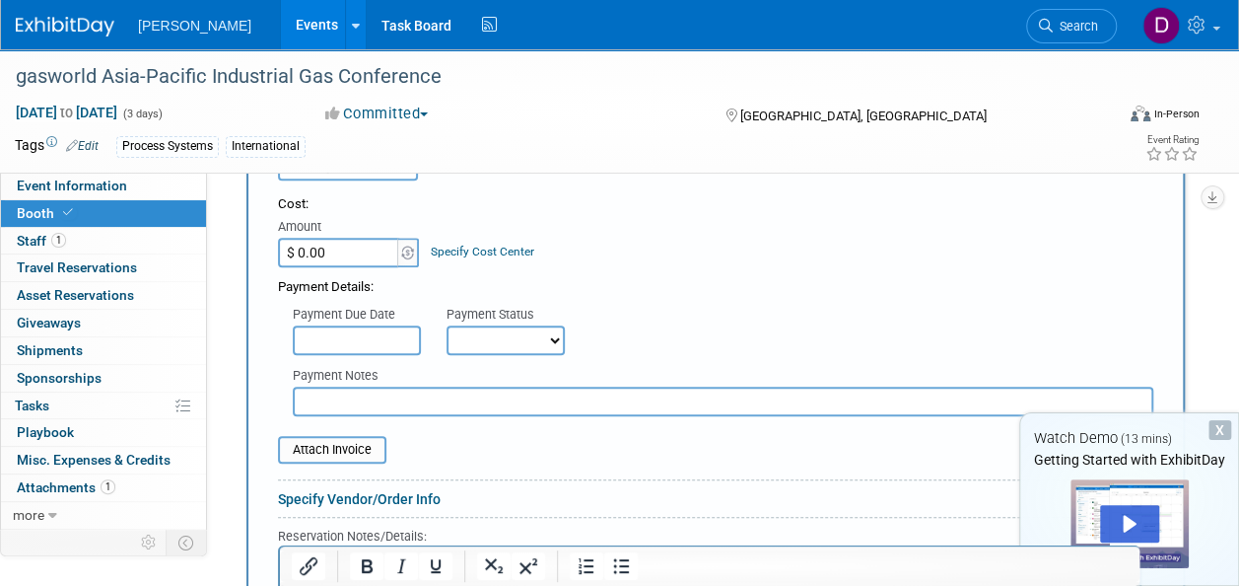
scroll to position [592, 0]
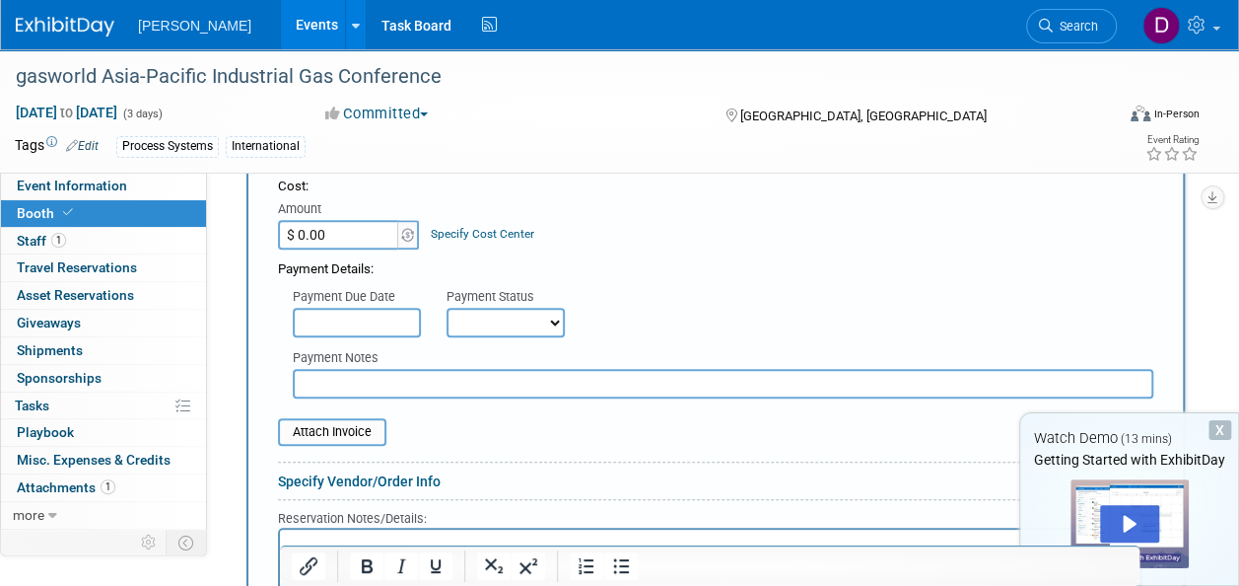
click at [375, 235] on input "$ 0.00" at bounding box center [339, 235] width 123 height 30
click at [363, 319] on input "text" at bounding box center [357, 323] width 128 height 30
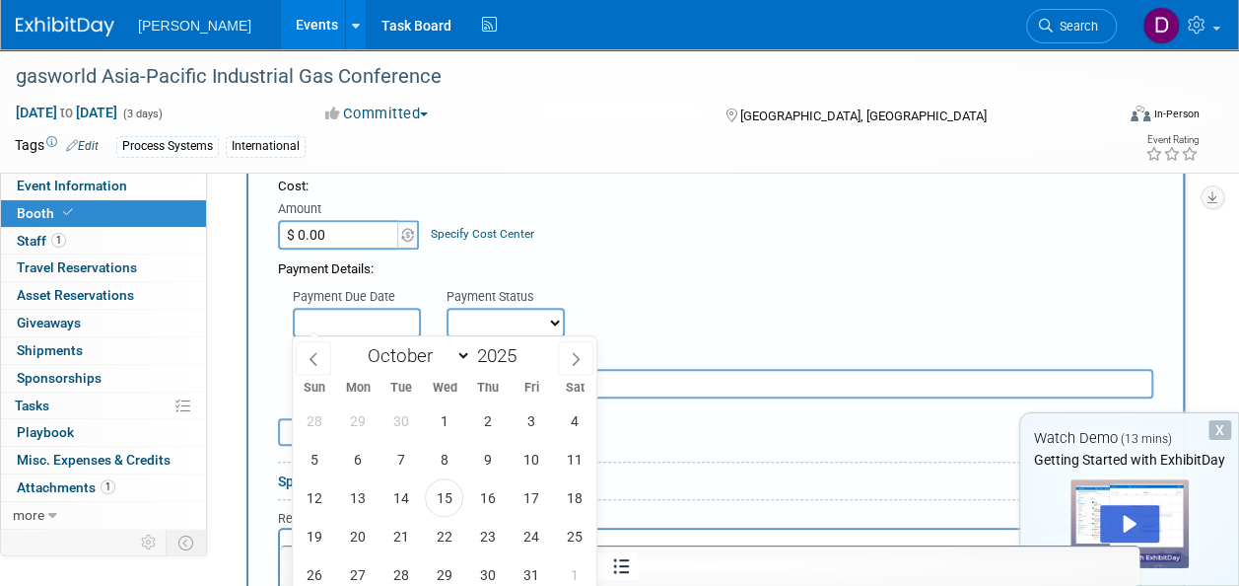
click at [351, 317] on input "text" at bounding box center [357, 323] width 128 height 30
click at [770, 274] on div "Payment Details:" at bounding box center [716, 264] width 876 height 30
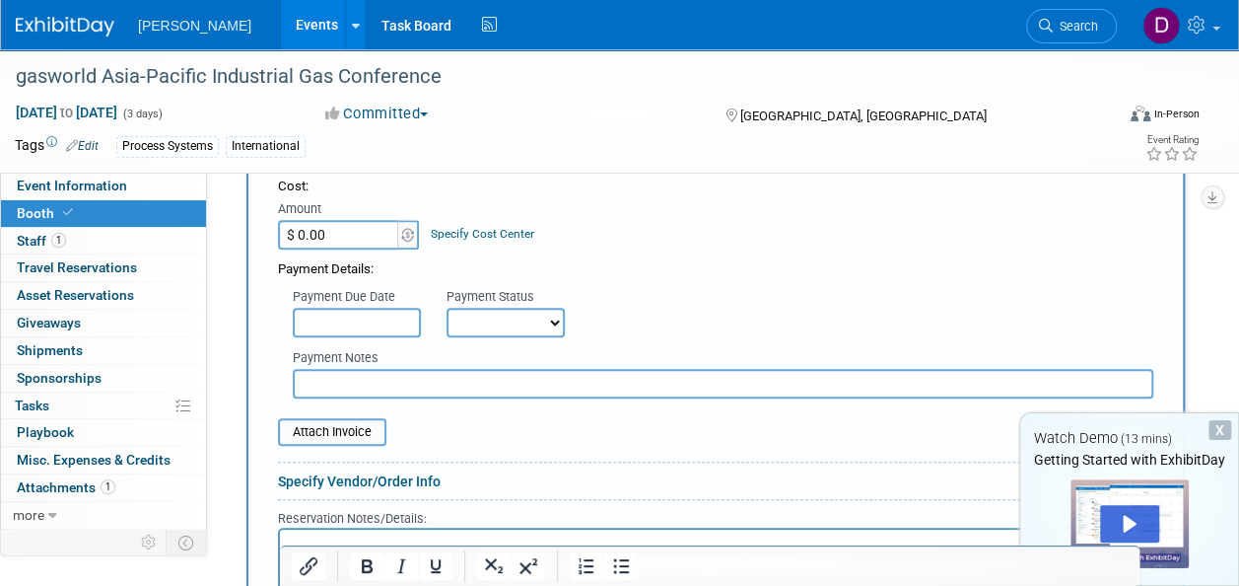
click at [391, 371] on input "text" at bounding box center [723, 384] width 861 height 30
type input "S"
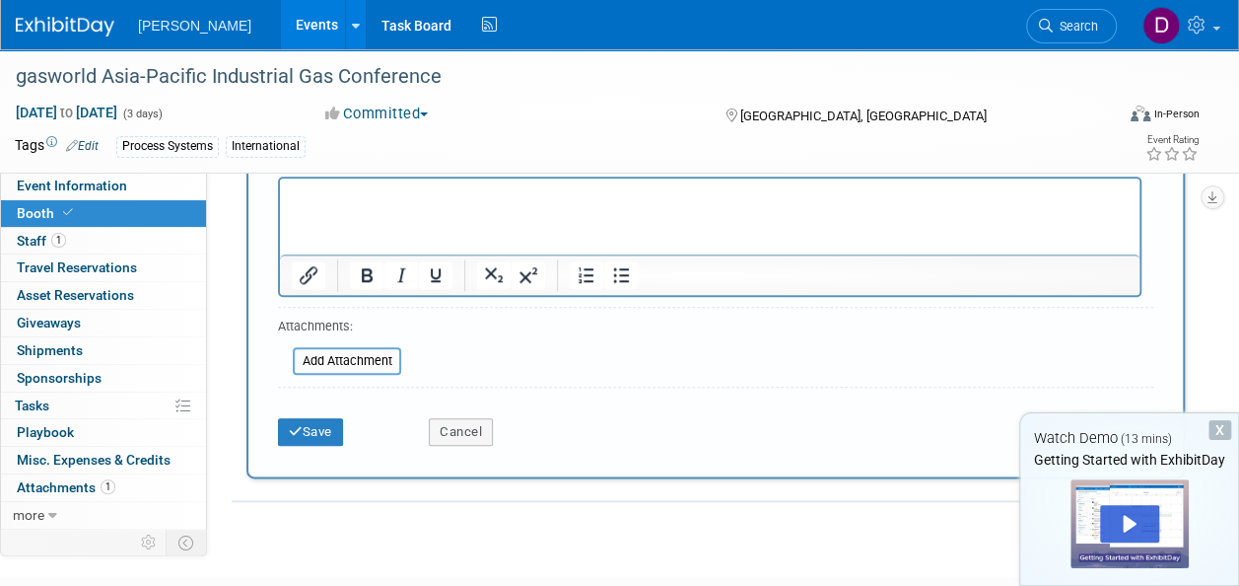
scroll to position [986, 0]
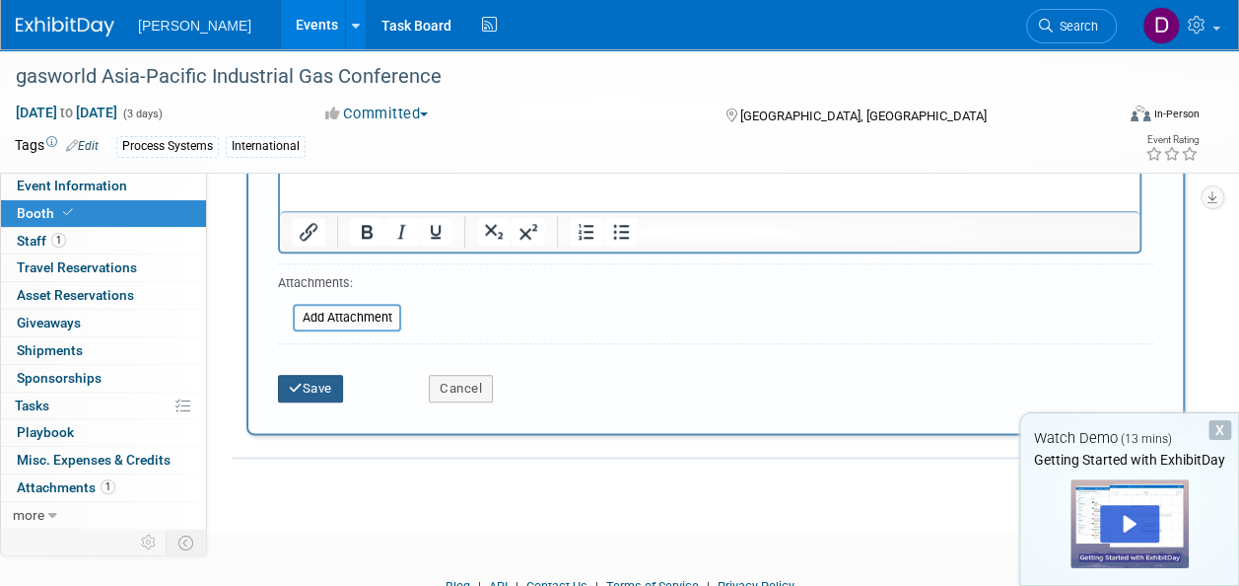
type input "Fee for booth design build included in exhibit design package."
click at [292, 382] on icon "submit" at bounding box center [296, 388] width 14 height 13
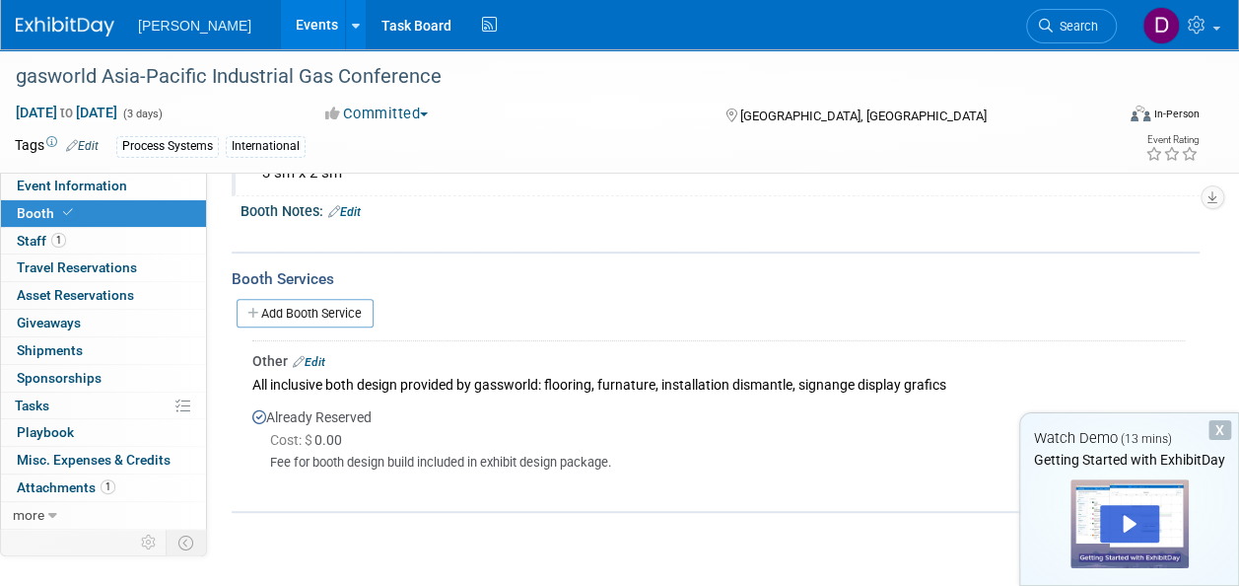
scroll to position [278, 0]
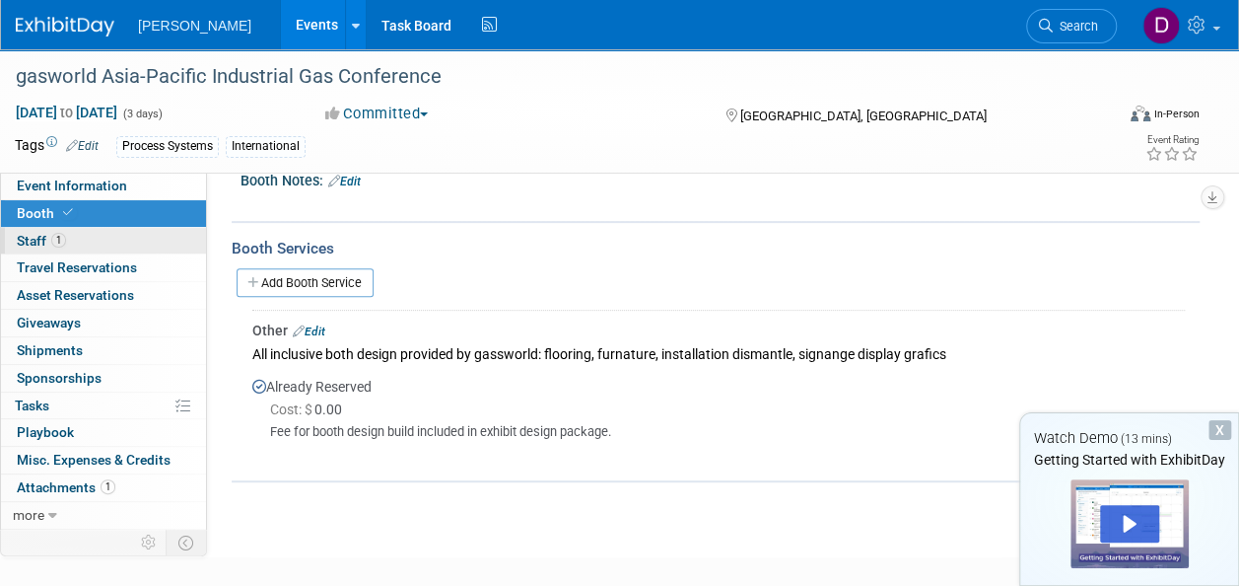
click at [17, 238] on span "Staff 1" at bounding box center [41, 241] width 49 height 16
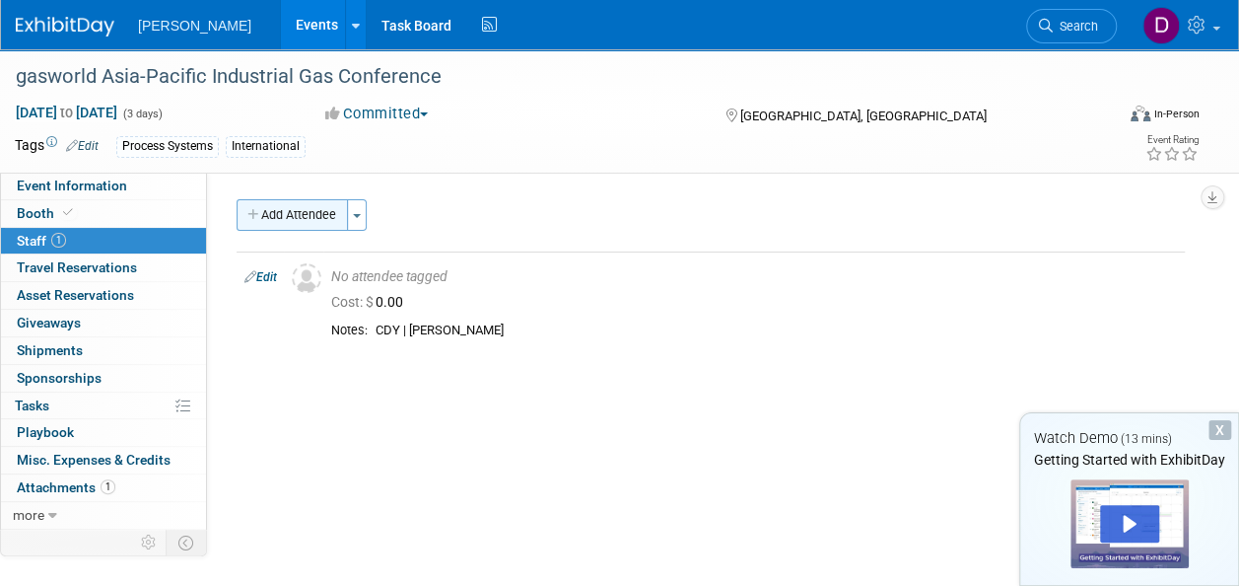
click at [312, 221] on button "Add Attendee" at bounding box center [292, 215] width 111 height 32
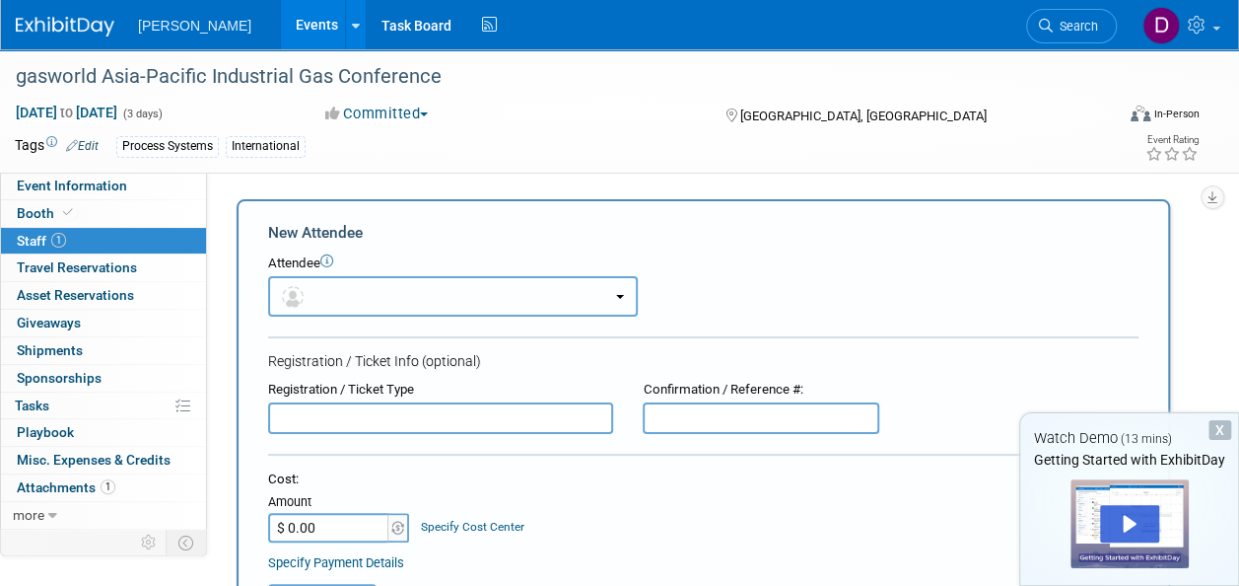
click at [286, 297] on img "button" at bounding box center [293, 297] width 22 height 22
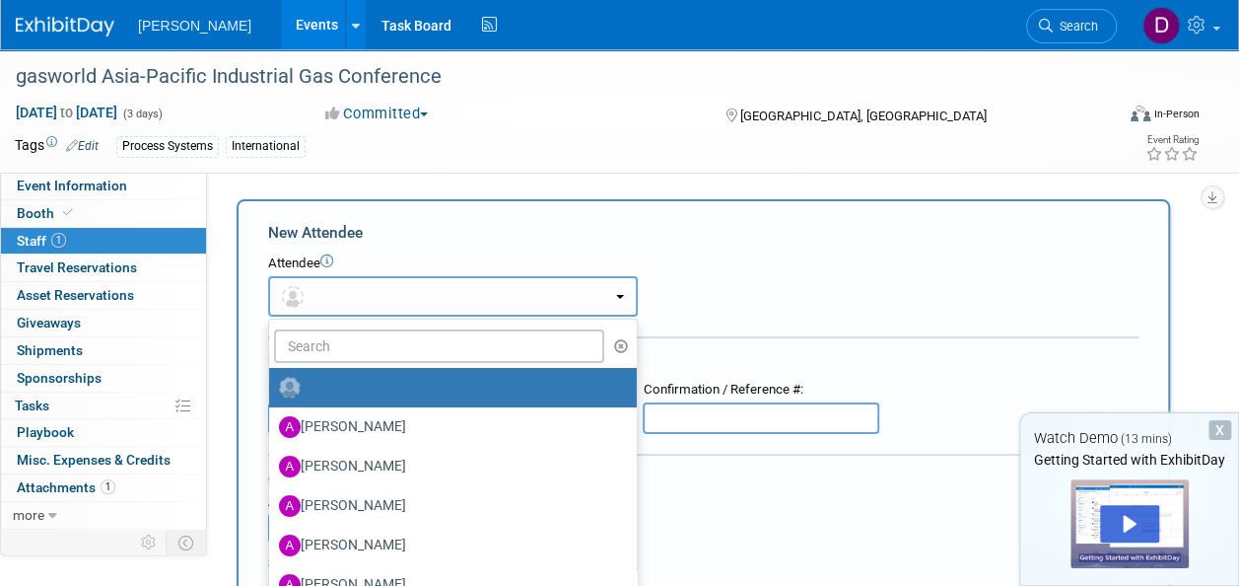
click at [499, 294] on button "button" at bounding box center [453, 296] width 370 height 40
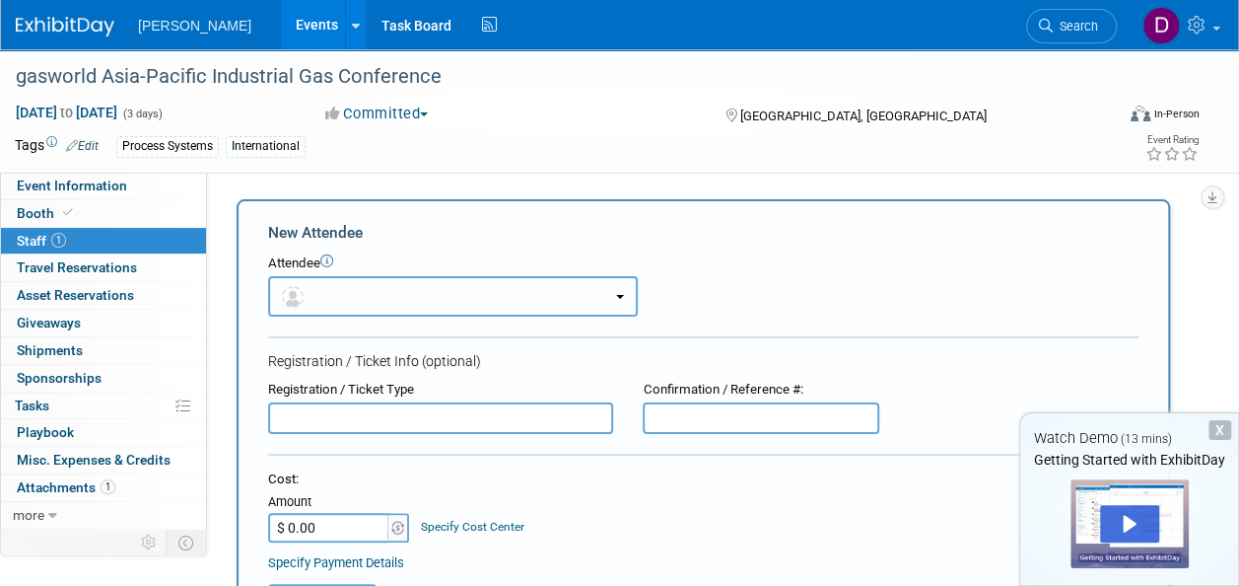
click at [468, 300] on button "button" at bounding box center [453, 296] width 370 height 40
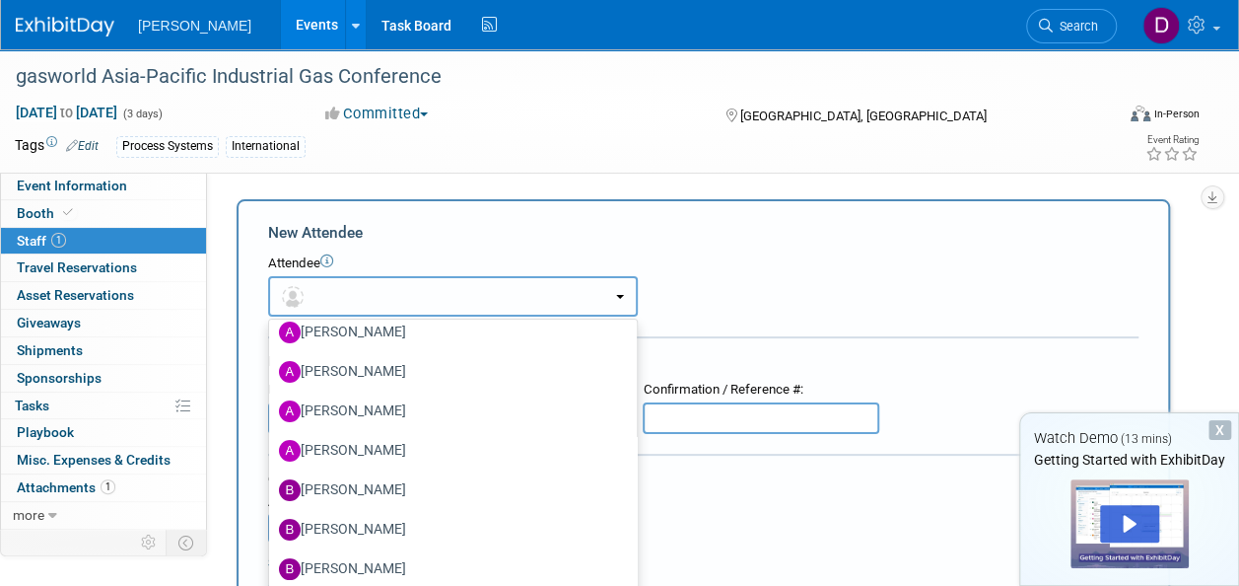
scroll to position [493, 0]
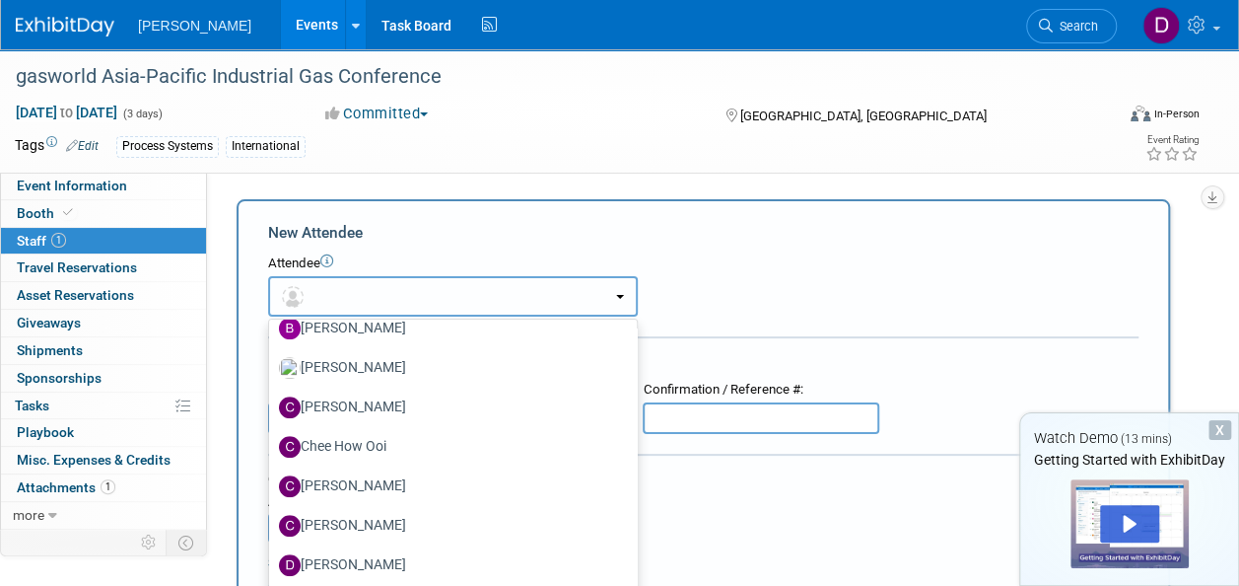
click at [625, 295] on button "button" at bounding box center [453, 296] width 370 height 40
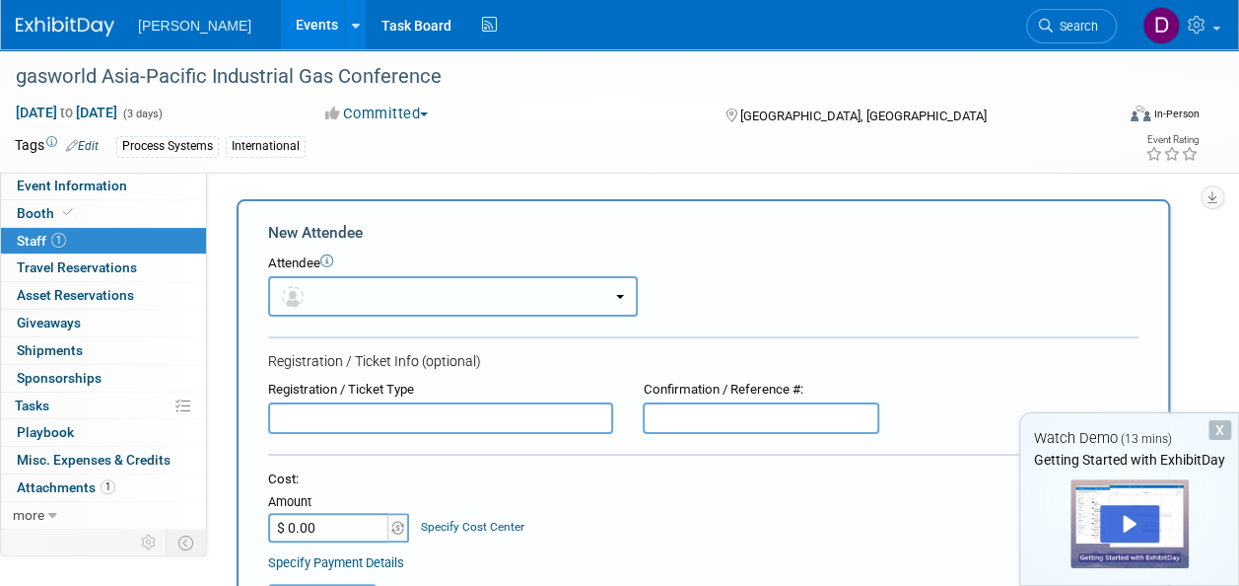
click at [346, 306] on button "button" at bounding box center [453, 296] width 370 height 40
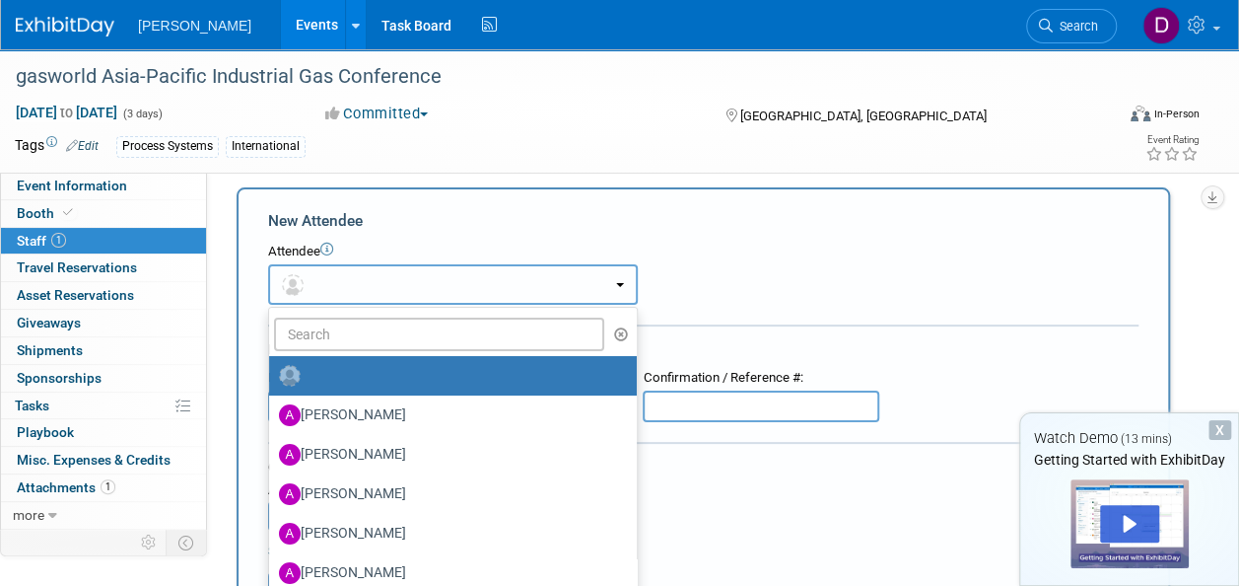
scroll to position [0, 0]
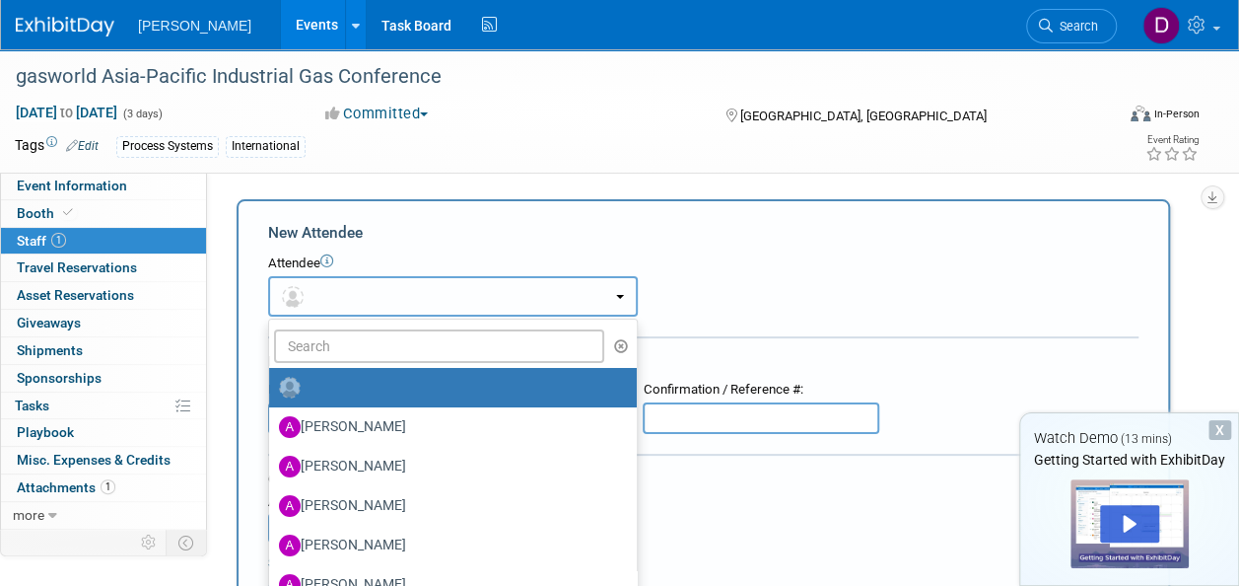
click at [483, 303] on button "button" at bounding box center [453, 296] width 370 height 40
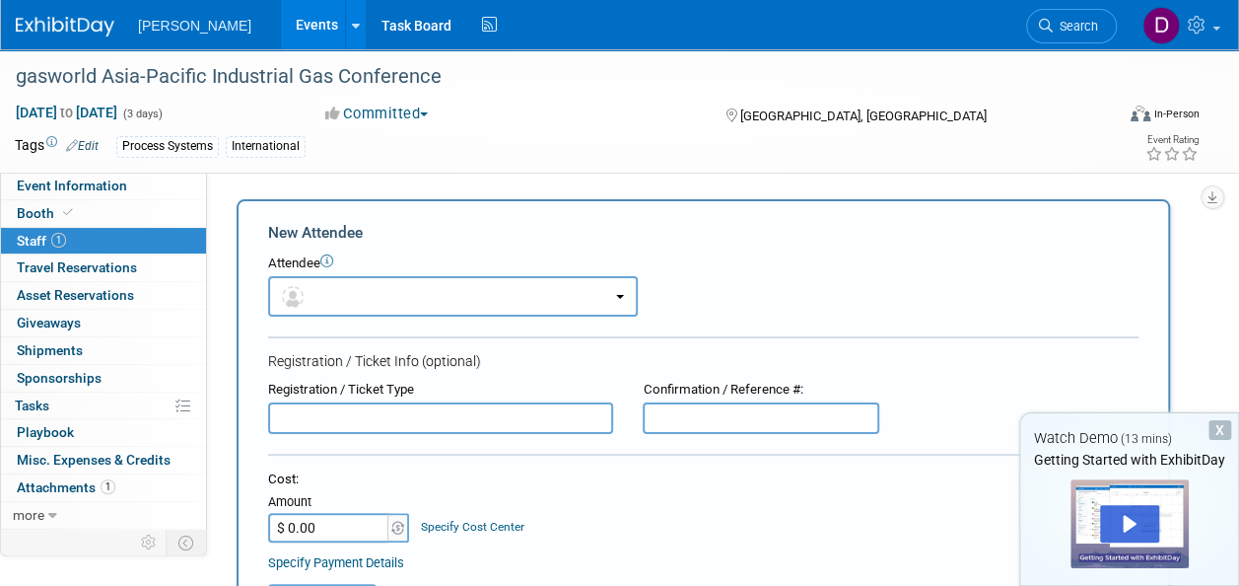
click at [272, 406] on input "text" at bounding box center [440, 418] width 345 height 32
click at [321, 419] on input "Exhibito Staff" at bounding box center [440, 418] width 345 height 32
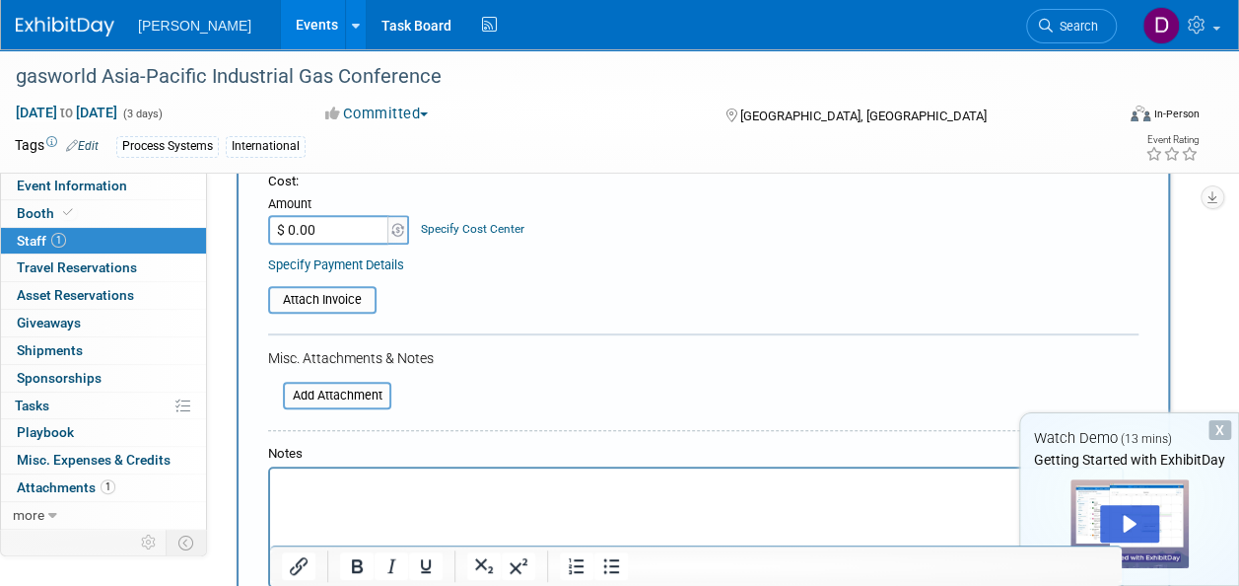
scroll to position [493, 0]
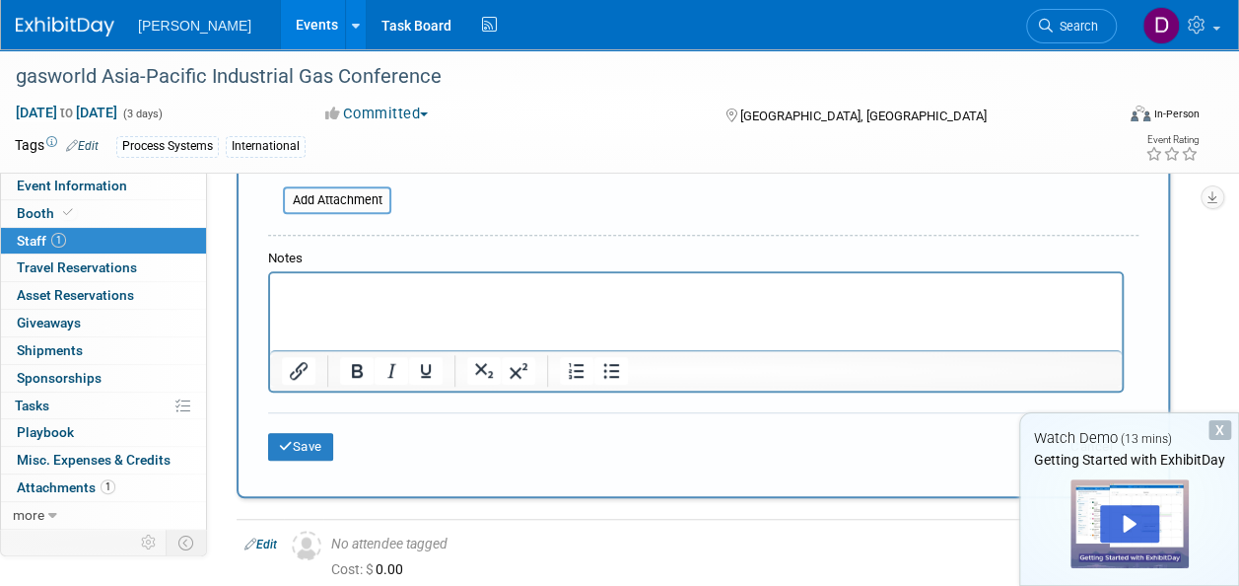
type input "Exhibitor Staff"
click at [371, 280] on html at bounding box center [696, 287] width 852 height 28
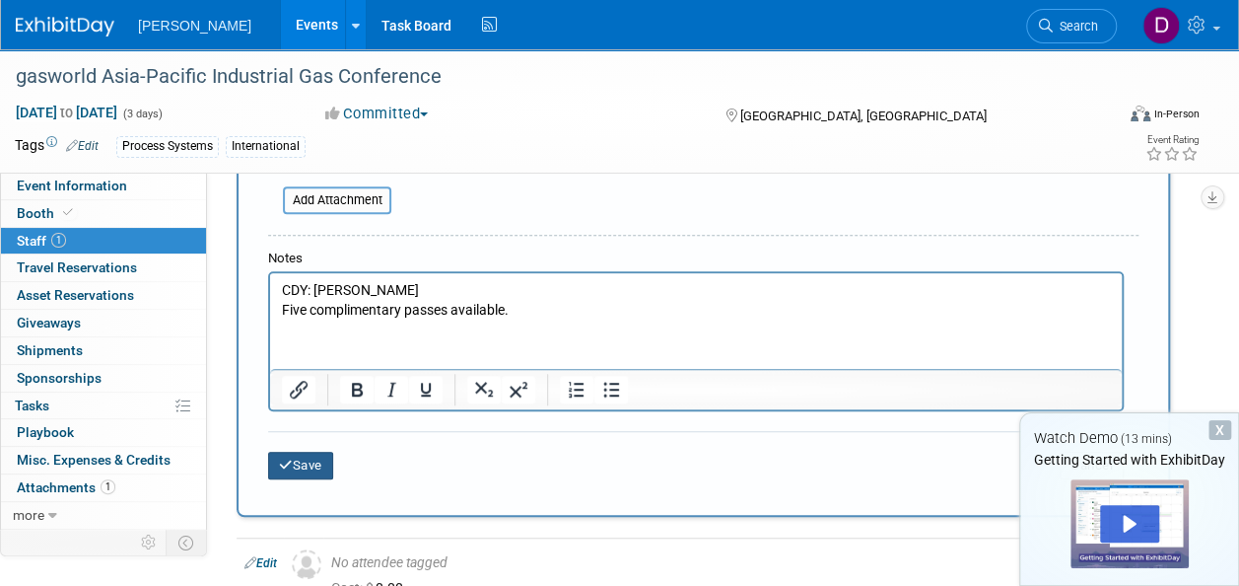
click at [314, 475] on button "Save" at bounding box center [300, 466] width 65 height 28
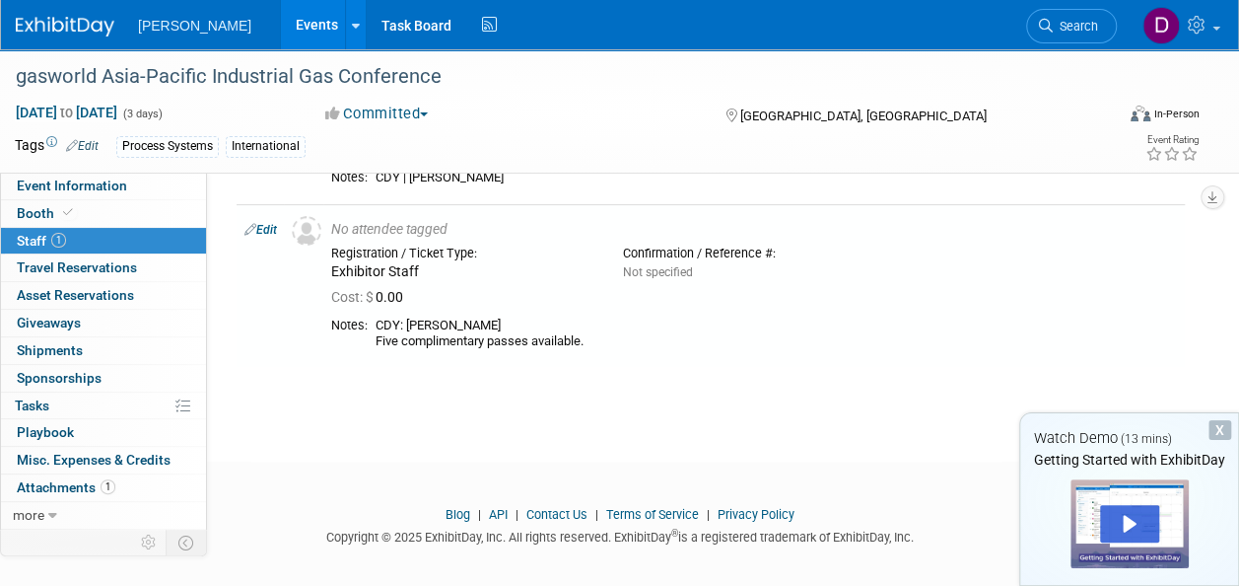
scroll to position [165, 0]
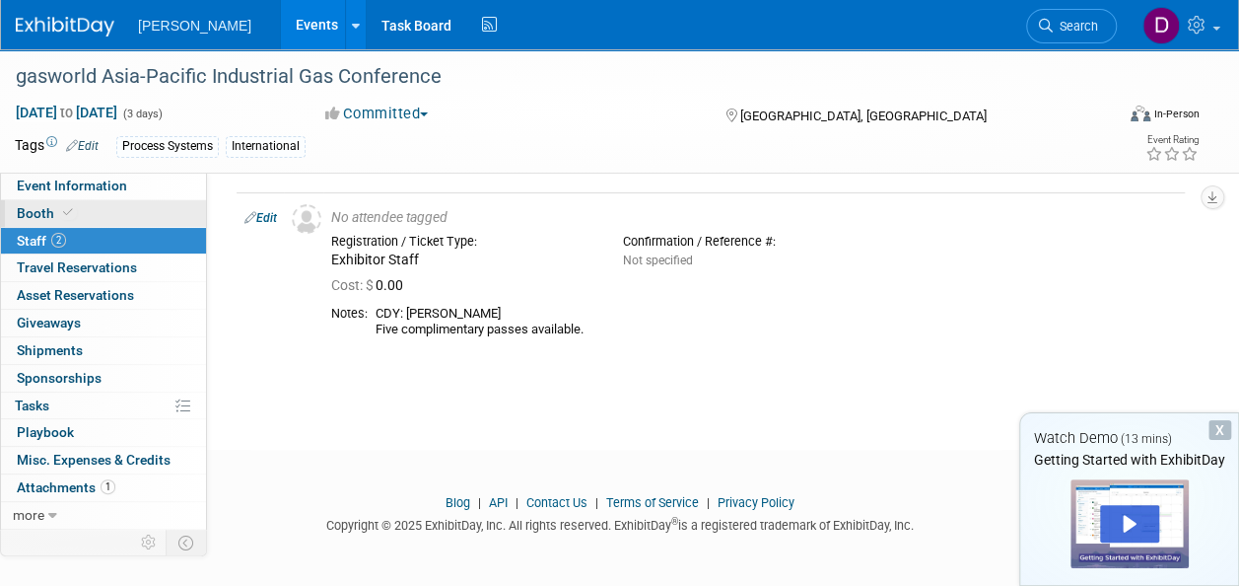
click at [35, 209] on span "Booth" at bounding box center [47, 213] width 60 height 16
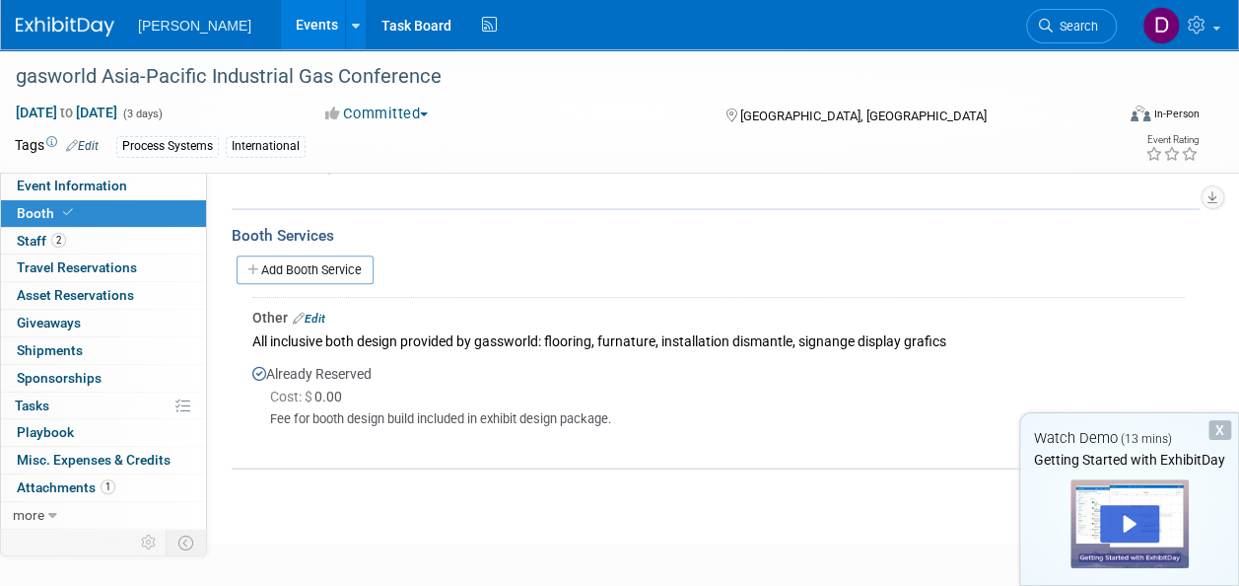
scroll to position [296, 0]
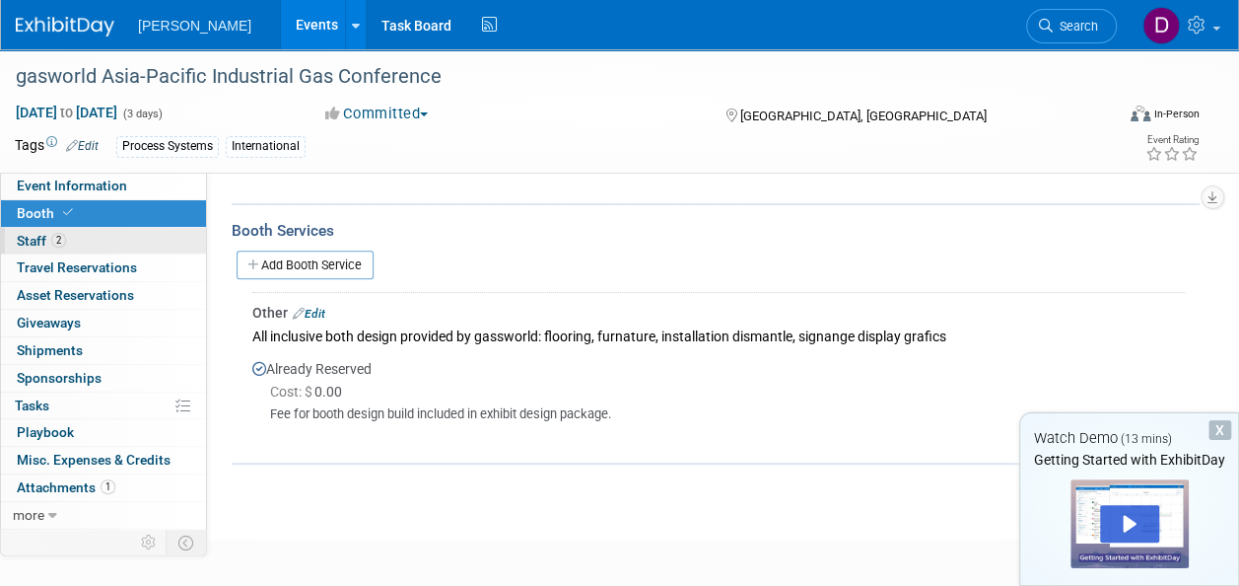
click at [33, 230] on link "2 Staff 2" at bounding box center [103, 241] width 205 height 27
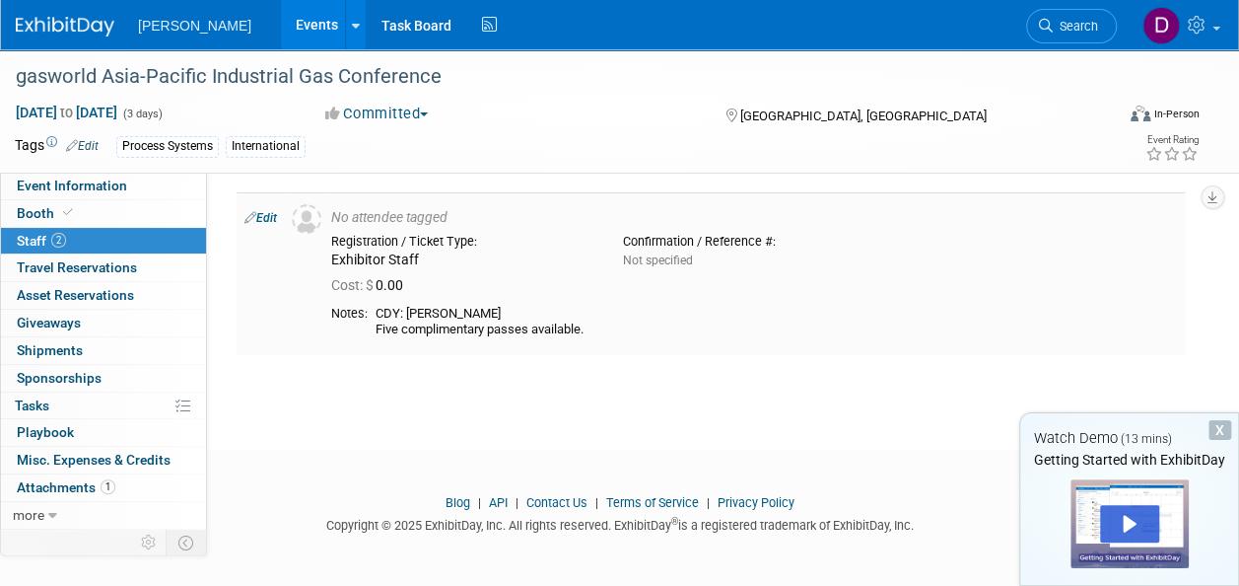
scroll to position [0, 0]
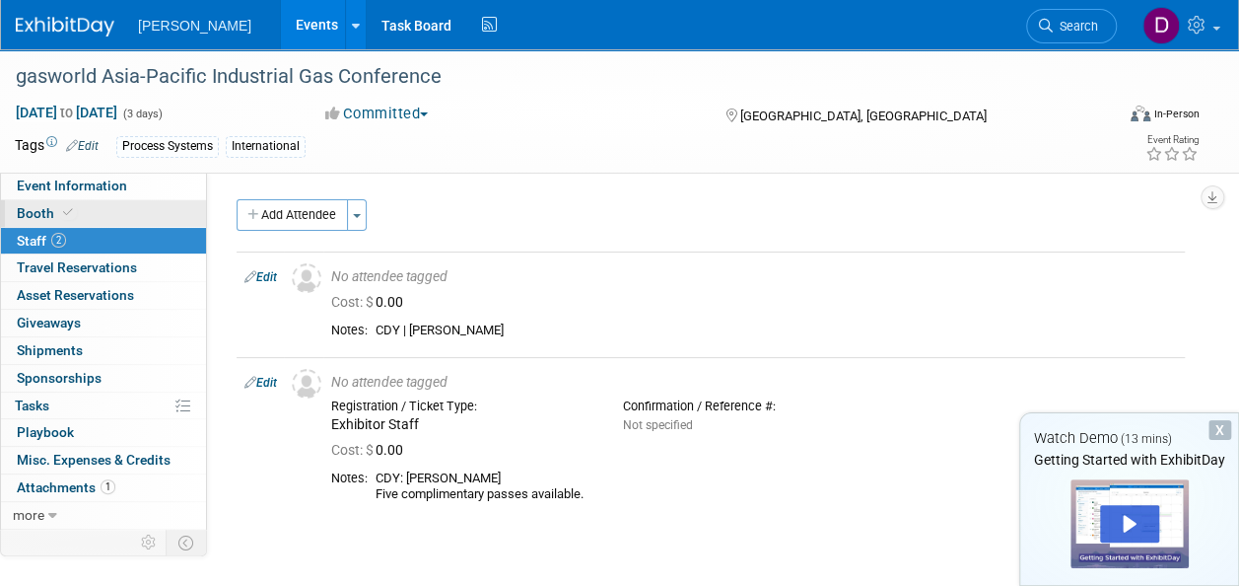
click at [19, 215] on span "Booth" at bounding box center [47, 213] width 60 height 16
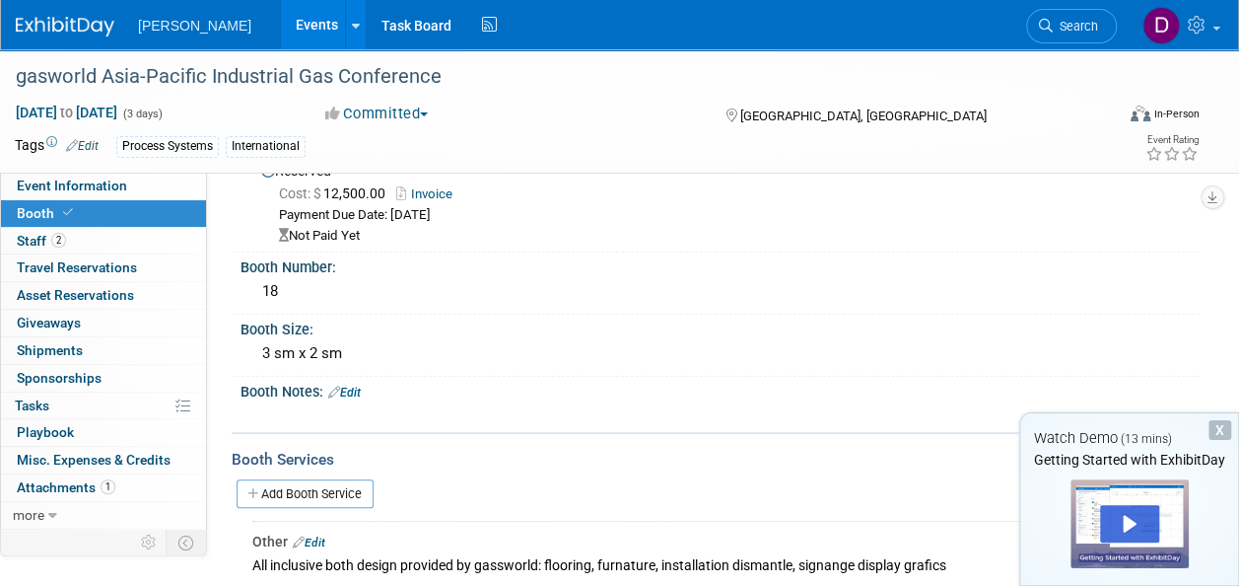
scroll to position [99, 0]
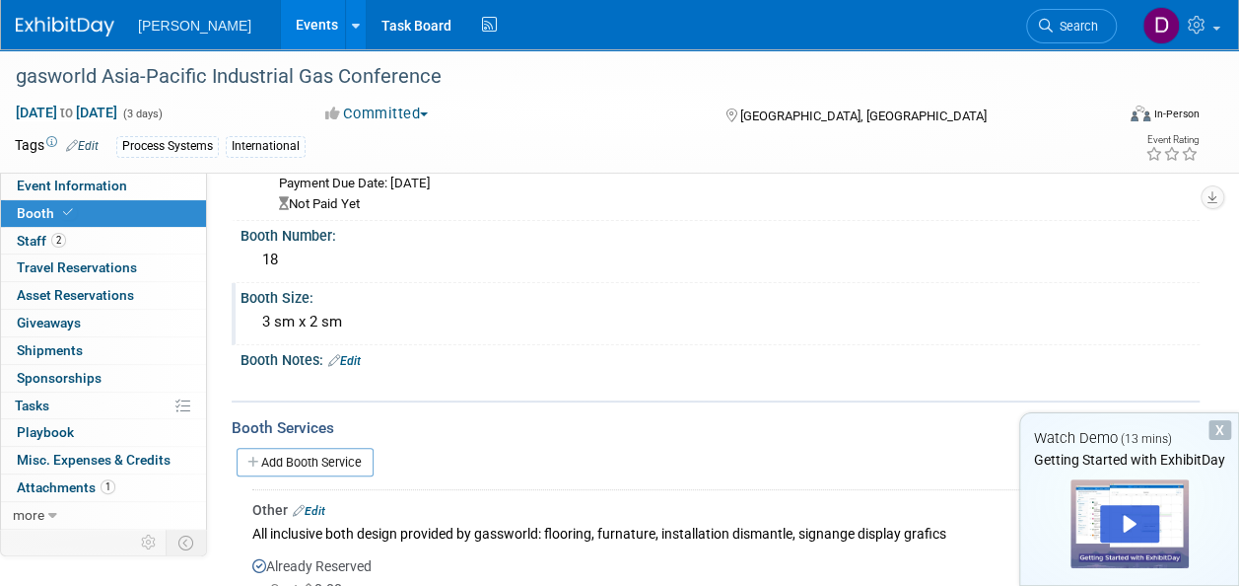
click at [260, 294] on div "Booth Size:" at bounding box center [720, 295] width 959 height 25
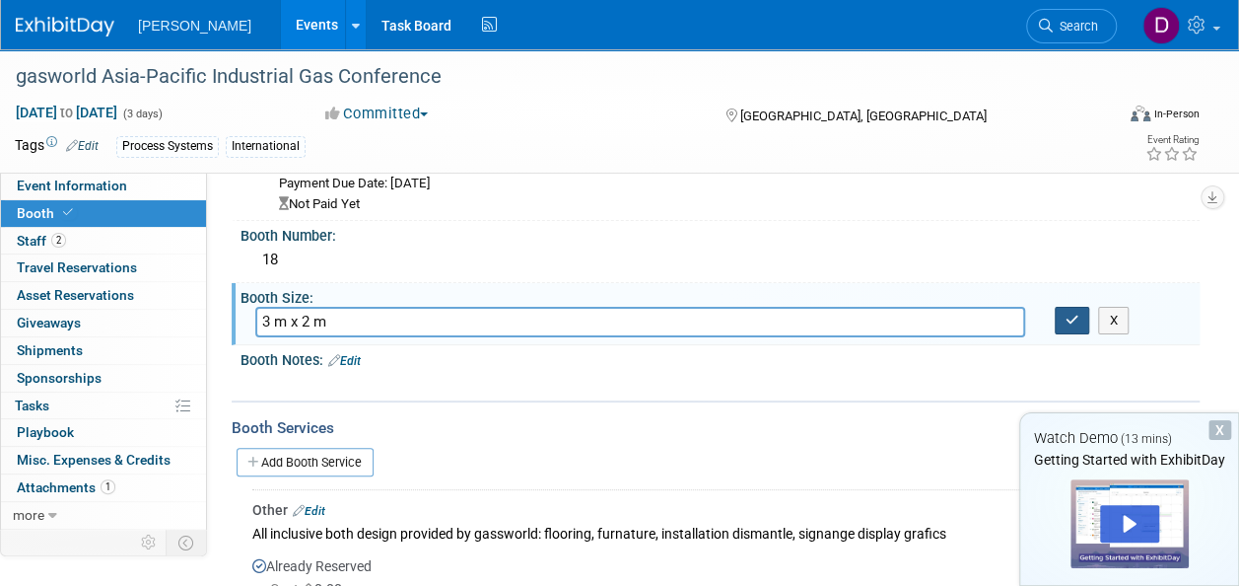
type input "3 m x 2 m"
click at [1073, 314] on icon "button" at bounding box center [1073, 320] width 14 height 13
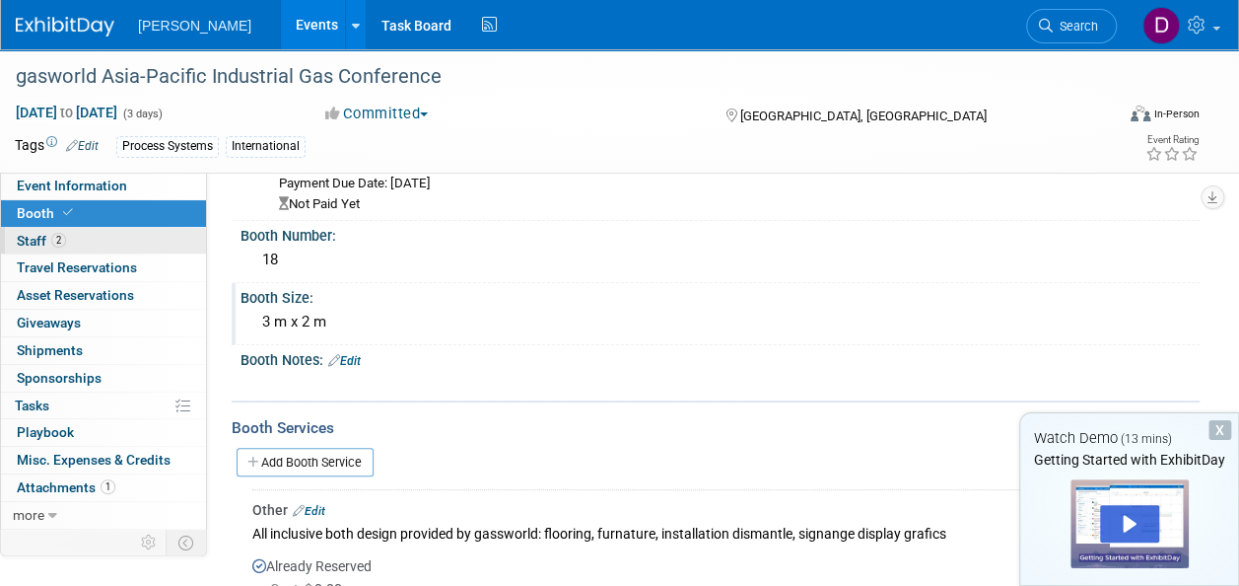
click at [14, 231] on link "2 Staff 2" at bounding box center [103, 241] width 205 height 27
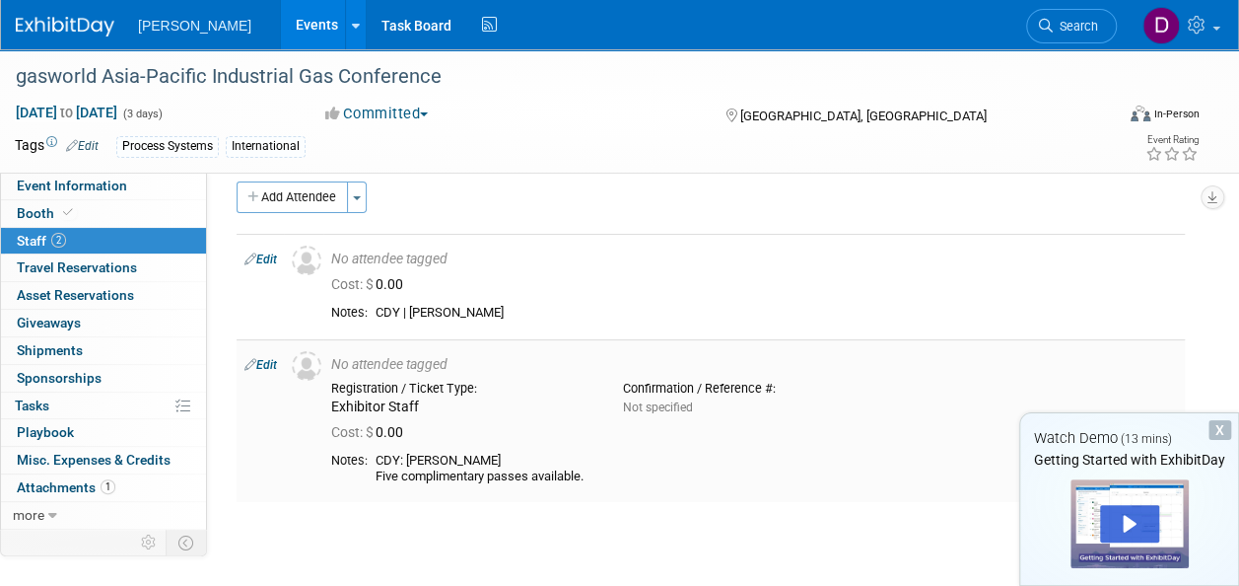
scroll to position [0, 0]
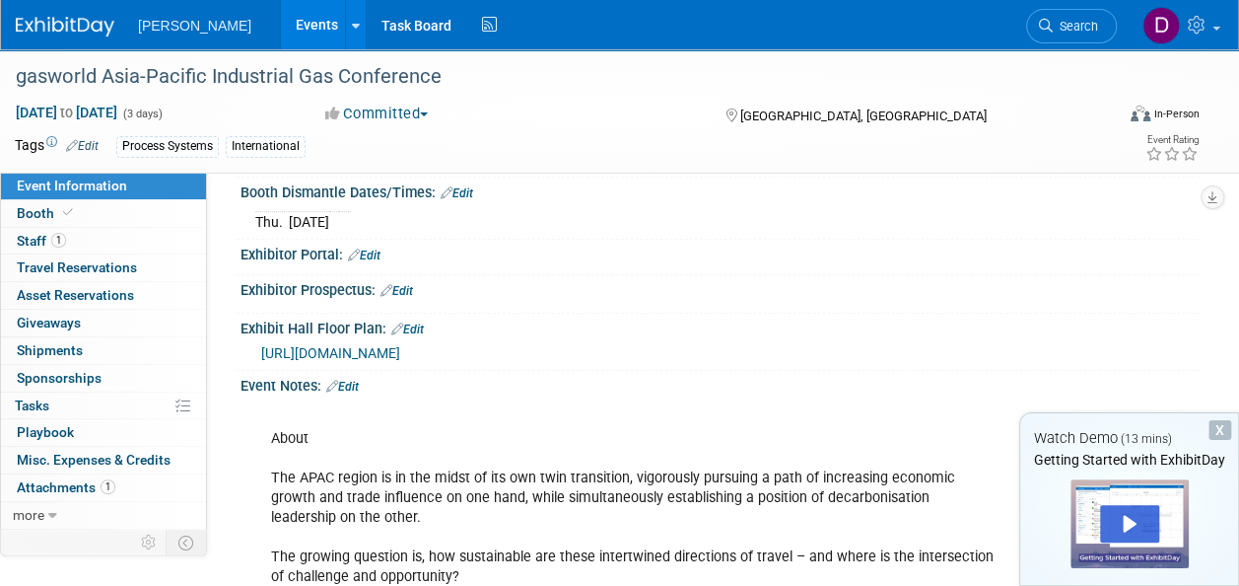
scroll to position [448, 0]
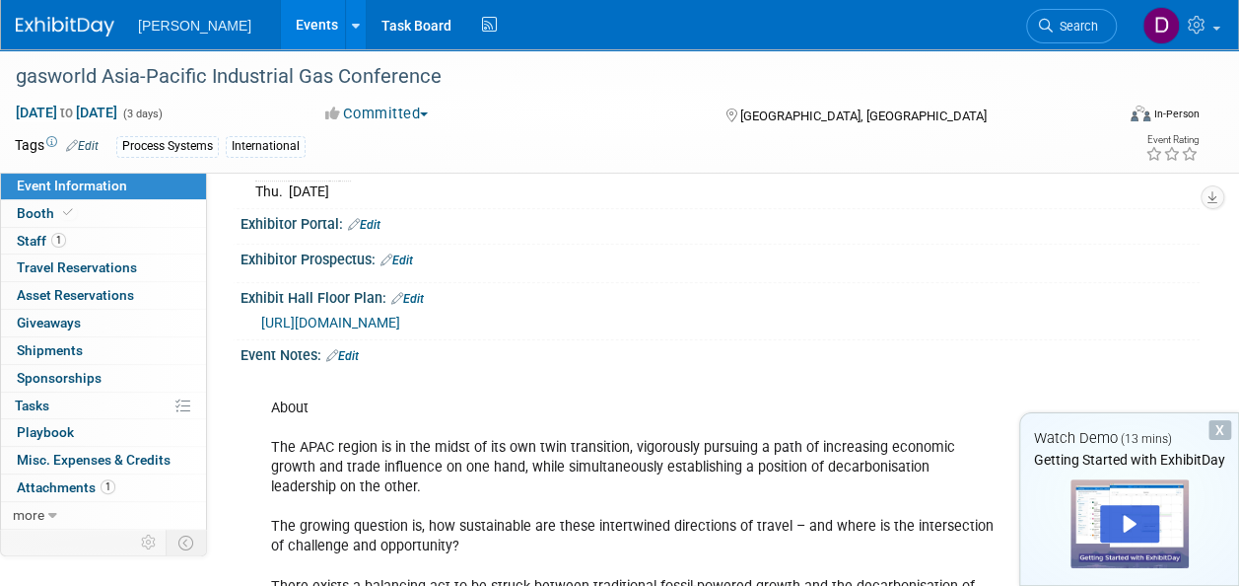
click at [354, 349] on link "Edit" at bounding box center [342, 356] width 33 height 14
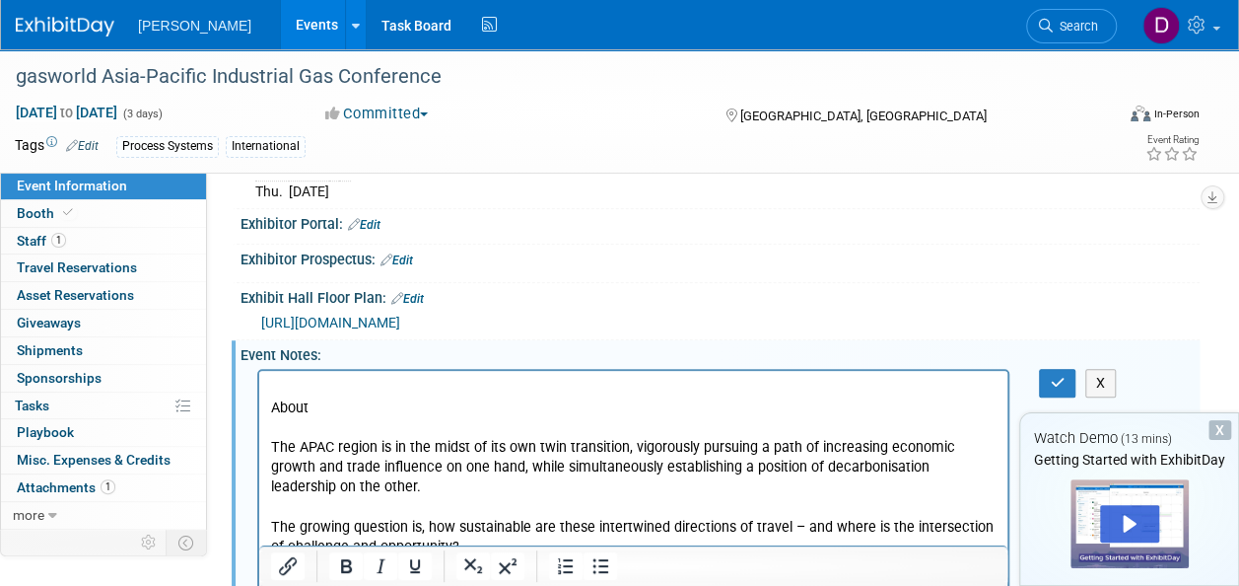
scroll to position [0, 0]
click at [1051, 376] on icon "button" at bounding box center [1057, 383] width 15 height 14
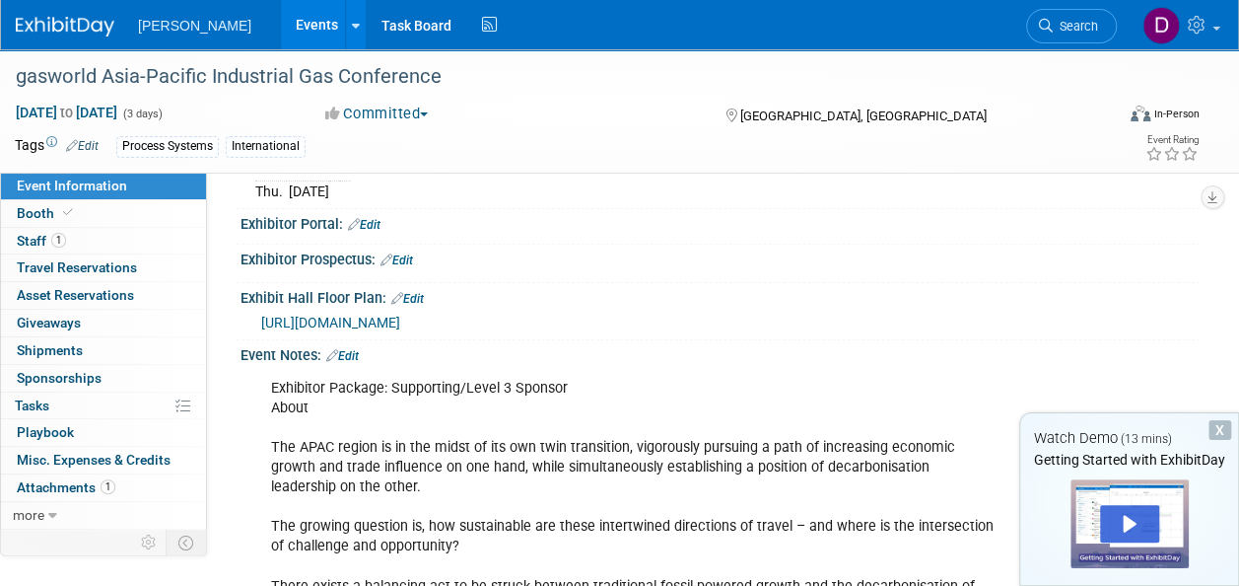
click at [346, 350] on link "Edit" at bounding box center [342, 356] width 33 height 14
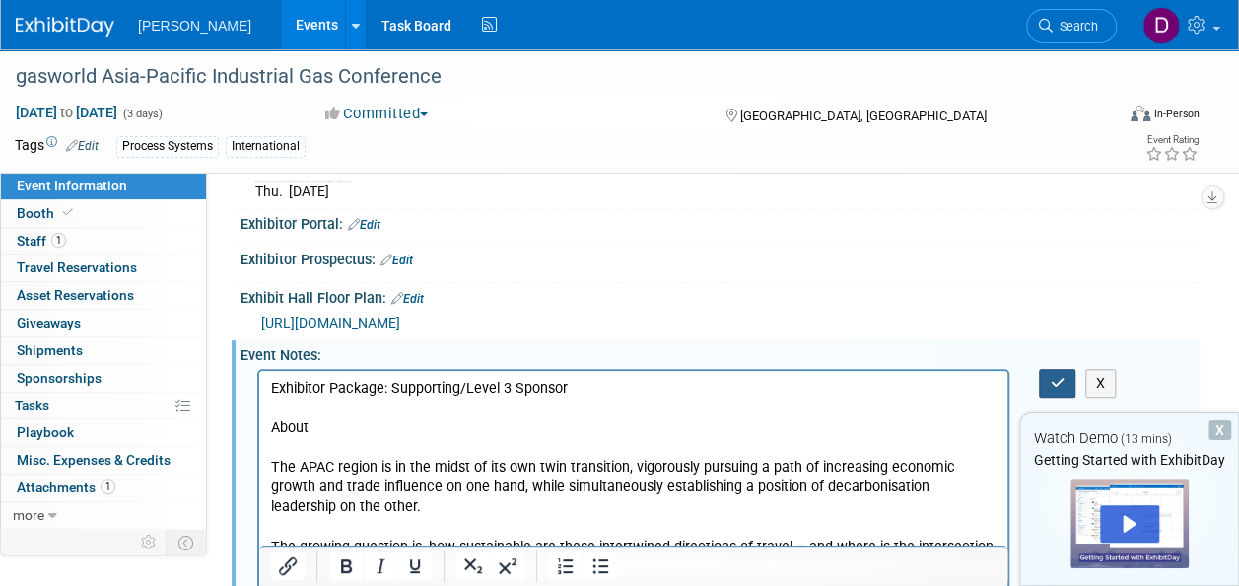
click at [1054, 376] on icon "button" at bounding box center [1057, 383] width 15 height 14
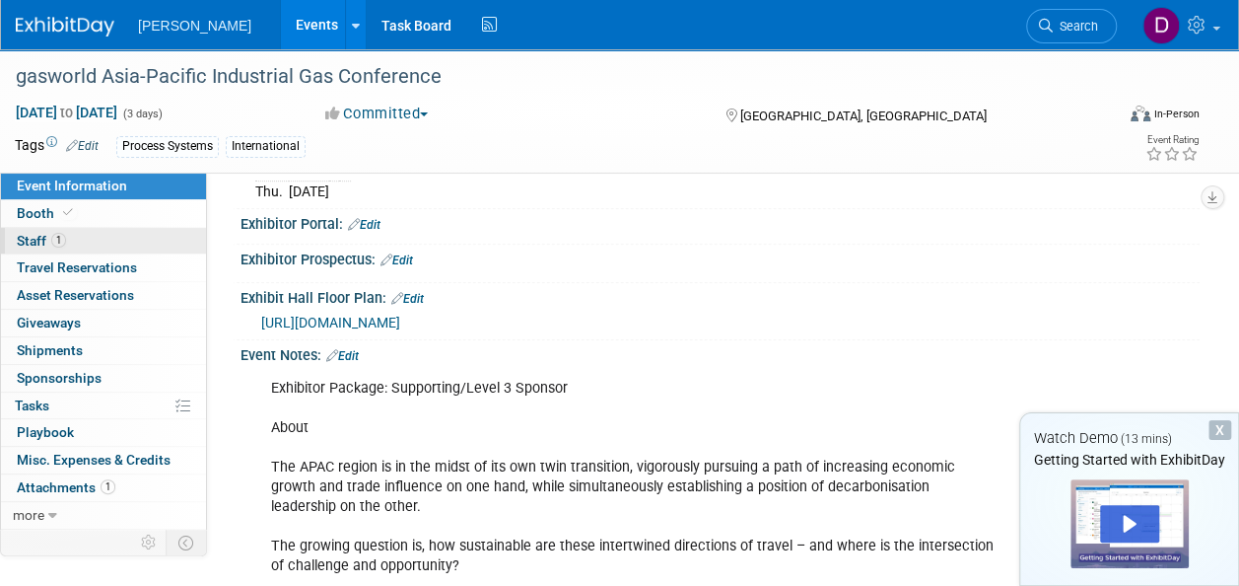
click at [36, 245] on span "Staff 1" at bounding box center [41, 241] width 49 height 16
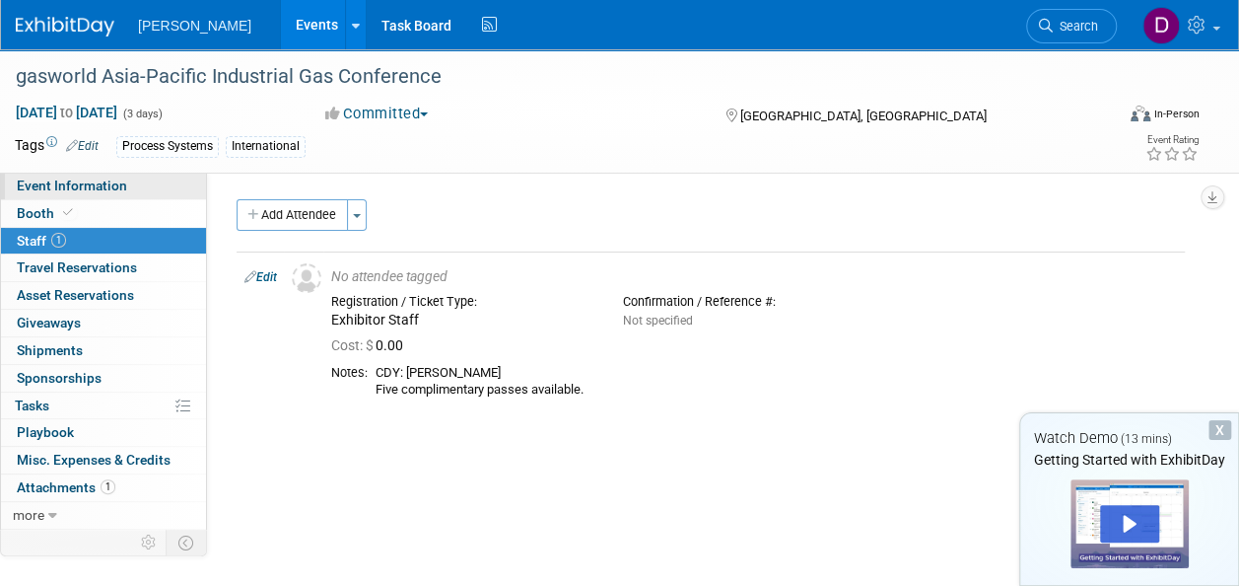
click at [47, 181] on span "Event Information" at bounding box center [72, 185] width 110 height 16
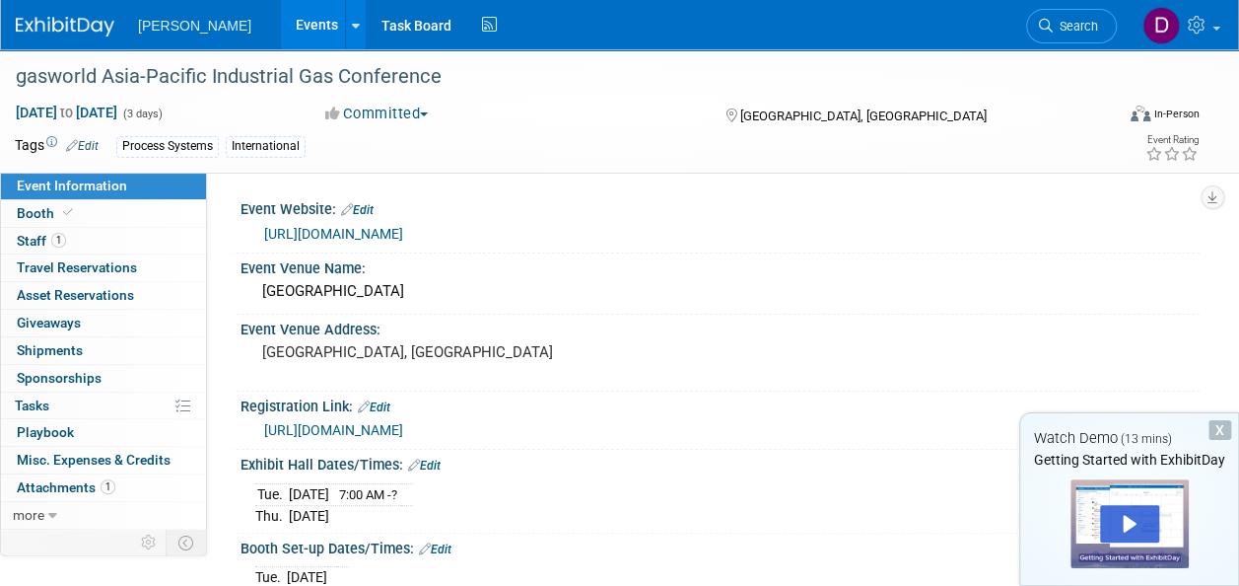
click at [94, 144] on link "Edit" at bounding box center [82, 146] width 33 height 14
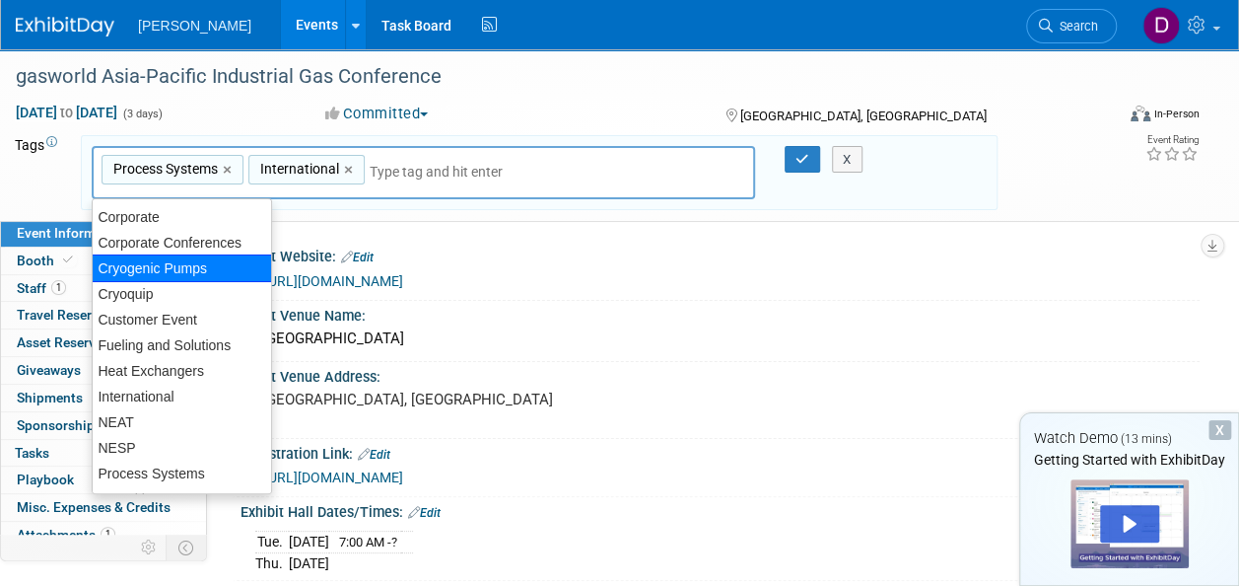
click at [171, 274] on div "Cryogenic Pumps" at bounding box center [182, 268] width 180 height 28
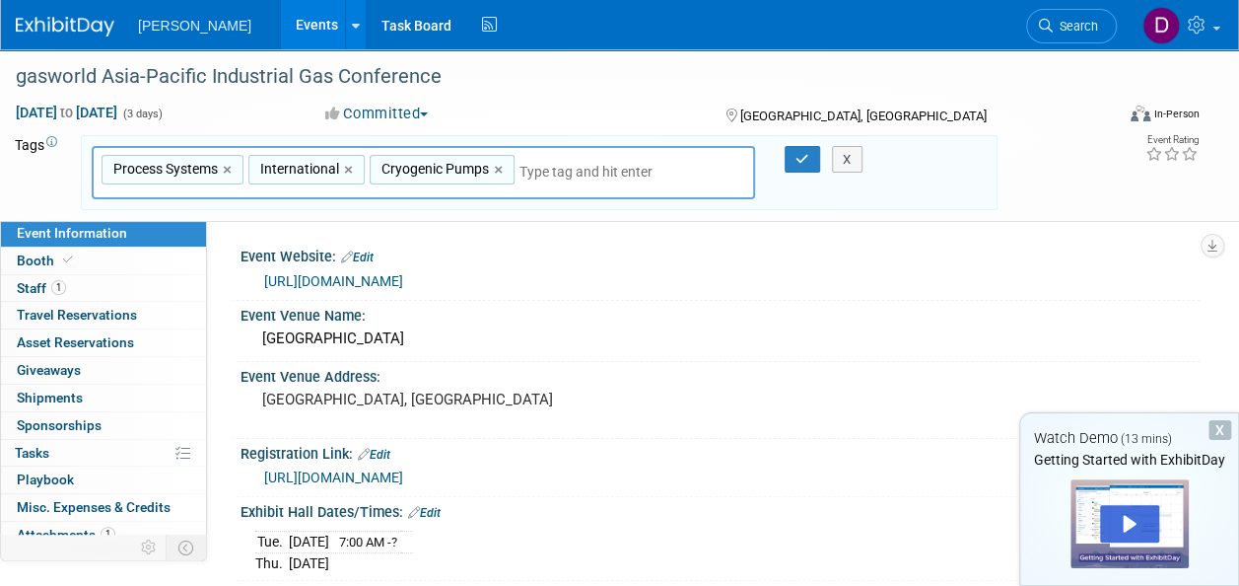
click at [645, 170] on input "text" at bounding box center [633, 172] width 226 height 20
click at [554, 168] on input "text" at bounding box center [633, 172] width 226 height 20
click at [534, 172] on input "text" at bounding box center [633, 172] width 226 height 20
click at [573, 175] on input "text" at bounding box center [633, 172] width 226 height 20
click at [33, 145] on td "Tags Edit" at bounding box center [39, 173] width 48 height 76
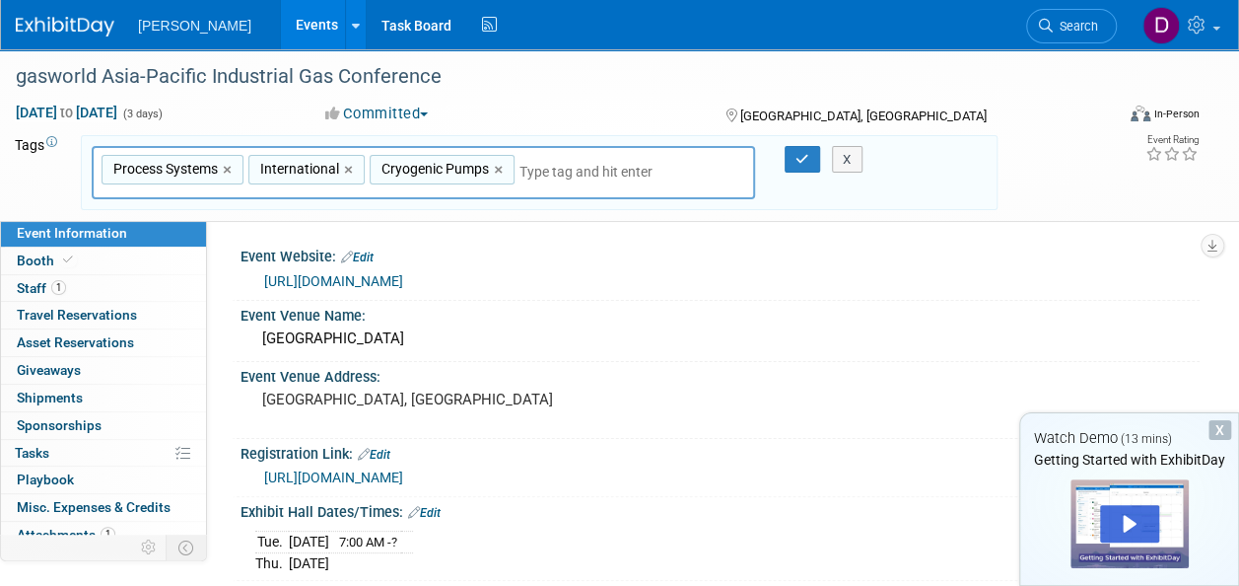
click at [52, 138] on icon at bounding box center [51, 142] width 11 height 11
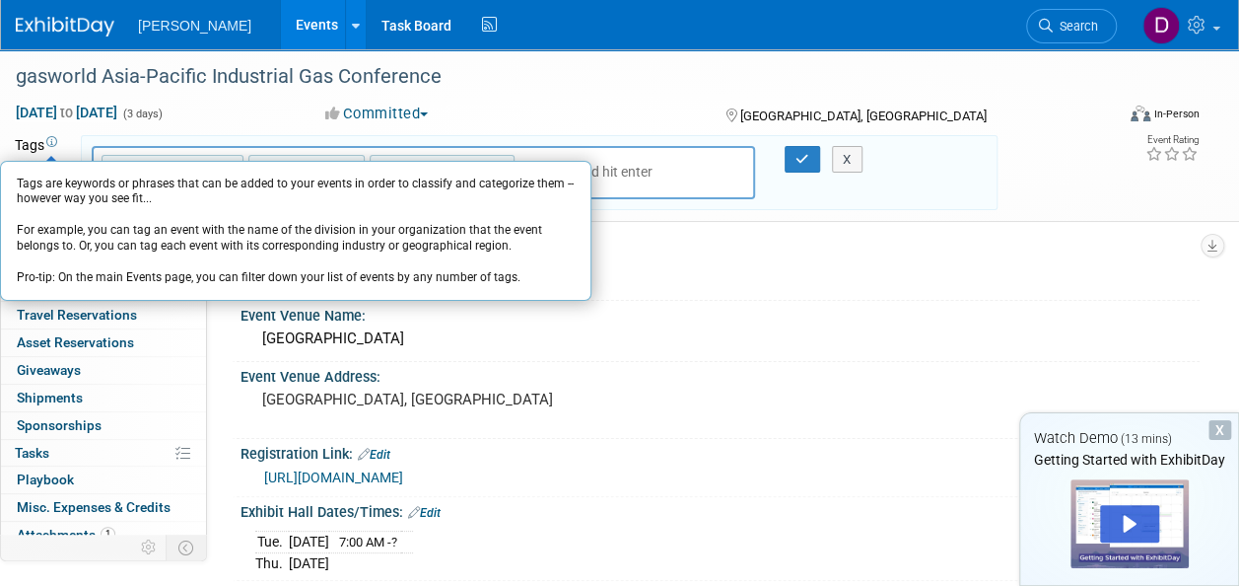
click at [52, 138] on icon at bounding box center [51, 142] width 11 height 11
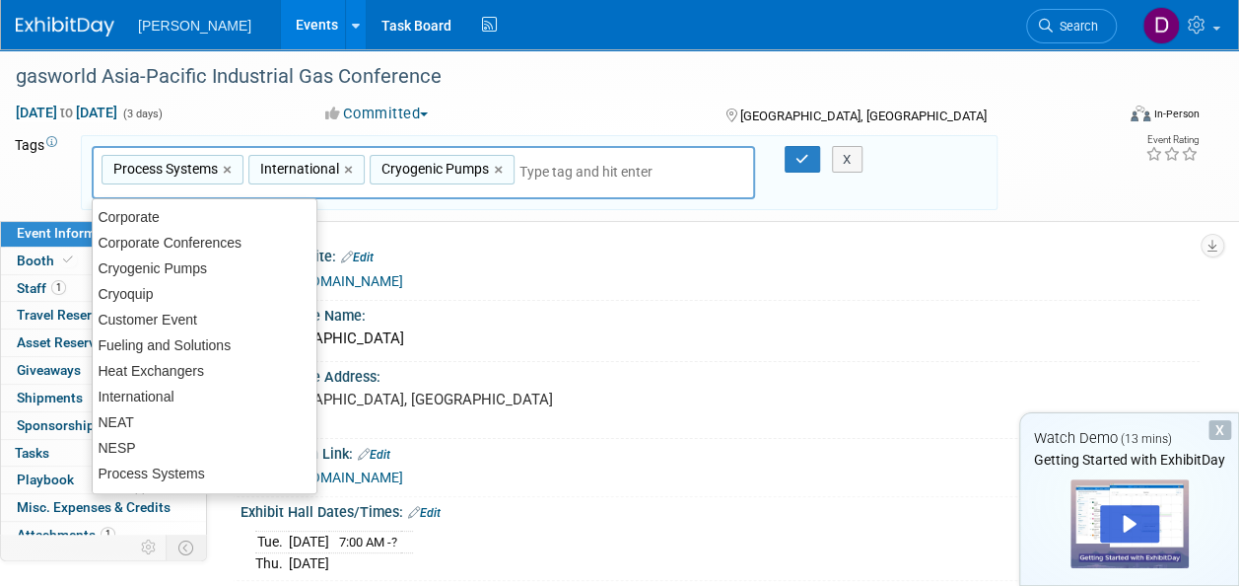
click at [686, 162] on div "Process Systems, International, Cryogenic Pumps Process Systems × International…" at bounding box center [424, 173] width 664 height 54
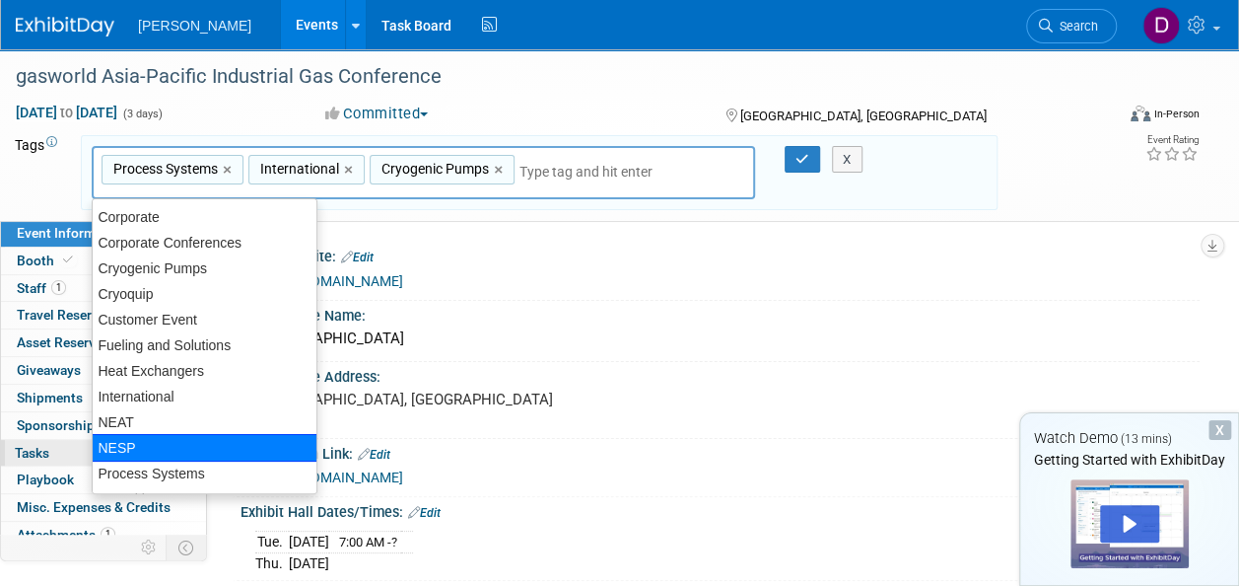
click at [114, 448] on div "NESP" at bounding box center [205, 448] width 226 height 28
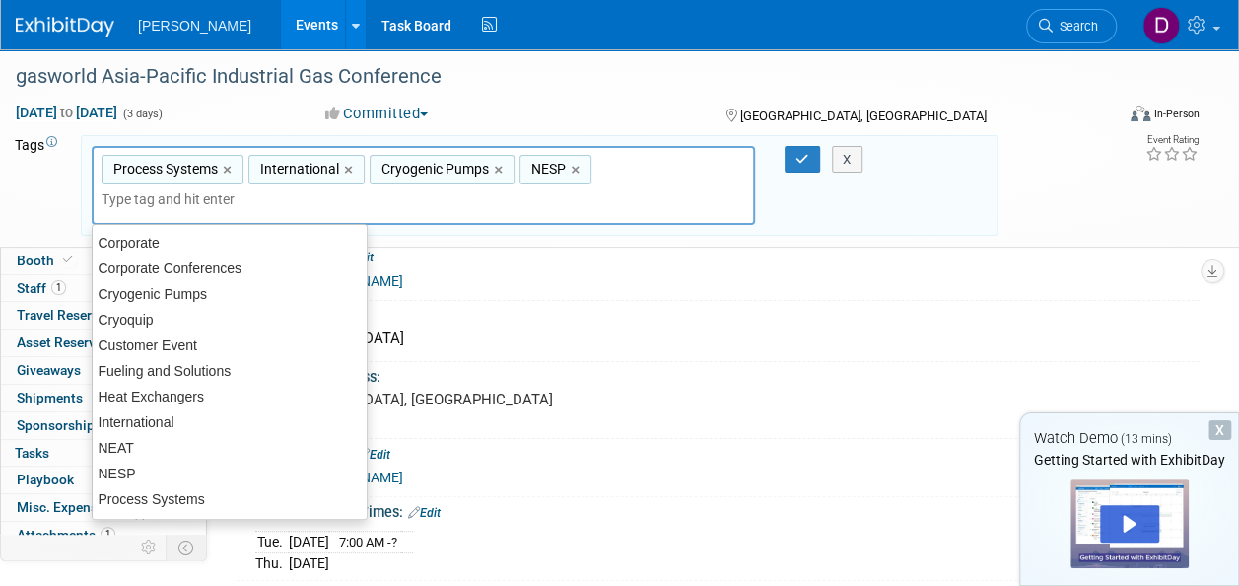
click at [674, 157] on div "Process Systems, International, Cryogenic Pumps, NESP Process Systems × Interna…" at bounding box center [424, 186] width 664 height 80
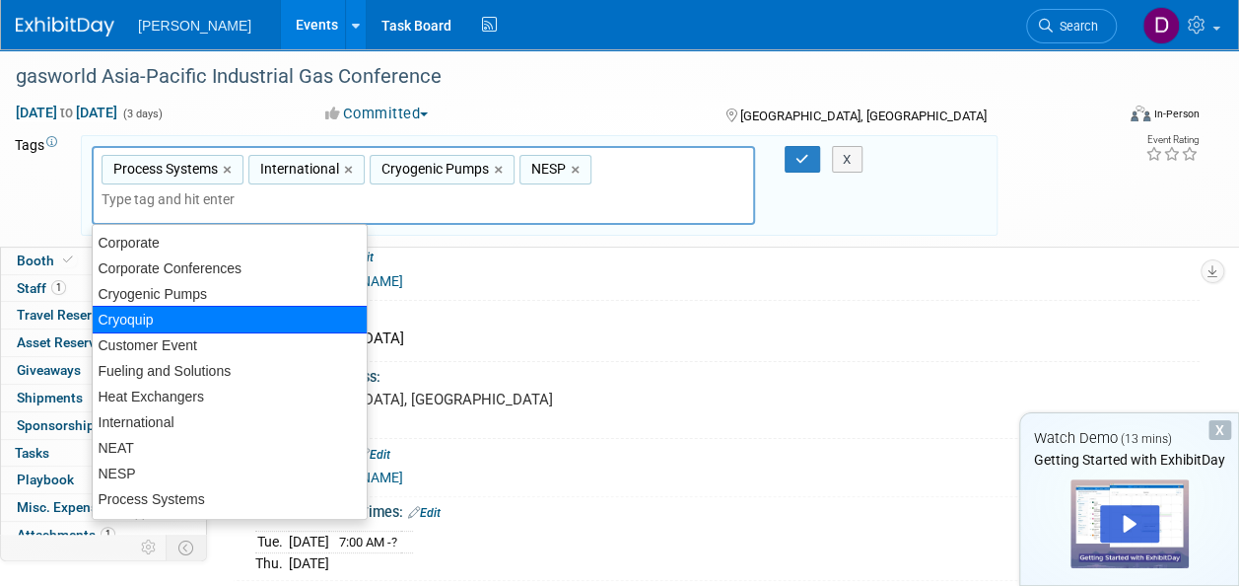
click at [138, 321] on div "Cryoquip" at bounding box center [230, 320] width 276 height 28
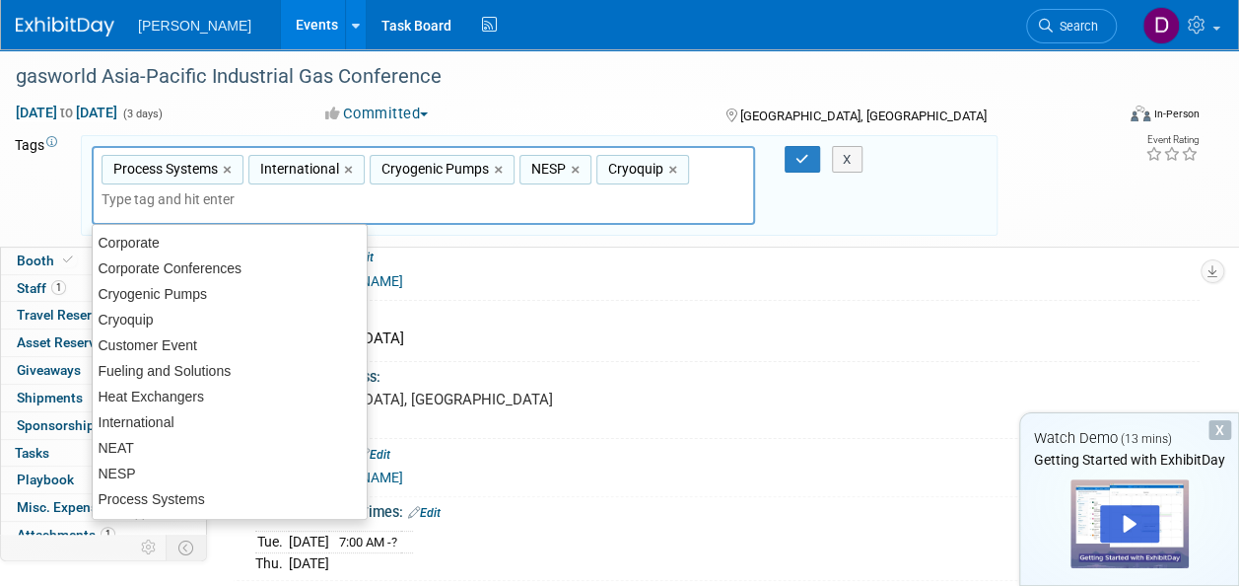
click at [702, 173] on div "Process Systems, International, Cryogenic Pumps, NESP, Cryoquip Process Systems…" at bounding box center [424, 186] width 664 height 80
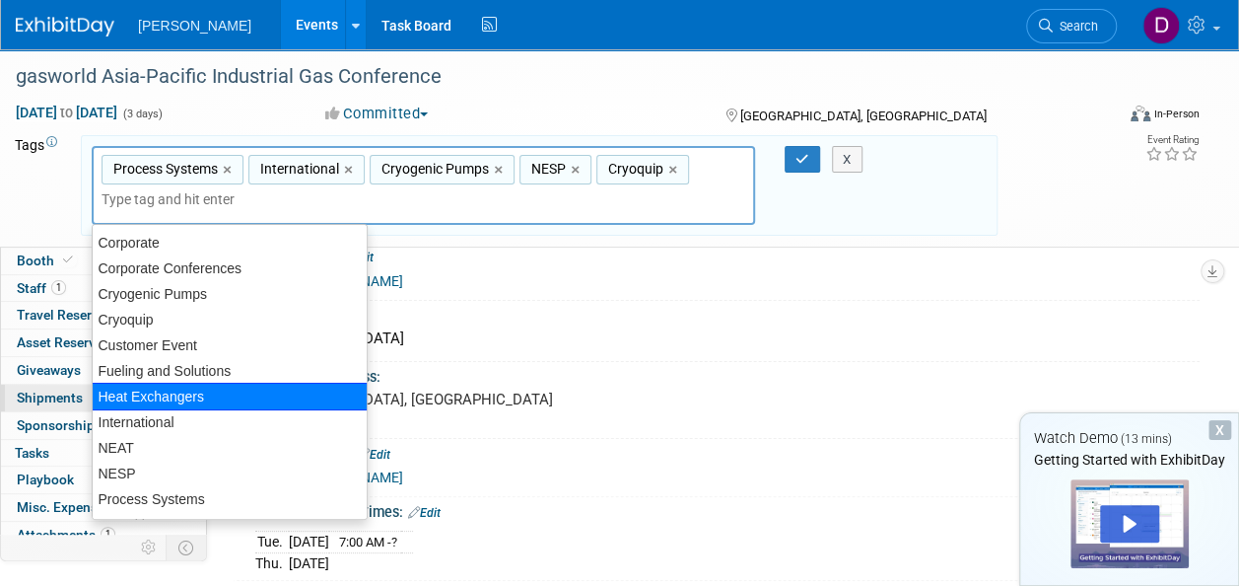
click at [127, 398] on div "Heat Exchangers" at bounding box center [230, 397] width 276 height 28
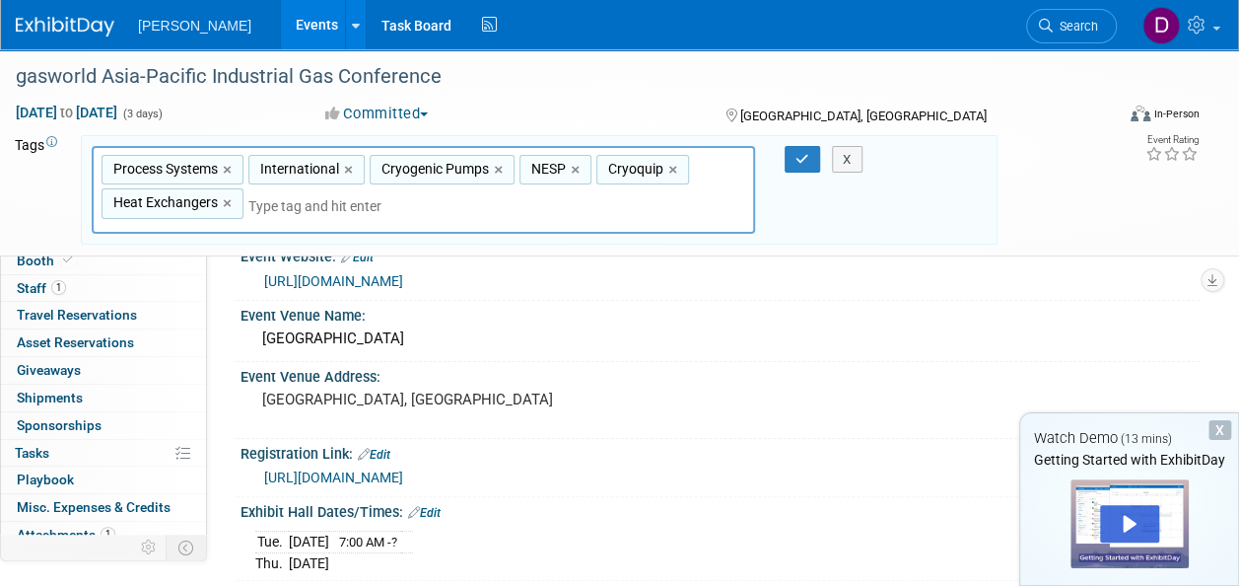
click at [370, 212] on input "text" at bounding box center [386, 206] width 276 height 20
click at [271, 196] on input "text" at bounding box center [386, 206] width 276 height 20
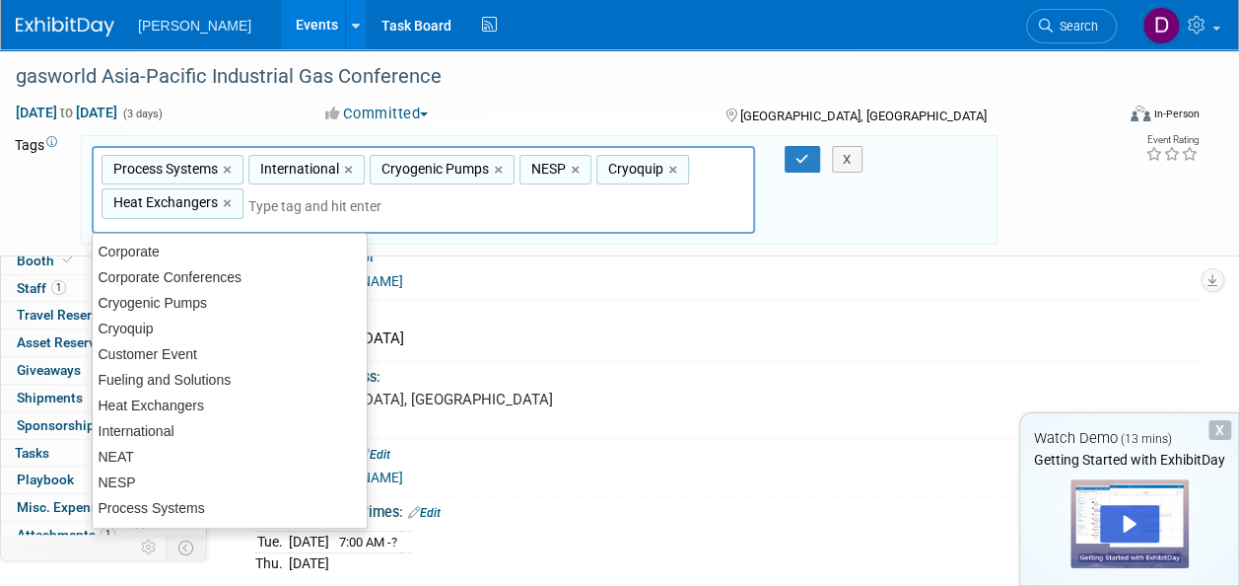
click at [412, 200] on div "Process Systems, International, Cryogenic Pumps, NESP, Cryoquip, Heat Exchanger…" at bounding box center [424, 190] width 664 height 89
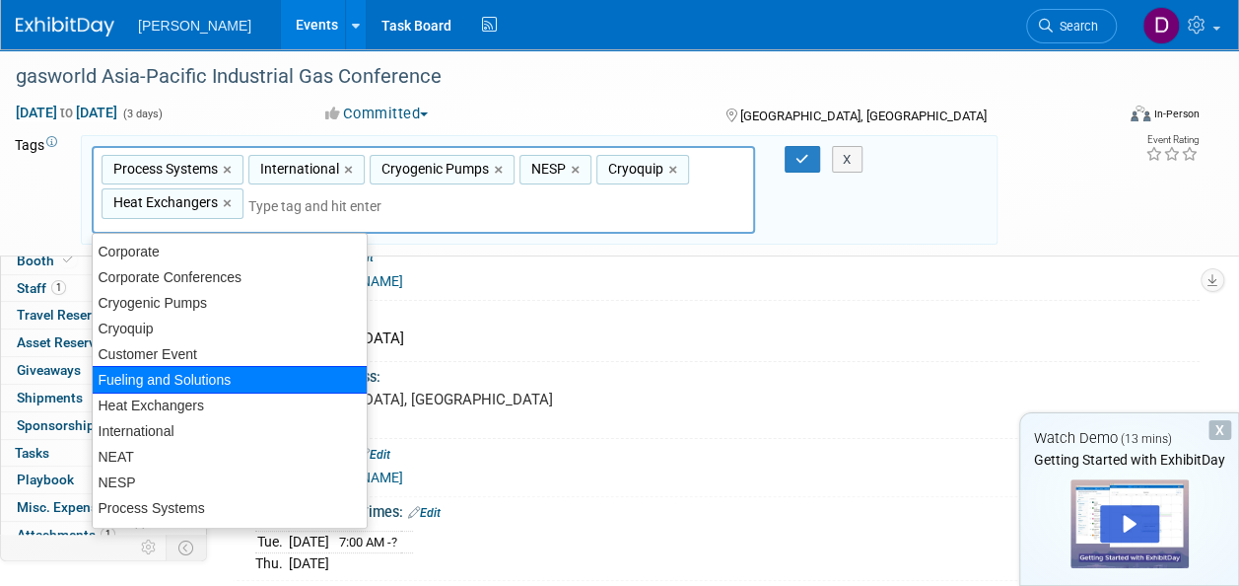
click at [206, 384] on div "Fueling and Solutions" at bounding box center [230, 380] width 276 height 28
type input "Process Systems, International, Cryogenic Pumps, NESP, Cryoquip, Heat Exchanger…"
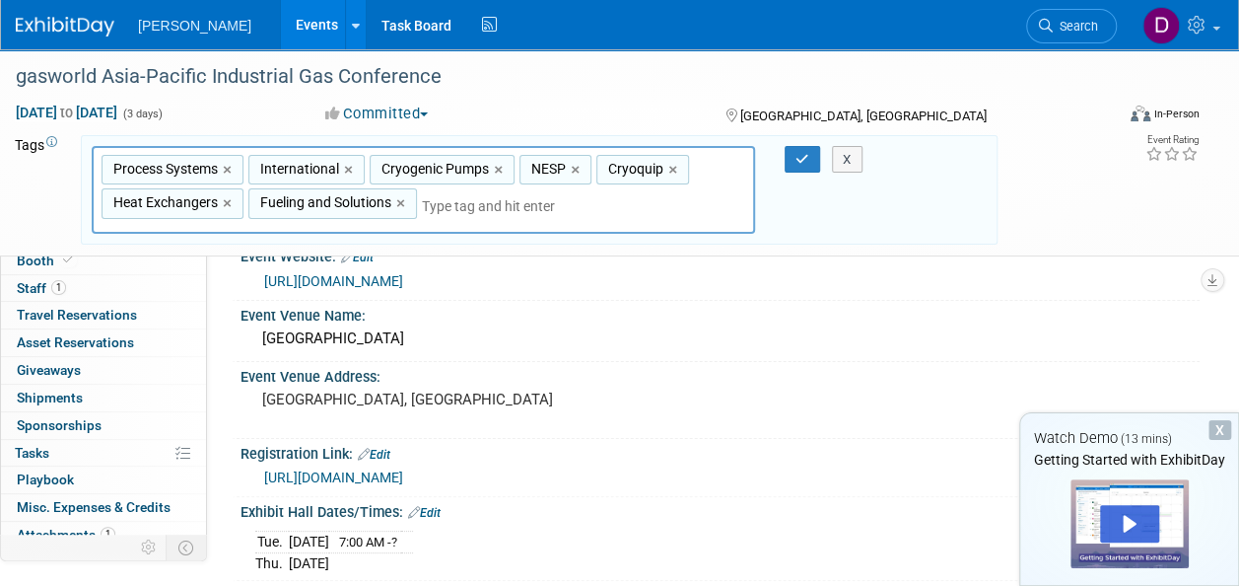
click at [784, 162] on div at bounding box center [790, 160] width 41 height 28
click at [797, 158] on icon "button" at bounding box center [803, 159] width 14 height 13
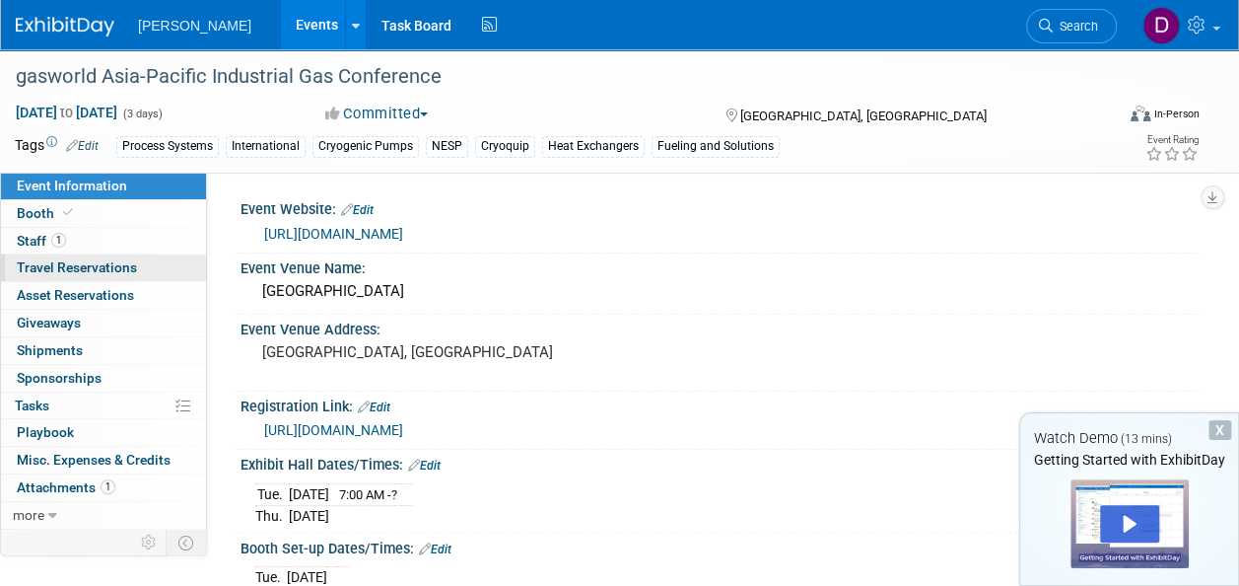
click at [108, 260] on span "Travel Reservations 0" at bounding box center [77, 267] width 120 height 16
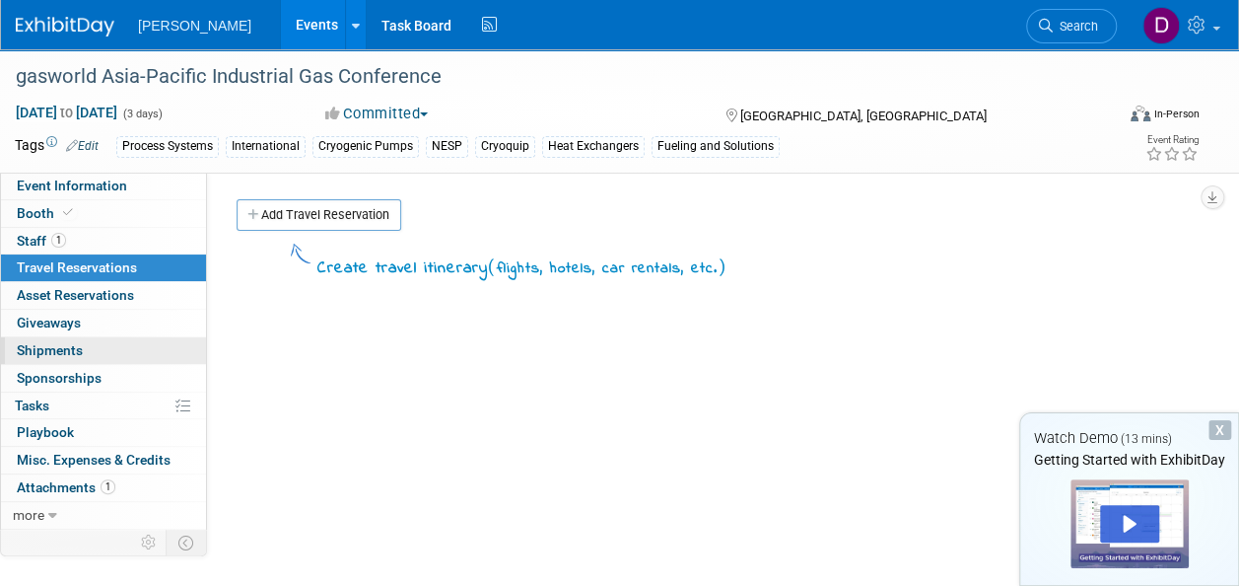
click at [30, 351] on span "Shipments 0" at bounding box center [50, 350] width 66 height 16
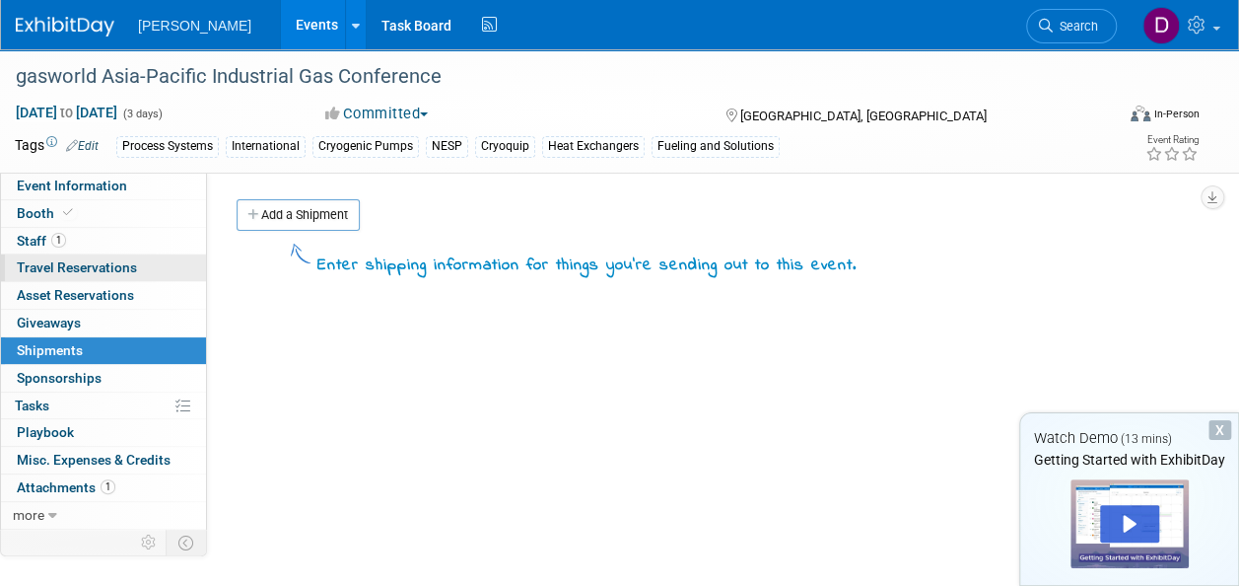
click at [38, 264] on span "Travel Reservations 0" at bounding box center [77, 267] width 120 height 16
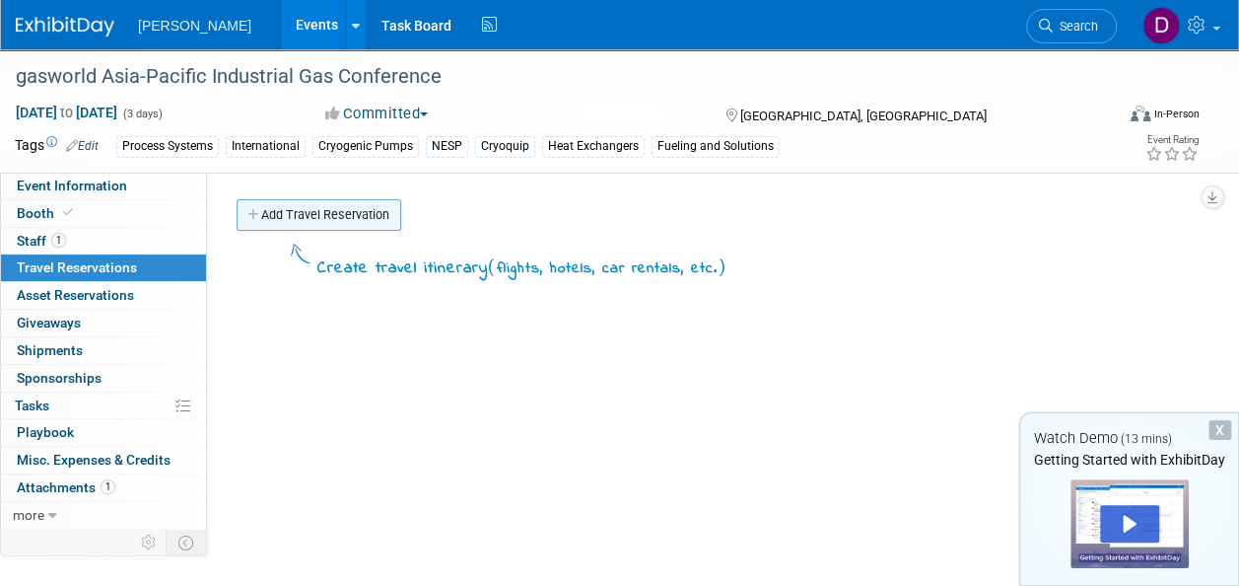
click at [379, 209] on link "Add Travel Reservation" at bounding box center [319, 215] width 165 height 32
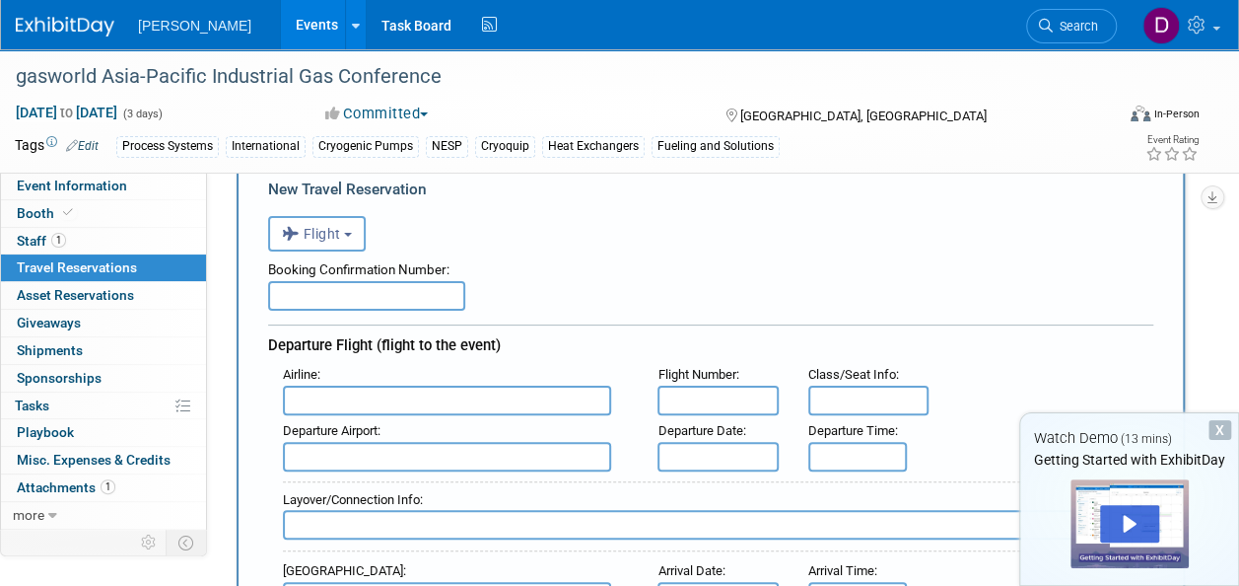
scroll to position [99, 0]
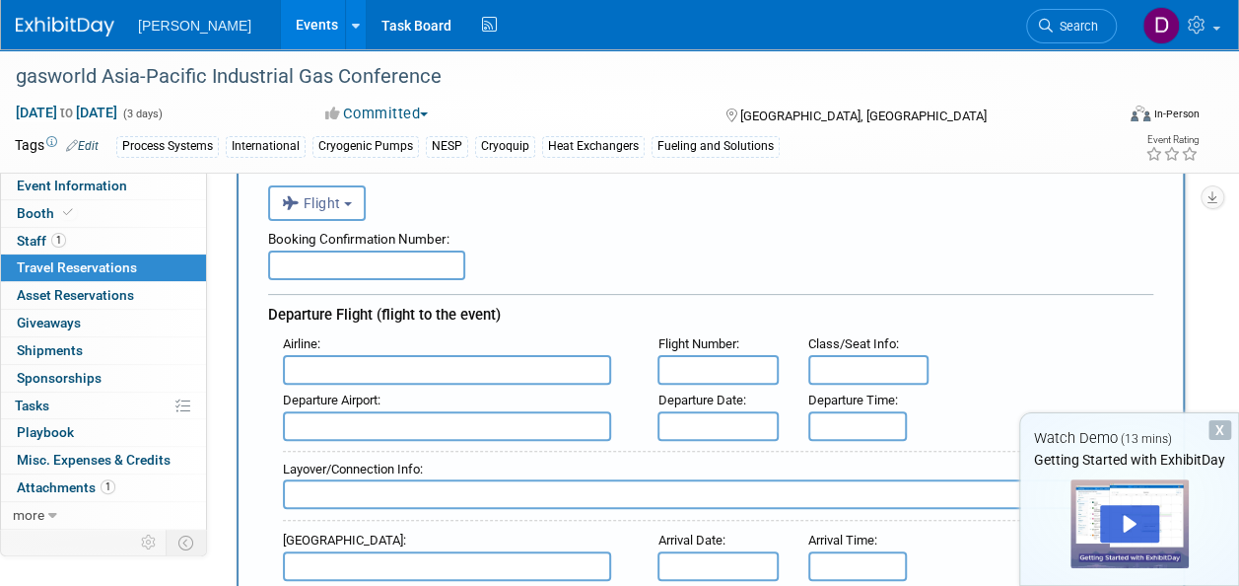
click at [106, 267] on span "Travel Reservations 0" at bounding box center [77, 267] width 120 height 16
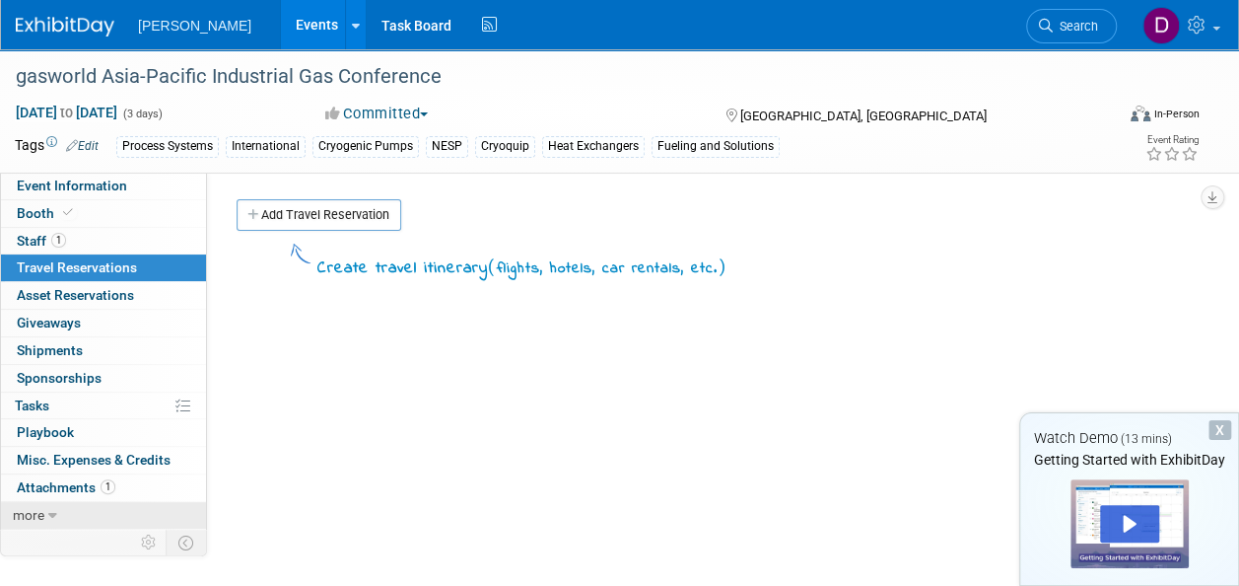
click at [34, 517] on span "more" at bounding box center [29, 515] width 32 height 16
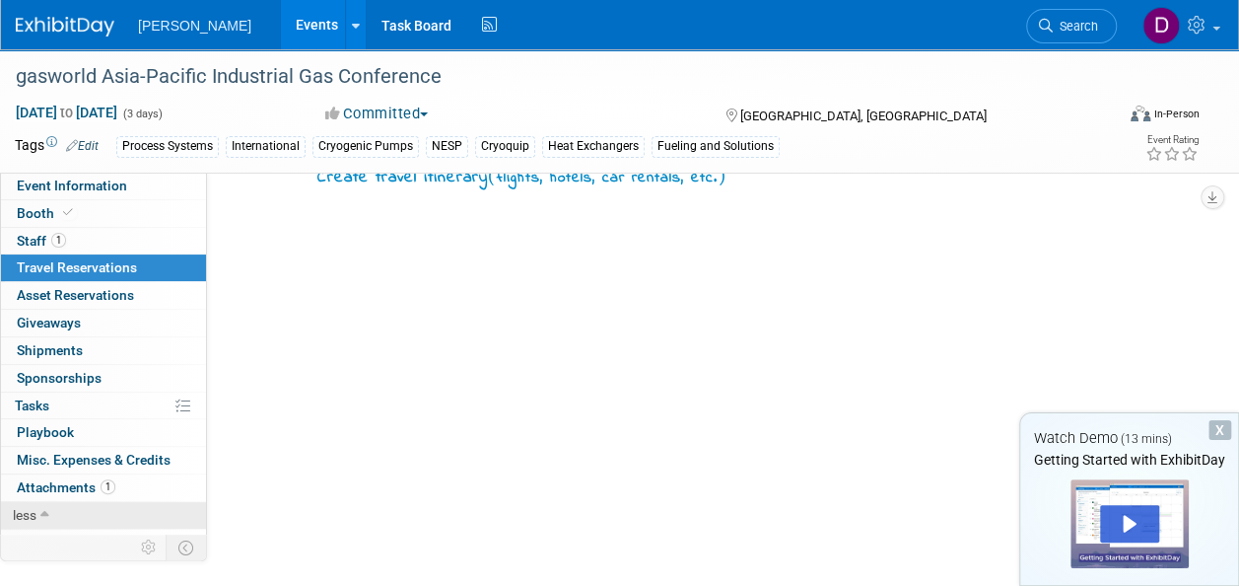
scroll to position [65, 0]
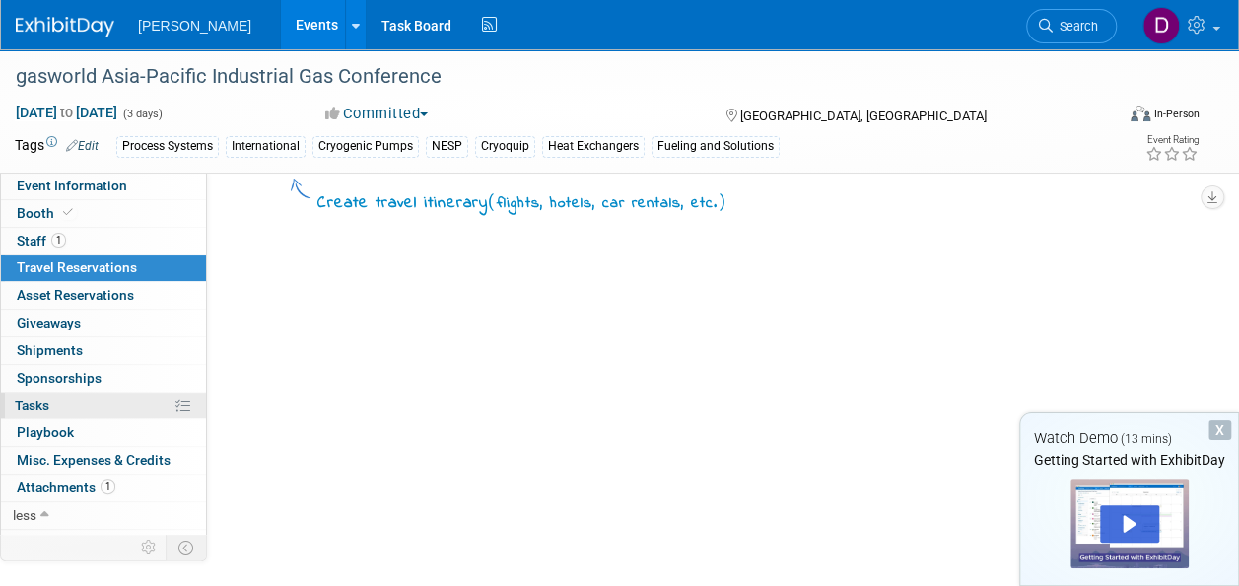
click at [41, 398] on span "Tasks 0%" at bounding box center [32, 405] width 35 height 16
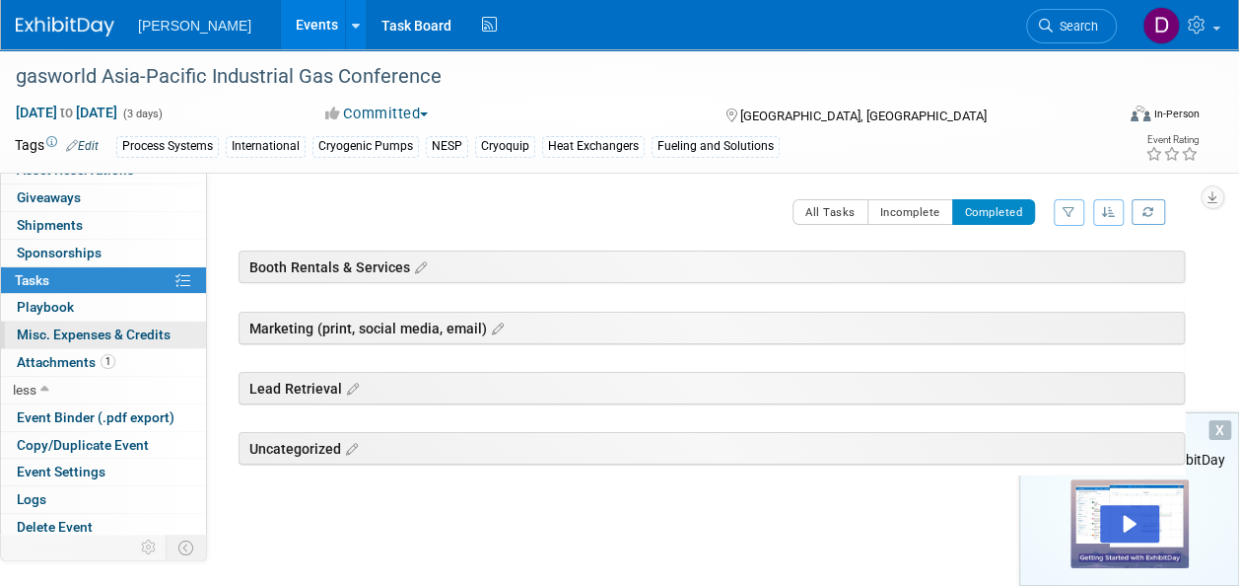
scroll to position [126, 0]
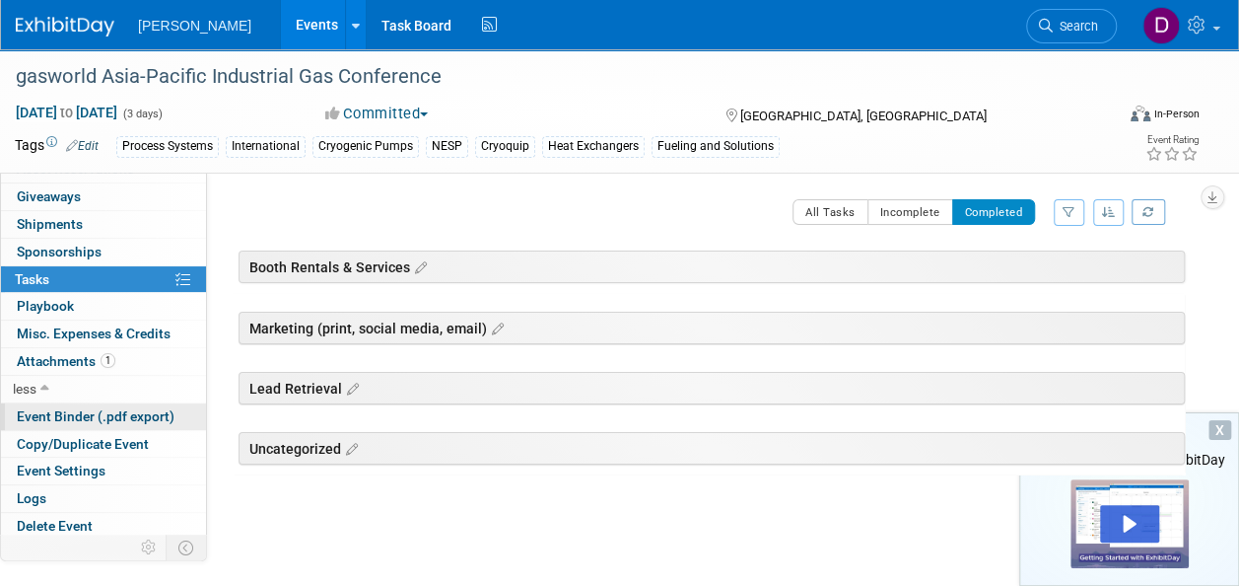
click at [89, 417] on span "Event Binder (.pdf export)" at bounding box center [96, 416] width 158 height 16
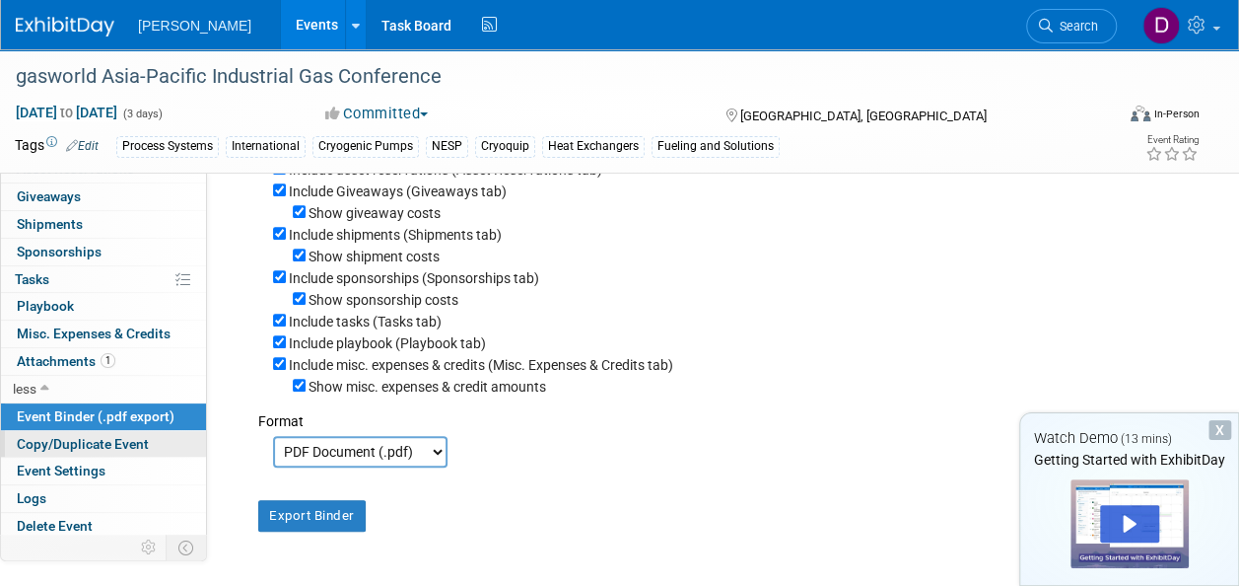
scroll to position [326, 0]
click at [34, 490] on span "Logs" at bounding box center [32, 498] width 30 height 16
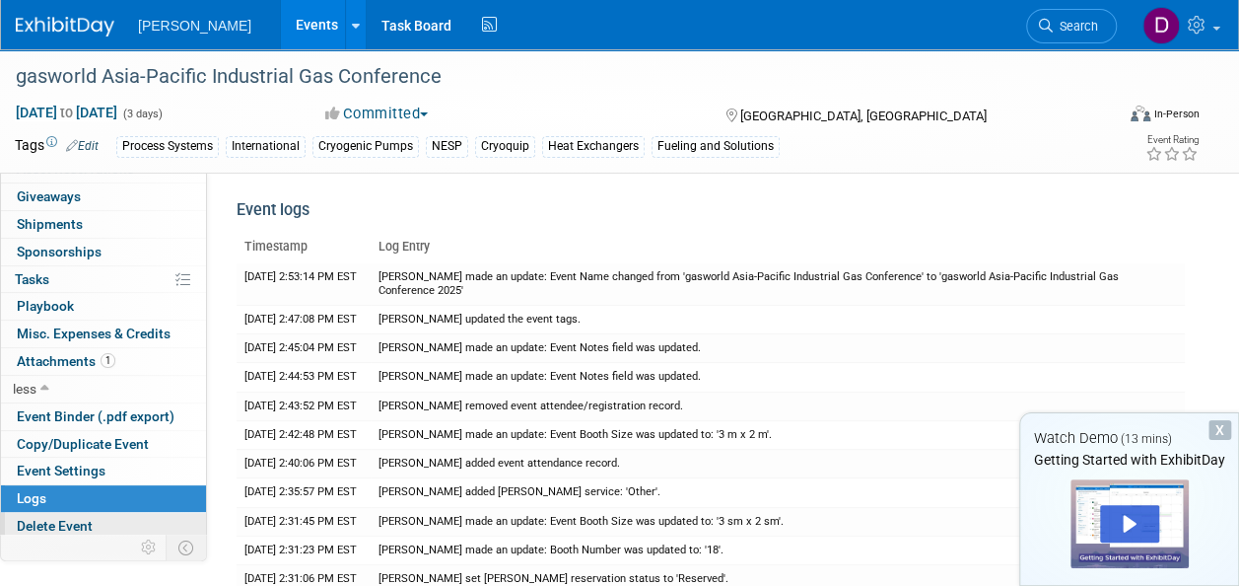
click at [38, 520] on span "Delete Event" at bounding box center [55, 526] width 76 height 16
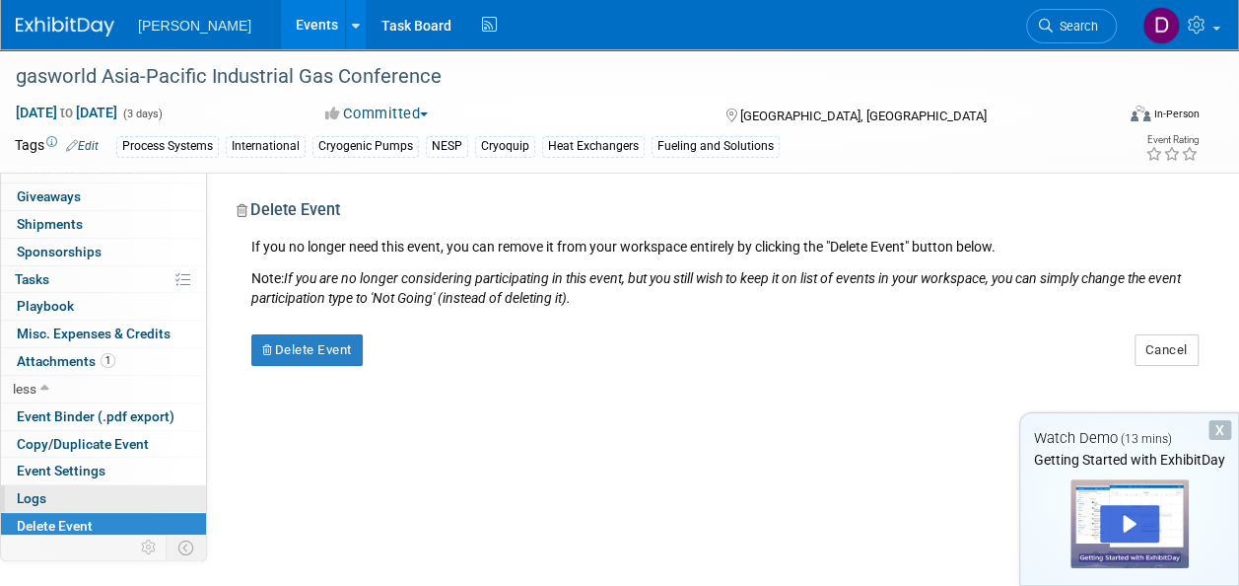
click at [54, 491] on link "Logs" at bounding box center [103, 498] width 205 height 27
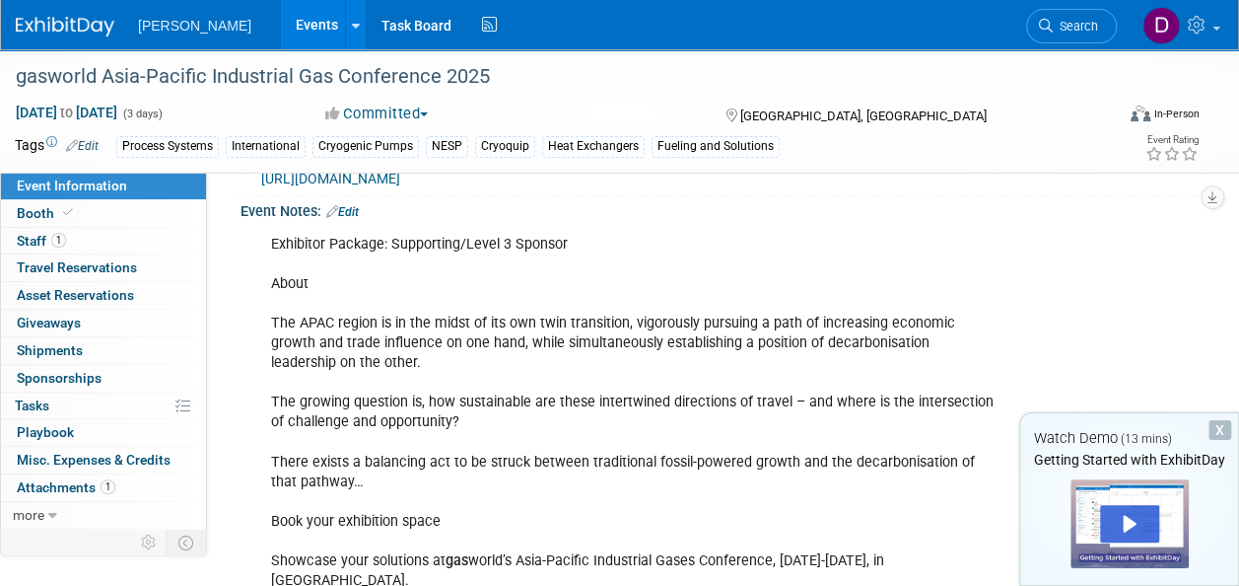
scroll to position [1157, 0]
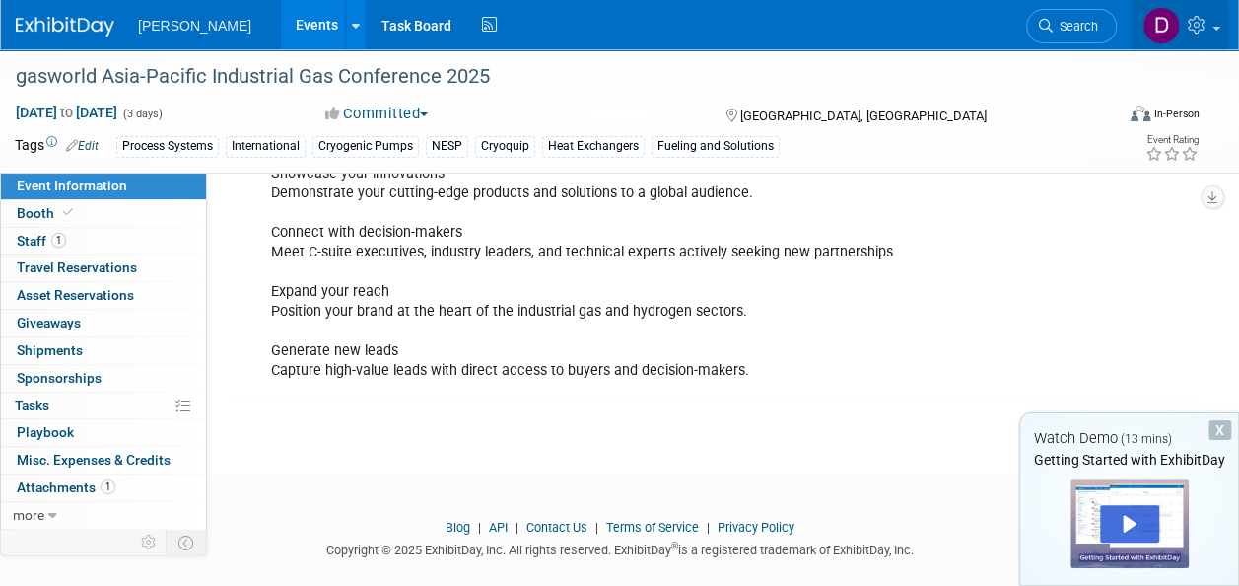
click at [1222, 21] on link at bounding box center [1180, 24] width 97 height 49
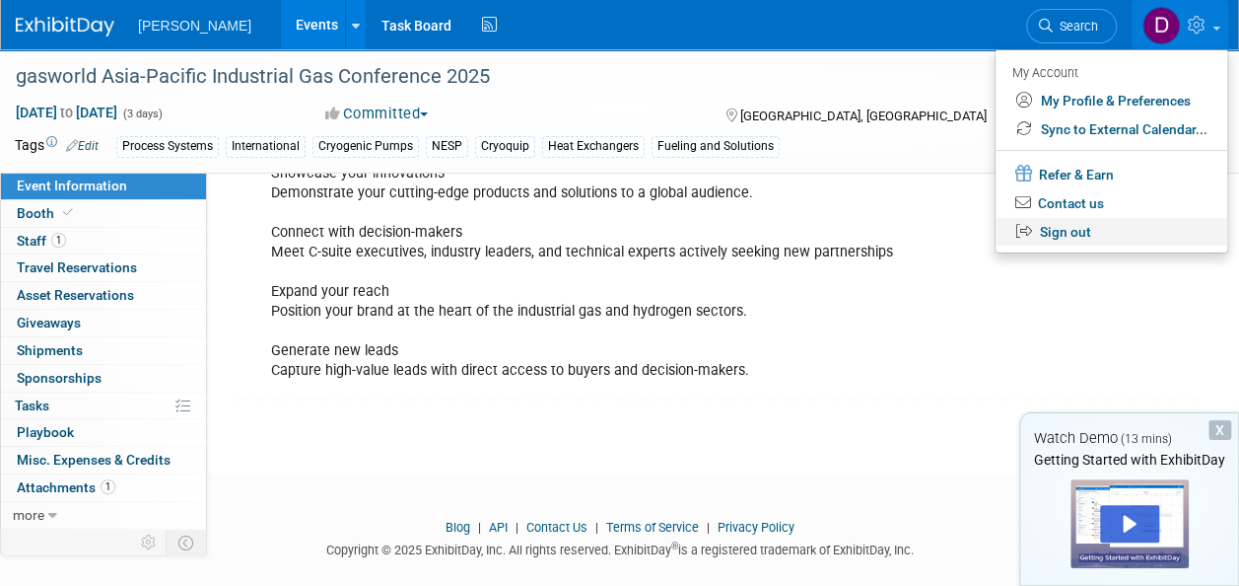
click at [1061, 225] on link "Sign out" at bounding box center [1112, 232] width 232 height 29
